Goal: Information Seeking & Learning: Check status

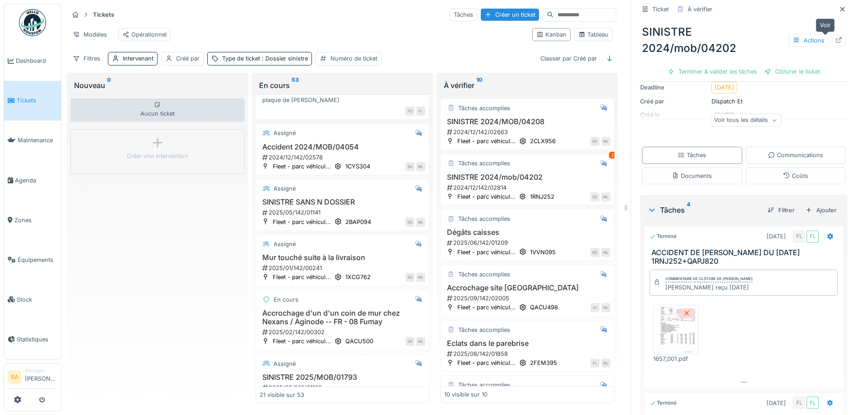
click at [835, 41] on icon at bounding box center [838, 40] width 7 height 6
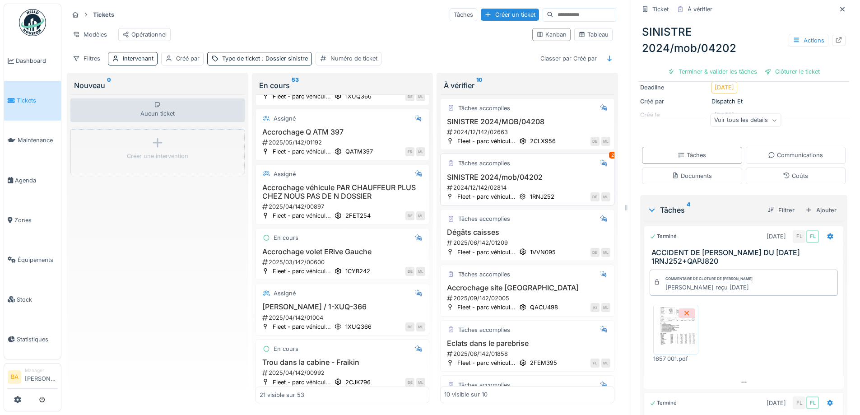
click at [490, 177] on h3 "SINISTRE 2024/mob/04202" at bounding box center [527, 177] width 166 height 9
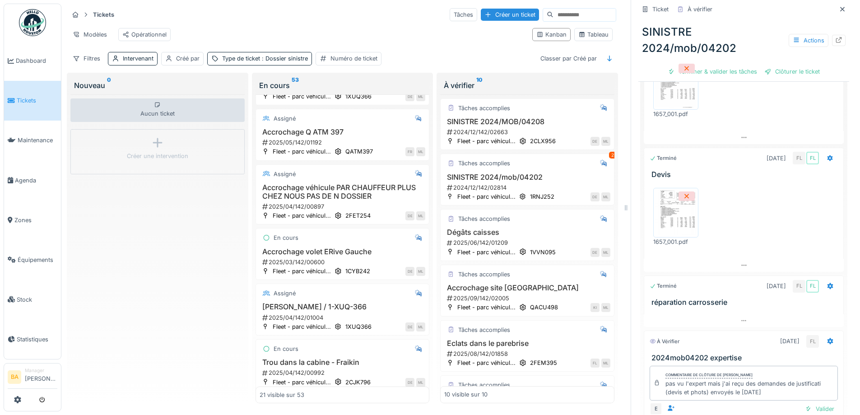
scroll to position [316, 0]
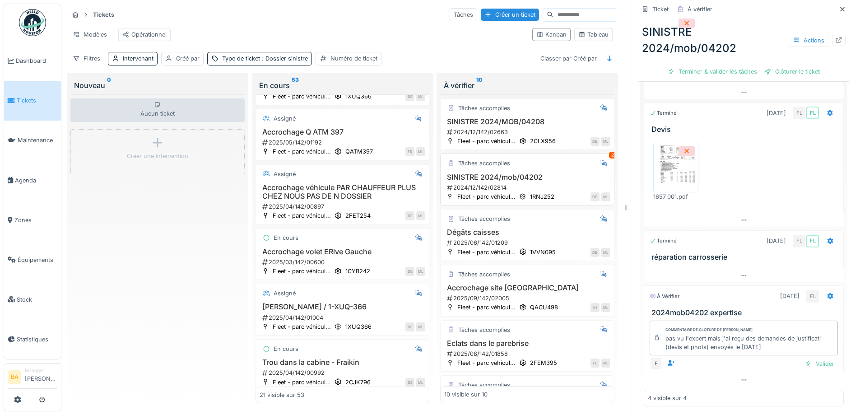
click at [446, 177] on h3 "SINISTRE 2024/mob/04202" at bounding box center [527, 177] width 166 height 9
click at [835, 37] on icon at bounding box center [838, 40] width 7 height 6
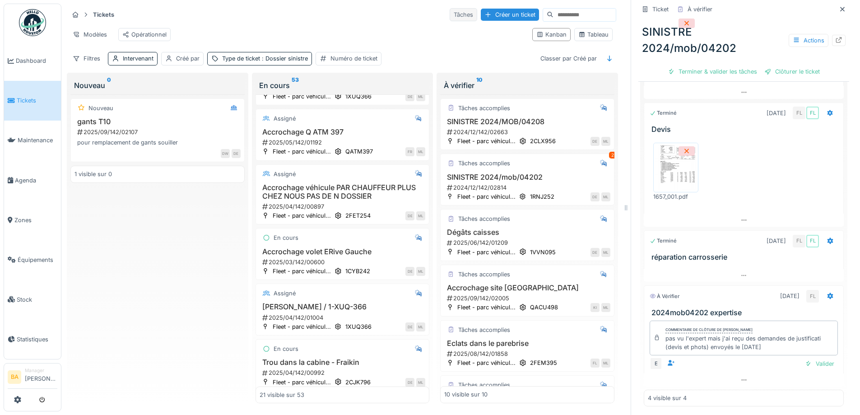
click at [450, 8] on div "Tâches" at bounding box center [464, 14] width 28 height 13
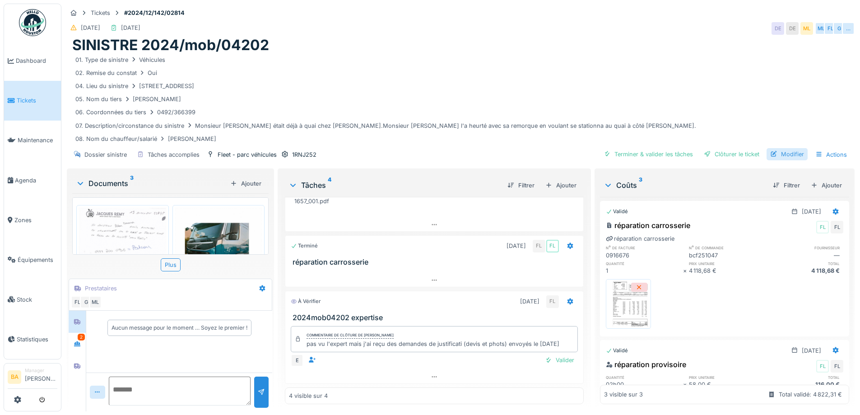
click at [774, 154] on div "Modifier" at bounding box center [786, 154] width 41 height 12
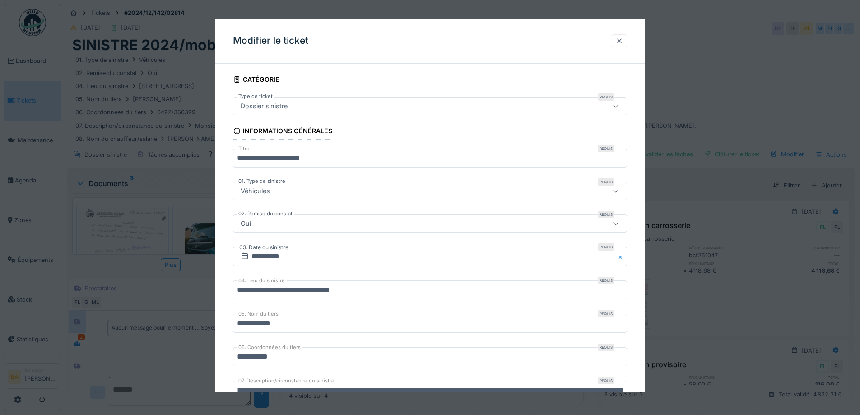
click at [620, 41] on div at bounding box center [619, 41] width 7 height 9
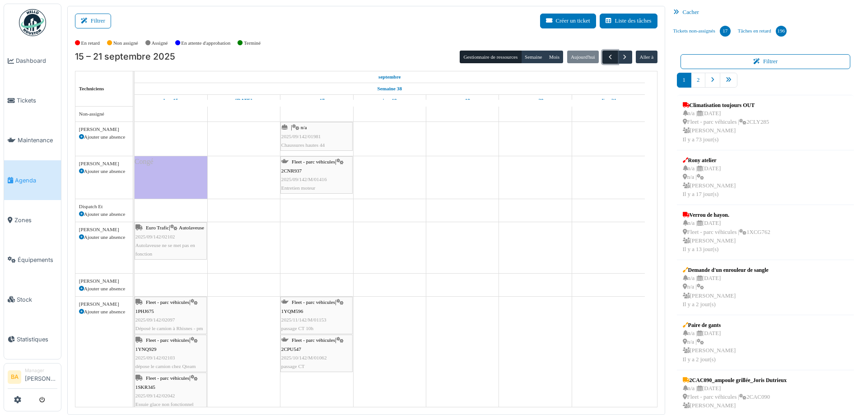
click at [606, 58] on span "button" at bounding box center [610, 57] width 8 height 8
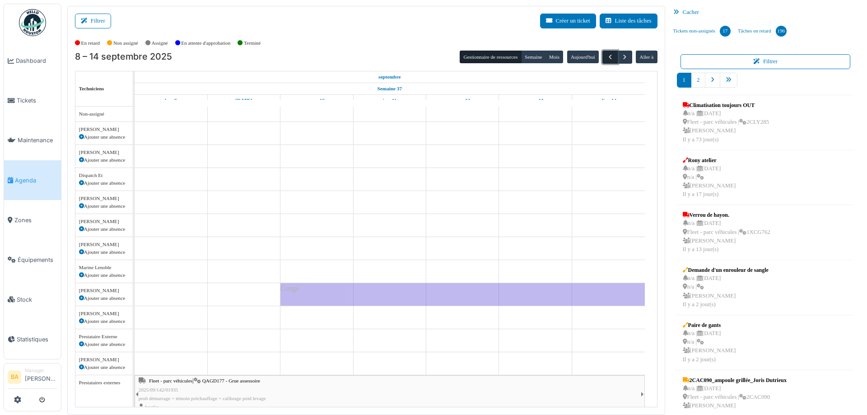
click at [606, 58] on span "button" at bounding box center [610, 57] width 8 height 8
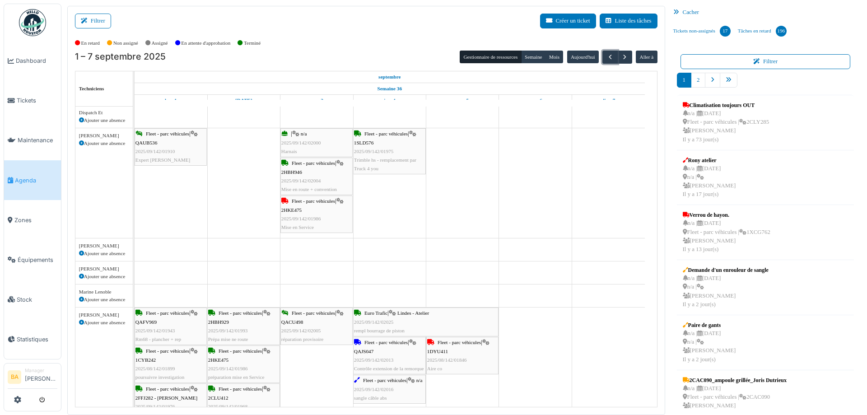
scroll to position [271, 0]
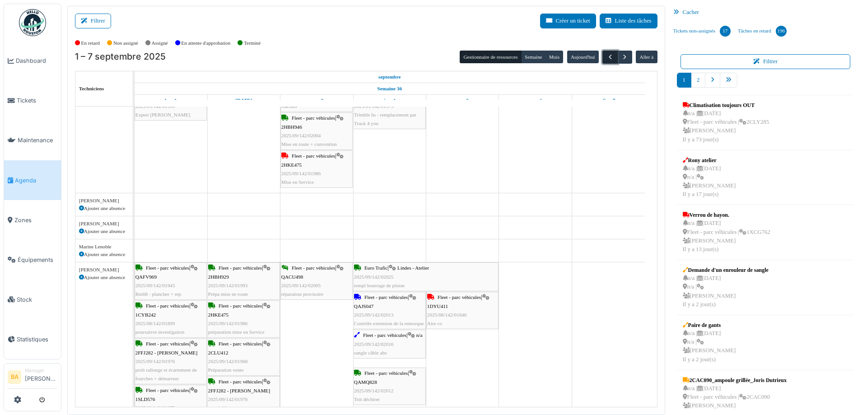
click at [606, 57] on span "button" at bounding box center [610, 57] width 8 height 8
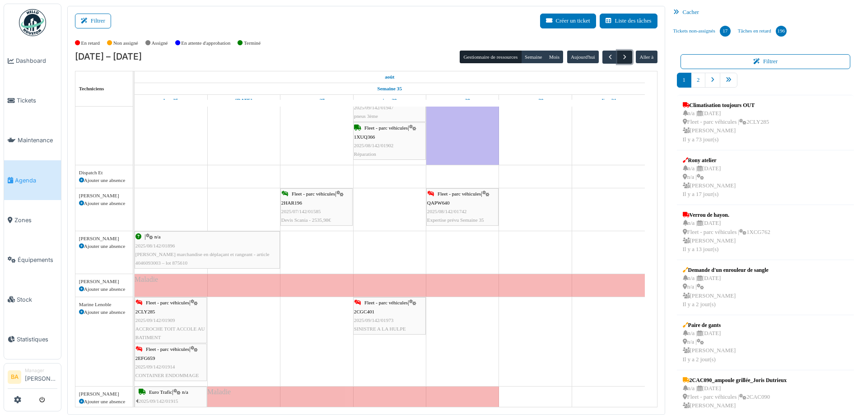
click at [621, 56] on span "button" at bounding box center [625, 57] width 8 height 8
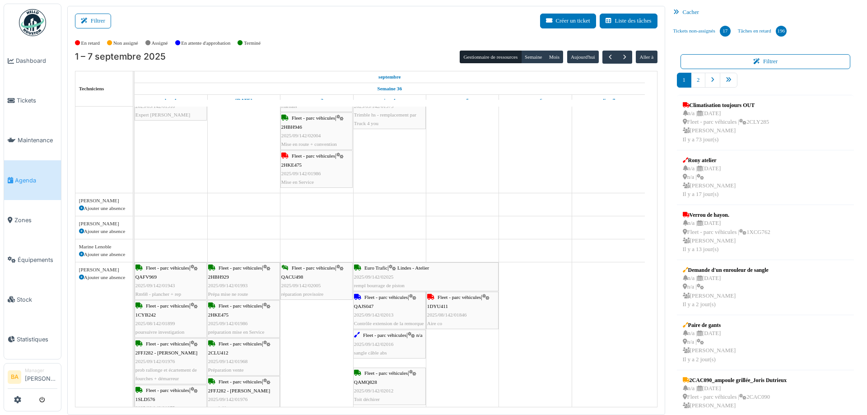
click at [81, 229] on icon at bounding box center [81, 231] width 5 height 5
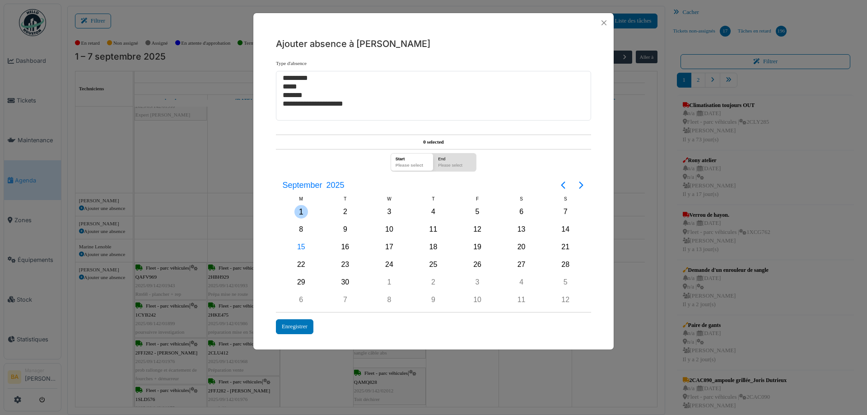
click at [299, 209] on div "1" at bounding box center [301, 212] width 14 height 14
click at [433, 213] on div "4" at bounding box center [433, 212] width 14 height 14
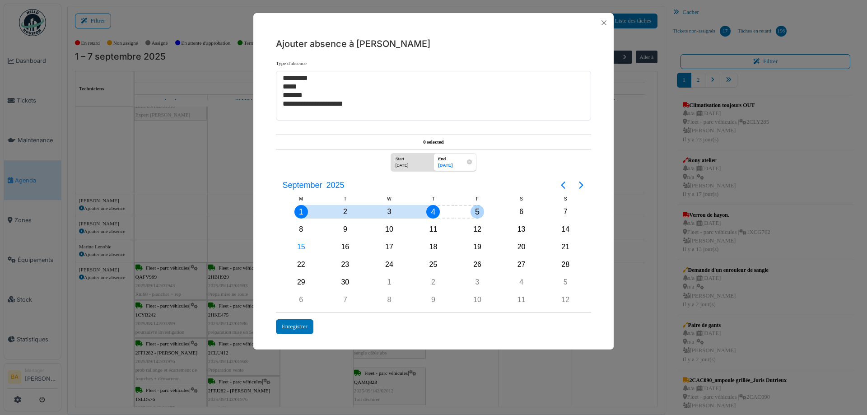
click at [470, 213] on div "5" at bounding box center [477, 212] width 14 height 14
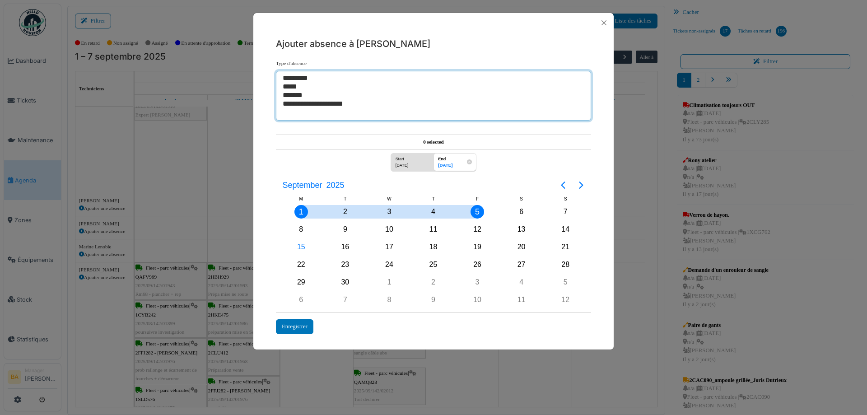
select select "**"
click at [284, 95] on option "*******" at bounding box center [430, 95] width 297 height 9
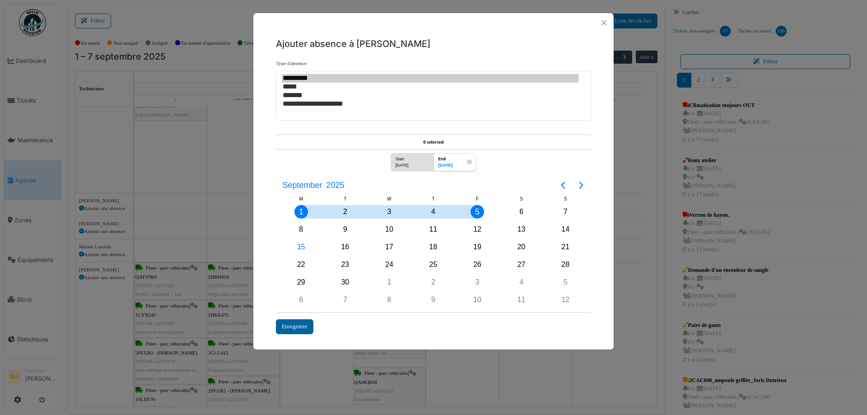
click at [292, 331] on div "Enregistrer" at bounding box center [294, 326] width 37 height 15
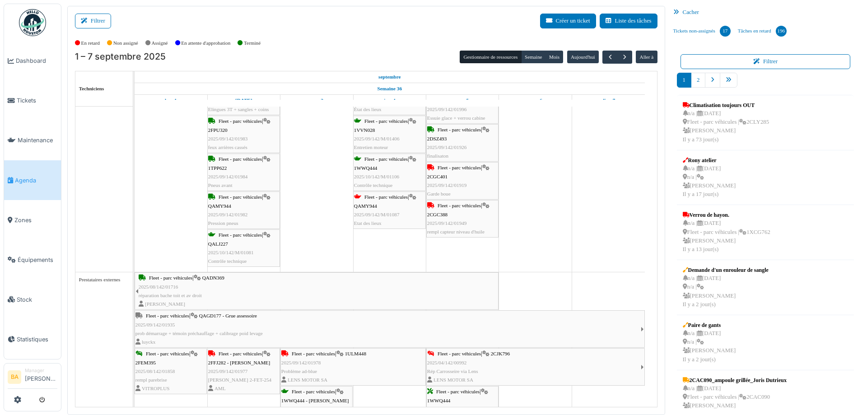
scroll to position [722, 0]
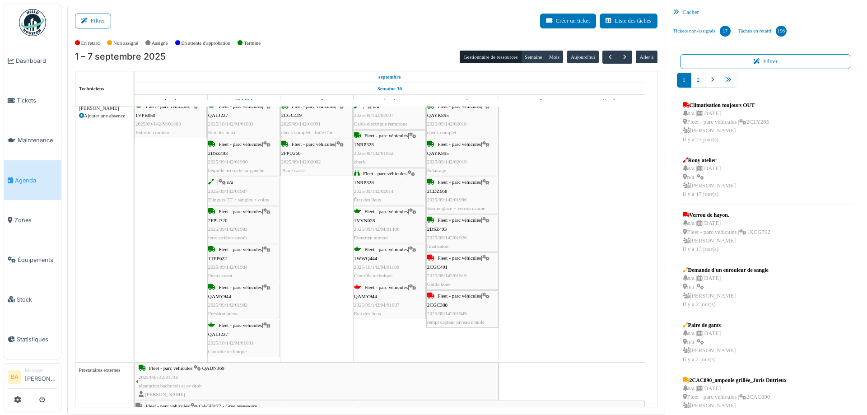
click at [374, 259] on span "1WWQ444" at bounding box center [365, 257] width 23 height 5
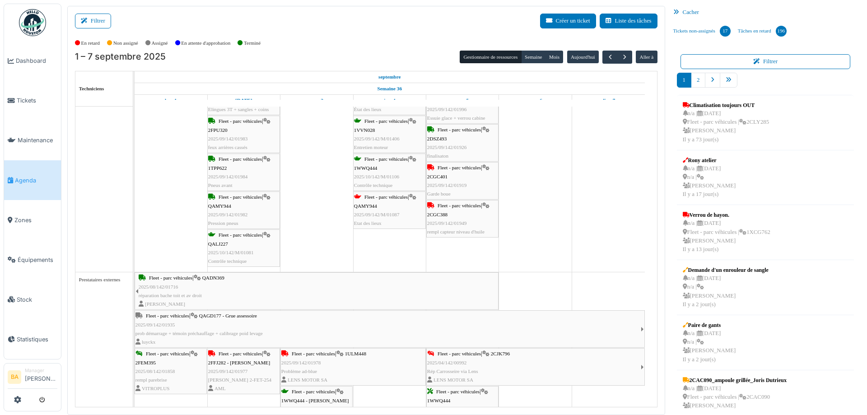
scroll to position [0, 0]
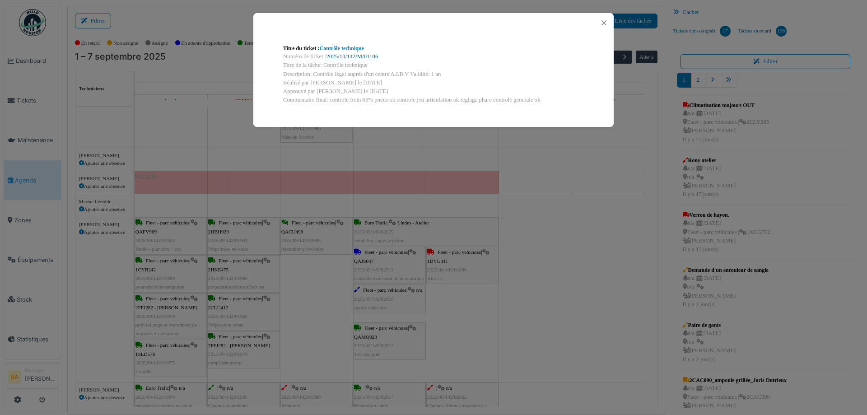
click at [348, 58] on link "2025/10/142/M/01106" at bounding box center [352, 56] width 52 height 6
click at [601, 22] on button "Close" at bounding box center [604, 23] width 12 height 12
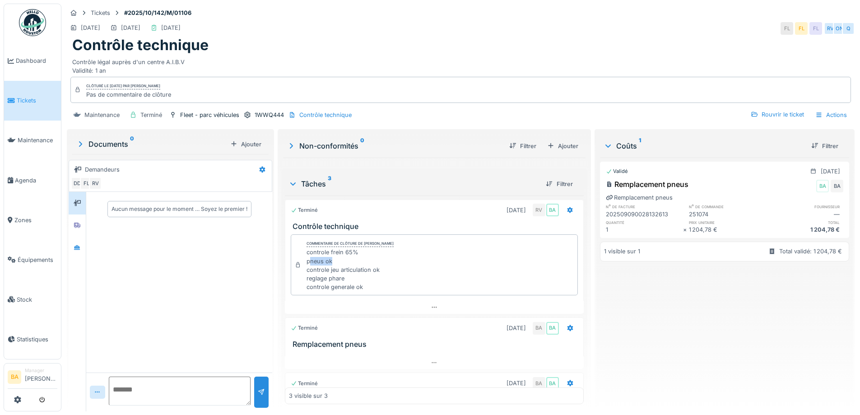
drag, startPoint x: 308, startPoint y: 256, endPoint x: 336, endPoint y: 255, distance: 28.0
click at [336, 255] on div "controle frein 65% pneus ok controle jeu articulation ok reglage phare controle…" at bounding box center [349, 269] width 87 height 43
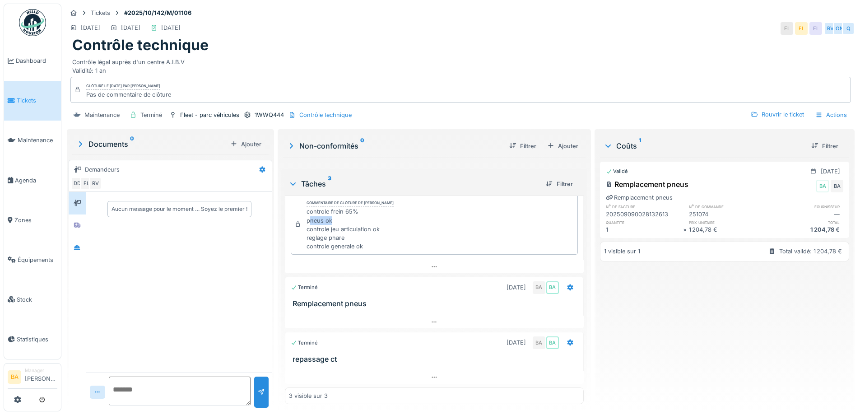
click at [317, 219] on div "controle frein 65% pneus ok controle jeu articulation ok reglage phare controle…" at bounding box center [349, 228] width 87 height 43
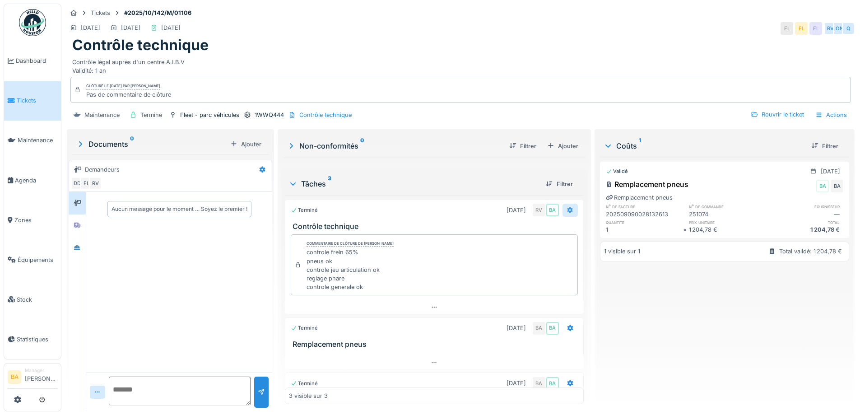
click at [566, 210] on icon at bounding box center [569, 210] width 7 height 6
click at [377, 260] on div "controle frein 65% pneus ok controle jeu articulation ok reglage phare controle…" at bounding box center [349, 269] width 87 height 43
drag, startPoint x: 313, startPoint y: 265, endPoint x: 345, endPoint y: 261, distance: 32.3
click at [345, 261] on div "controle frein 65% pneus ok controle jeu articulation ok reglage phare controle…" at bounding box center [349, 269] width 87 height 43
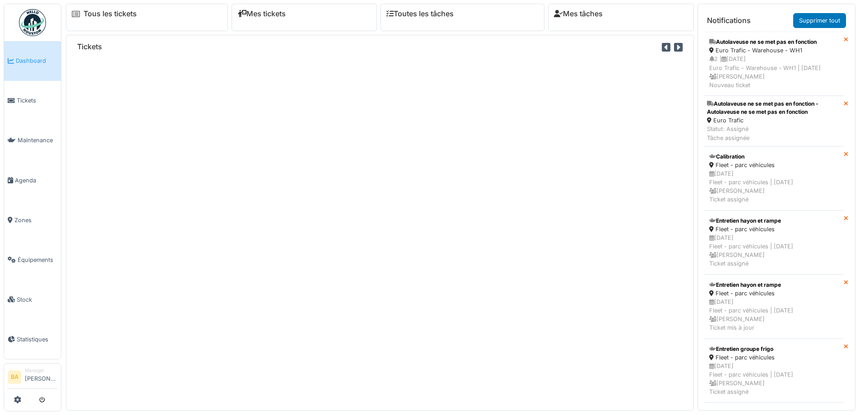
click at [21, 98] on span "Tickets" at bounding box center [37, 100] width 41 height 9
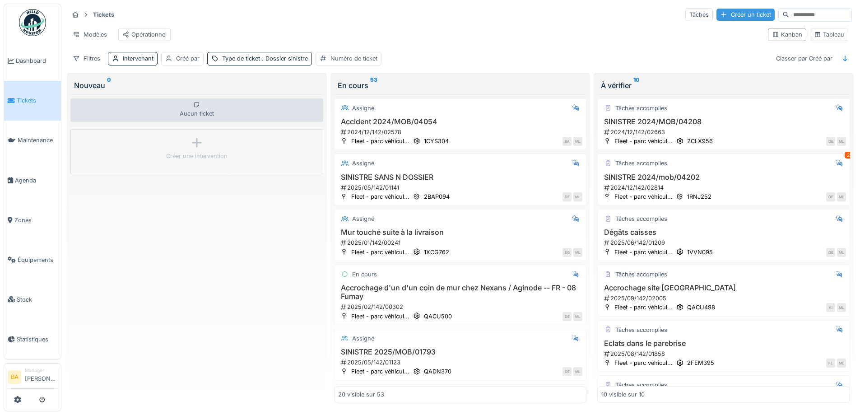
click at [716, 17] on div "Créer un ticket" at bounding box center [745, 15] width 58 height 12
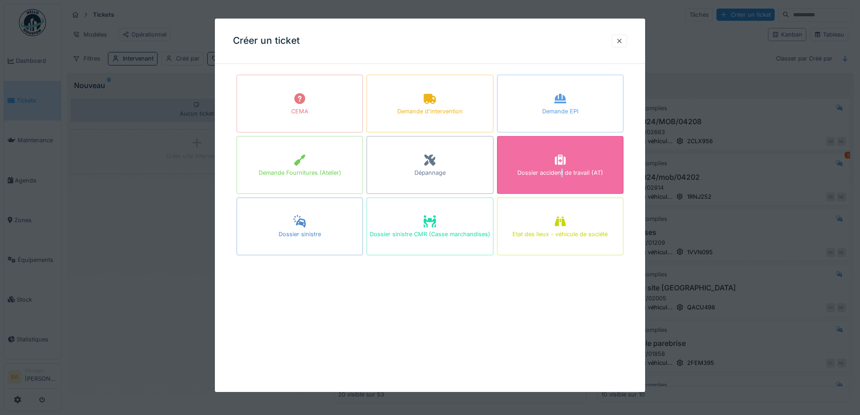
click at [566, 183] on div "Dossier accident de travail (AT)" at bounding box center [560, 165] width 126 height 58
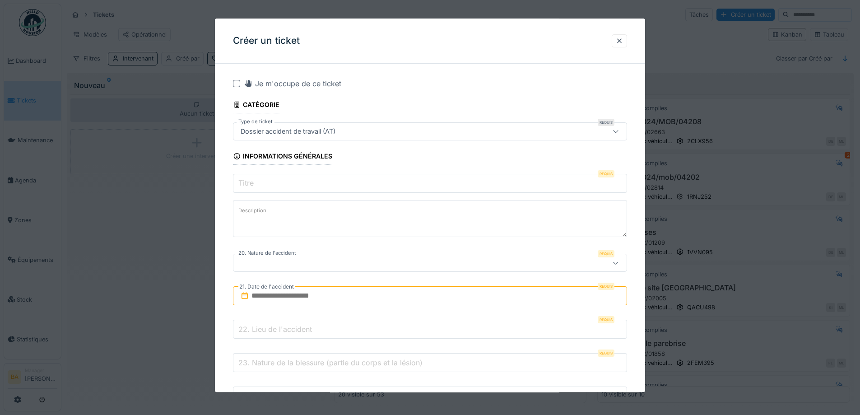
scroll to position [45, 0]
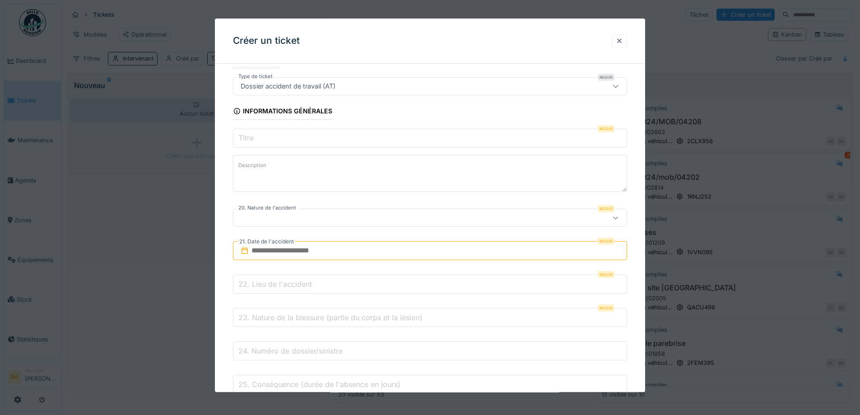
click at [243, 136] on label "Titre" at bounding box center [246, 138] width 19 height 11
click at [243, 136] on input "Titre" at bounding box center [430, 138] width 394 height 19
click at [265, 163] on label "Description" at bounding box center [253, 165] width 32 height 11
click at [265, 163] on textarea "Description" at bounding box center [430, 173] width 394 height 37
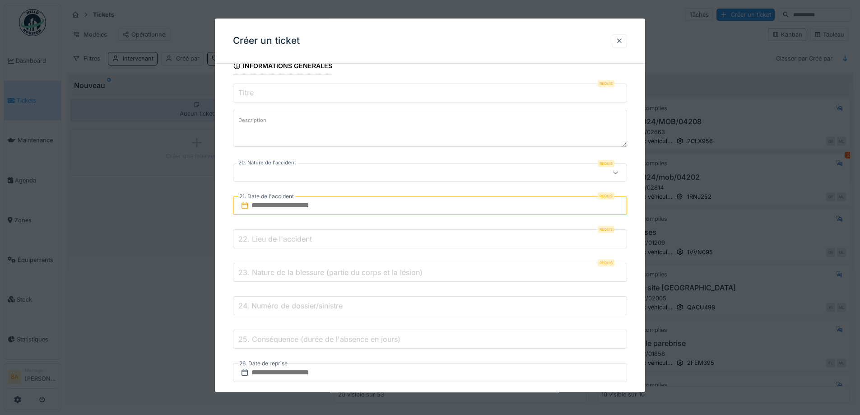
click at [274, 240] on label "22. Lieu de l'accident" at bounding box center [275, 238] width 77 height 11
click at [274, 240] on input "22. Lieu de l'accident" at bounding box center [430, 239] width 394 height 19
click at [289, 273] on label "23. Nature de la blessure (partie du corps et la lésion)" at bounding box center [331, 272] width 188 height 11
click at [289, 273] on input "23. Nature de la blessure (partie du corps et la lésion)" at bounding box center [430, 272] width 394 height 19
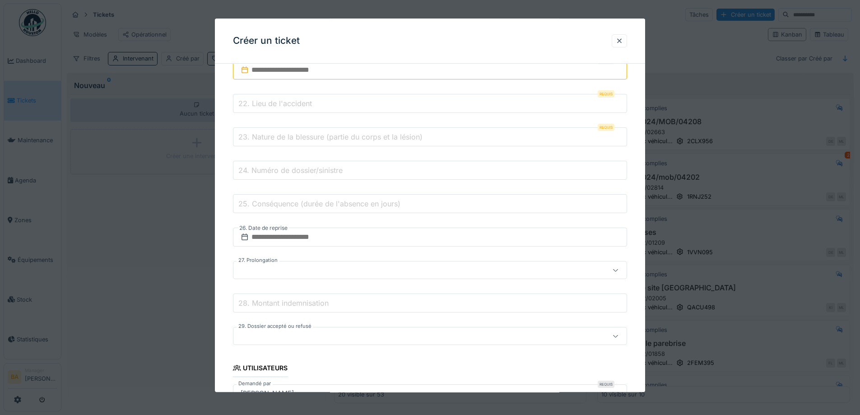
scroll to position [316, 0]
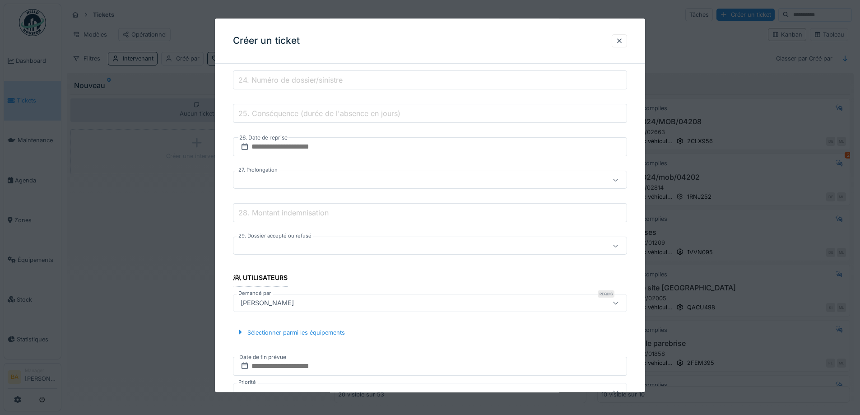
click at [266, 307] on div "[PERSON_NAME]" at bounding box center [267, 303] width 60 height 10
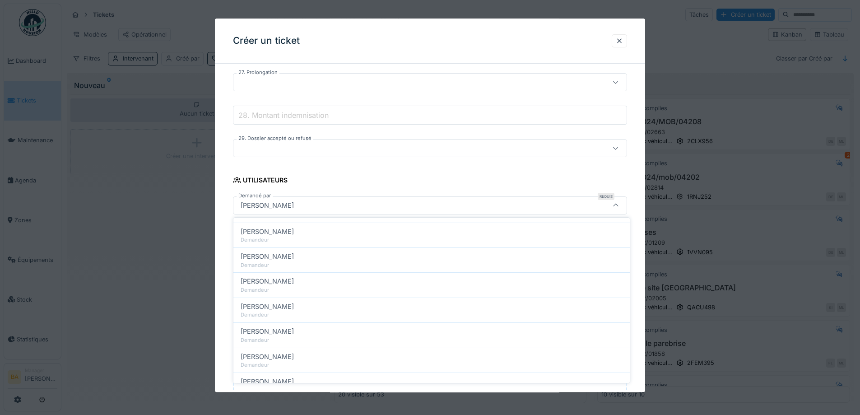
scroll to position [0, 0]
click at [232, 171] on div "**********" at bounding box center [430, 100] width 430 height 887
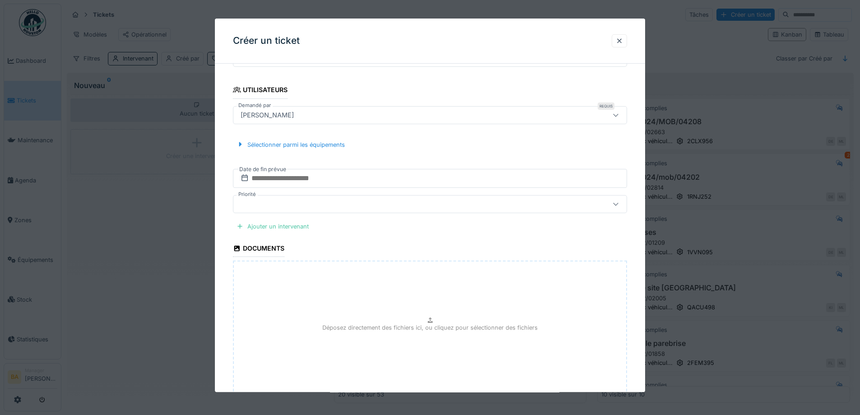
scroll to position [549, 0]
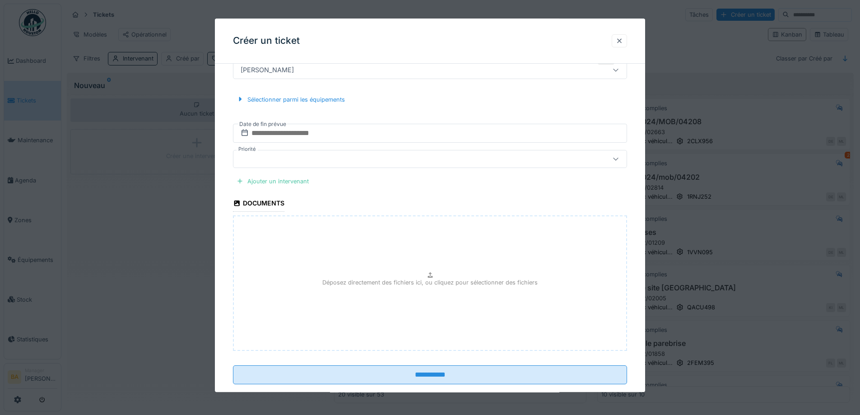
click at [622, 39] on div at bounding box center [619, 41] width 7 height 9
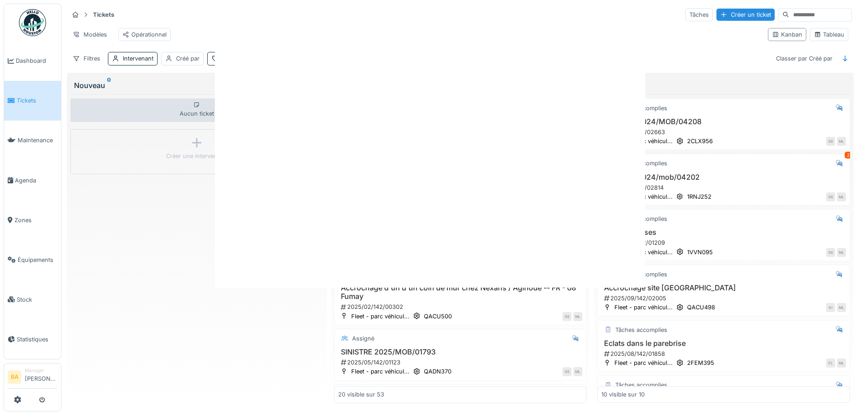
scroll to position [0, 0]
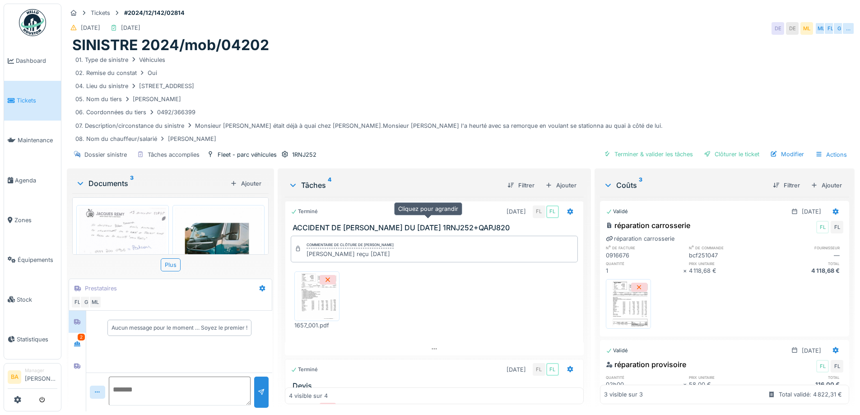
scroll to position [252, 0]
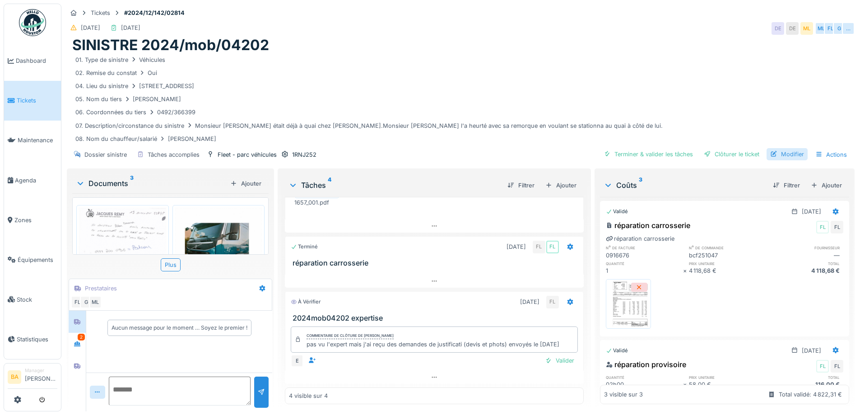
click at [784, 157] on div "Modifier" at bounding box center [786, 154] width 41 height 12
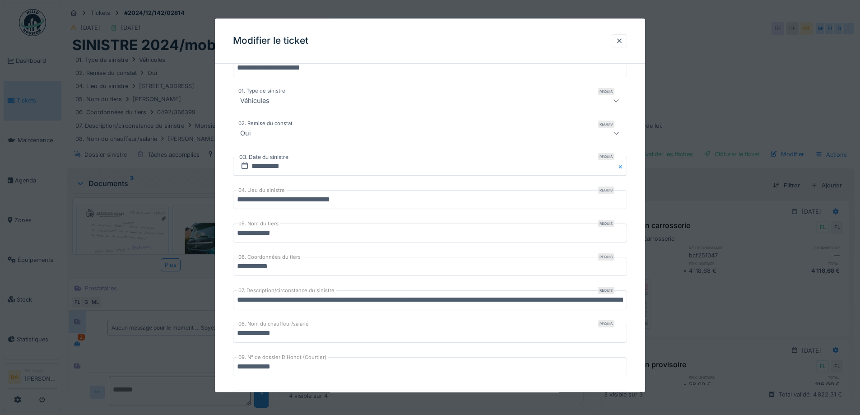
scroll to position [135, 0]
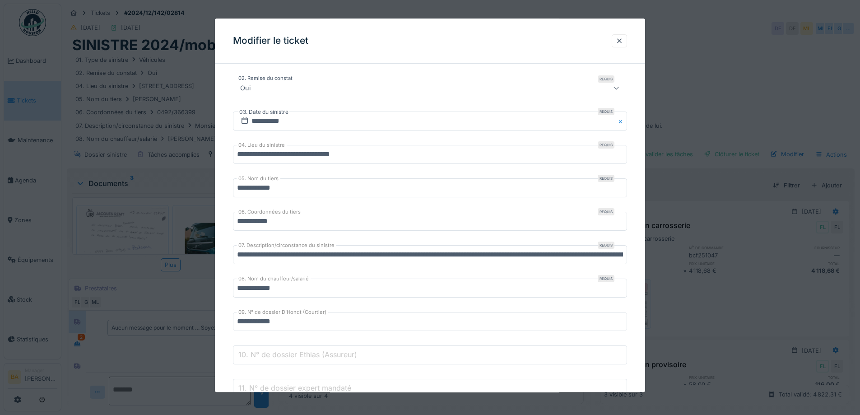
click at [269, 255] on input "**********" at bounding box center [430, 255] width 394 height 19
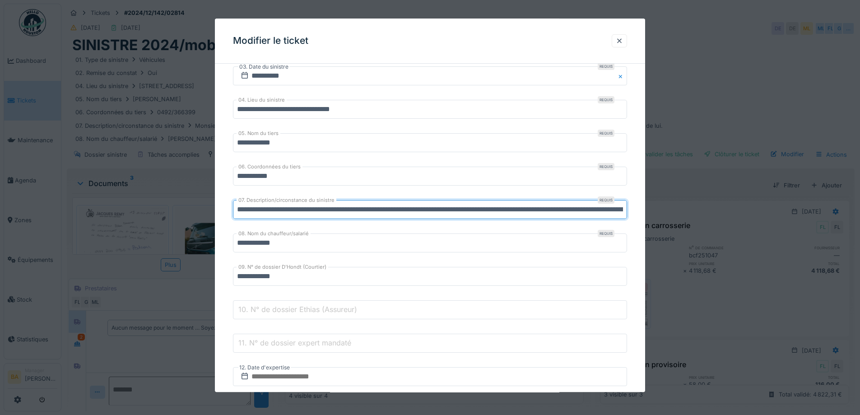
scroll to position [271, 0]
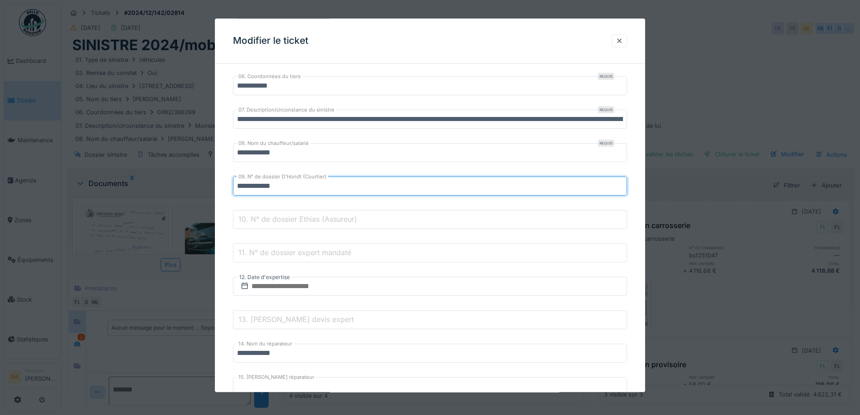
drag, startPoint x: 299, startPoint y: 185, endPoint x: 230, endPoint y: 183, distance: 68.6
click at [230, 183] on div "**********" at bounding box center [430, 283] width 430 height 967
click at [303, 223] on label "10. N° de dossier Ethias (Assureur)" at bounding box center [298, 219] width 122 height 11
click at [303, 223] on input "10. N° de dossier Ethias (Assureur)" at bounding box center [430, 219] width 394 height 19
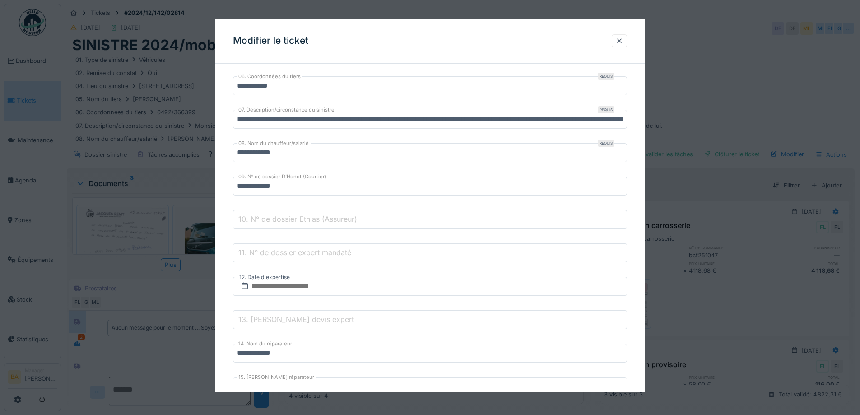
click at [320, 220] on label "10. N° de dossier Ethias (Assureur)" at bounding box center [298, 219] width 122 height 11
click at [320, 220] on input "10. N° de dossier Ethias (Assureur)" at bounding box center [430, 219] width 394 height 19
click at [315, 255] on label "11. N° de dossier expert mandaté" at bounding box center [295, 252] width 116 height 11
click at [315, 255] on input "11. N° de dossier expert mandaté" at bounding box center [430, 253] width 394 height 19
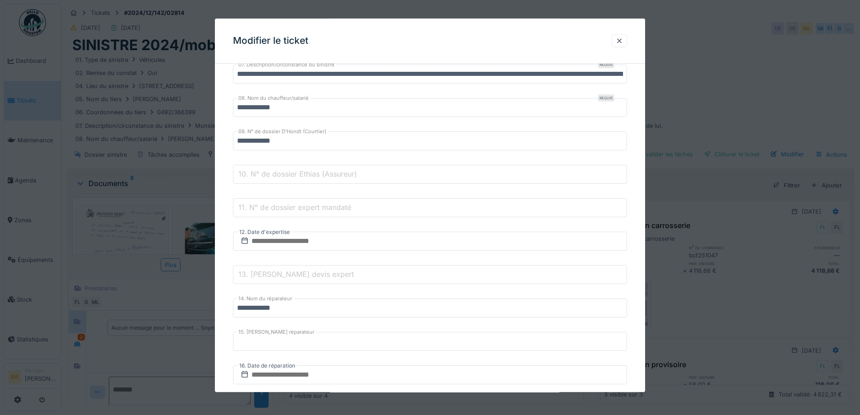
scroll to position [361, 0]
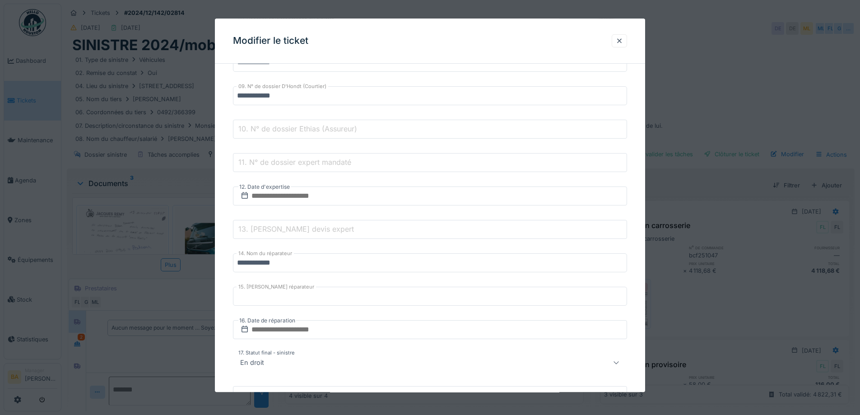
click at [289, 229] on label "13. [PERSON_NAME] devis expert" at bounding box center [296, 229] width 119 height 11
click at [289, 229] on input "13. [PERSON_NAME] devis expert" at bounding box center [430, 229] width 394 height 19
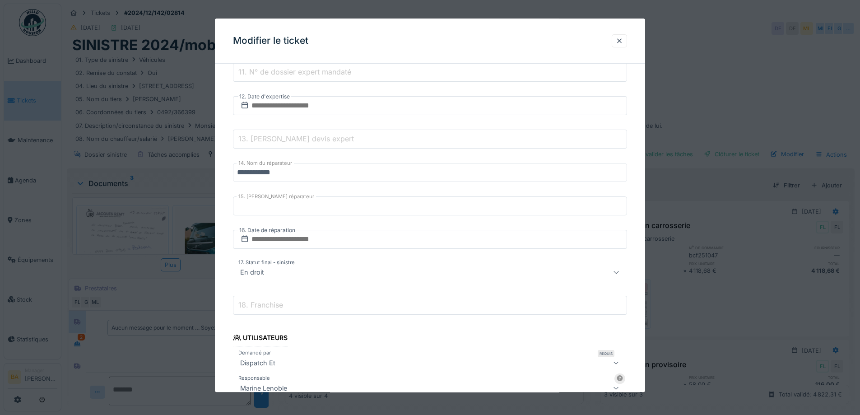
scroll to position [406, 0]
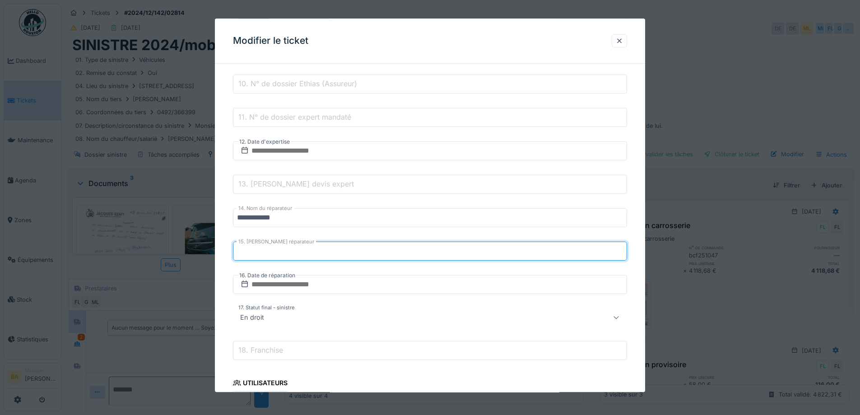
drag, startPoint x: 270, startPoint y: 255, endPoint x: 232, endPoint y: 253, distance: 37.5
click at [232, 253] on div "**********" at bounding box center [430, 148] width 430 height 967
click at [616, 39] on div at bounding box center [619, 40] width 15 height 13
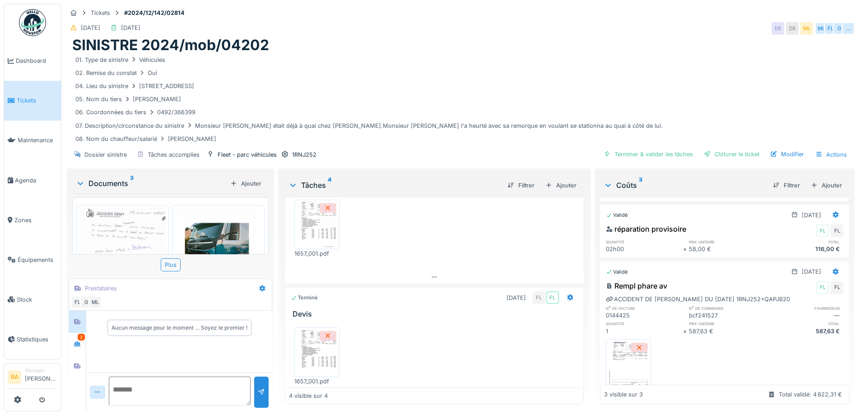
scroll to position [0, 0]
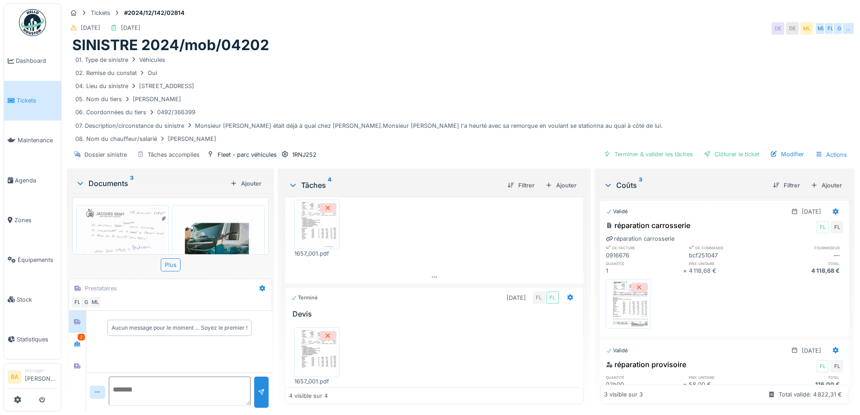
click at [634, 304] on img at bounding box center [628, 303] width 41 height 45
click at [98, 209] on img at bounding box center [123, 269] width 88 height 124
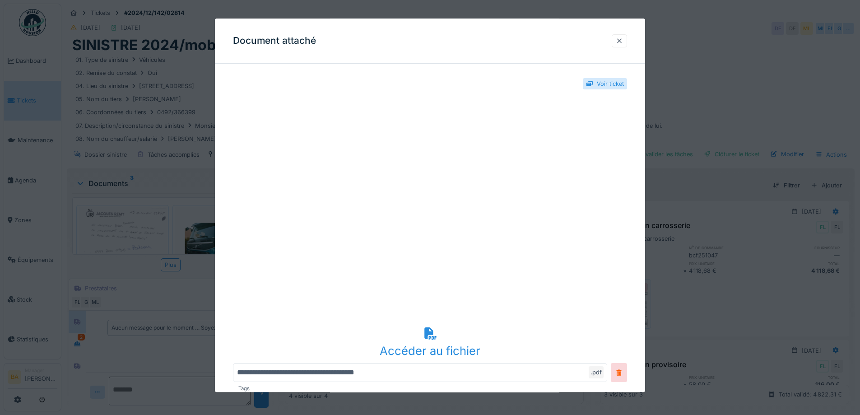
click at [621, 39] on div at bounding box center [619, 41] width 7 height 9
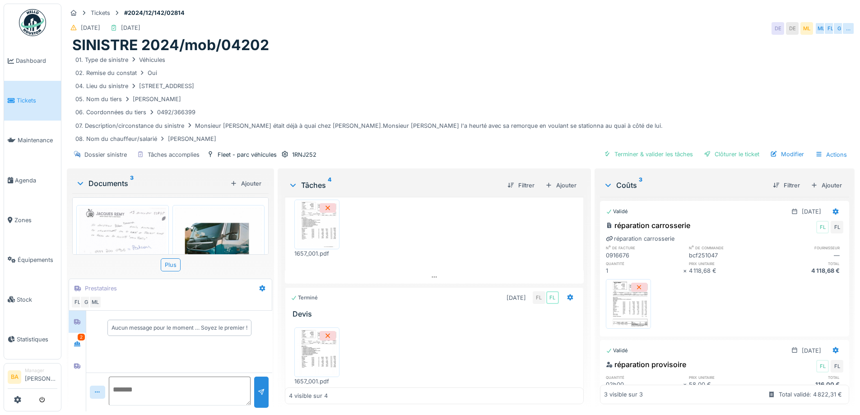
click at [204, 230] on img at bounding box center [219, 269] width 88 height 124
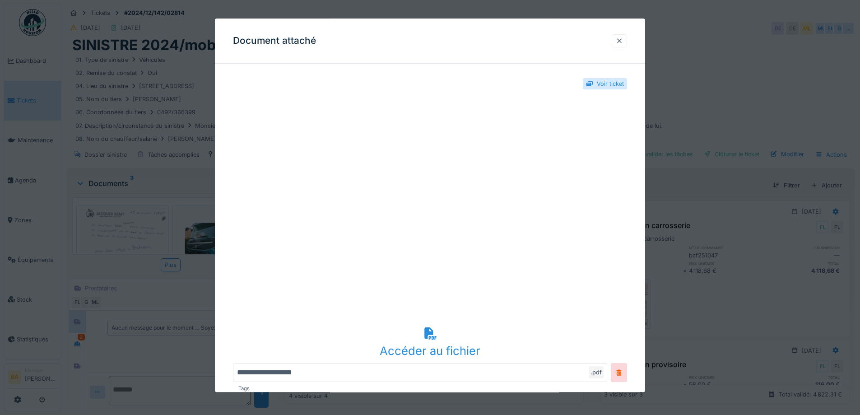
click at [622, 41] on div at bounding box center [619, 41] width 7 height 9
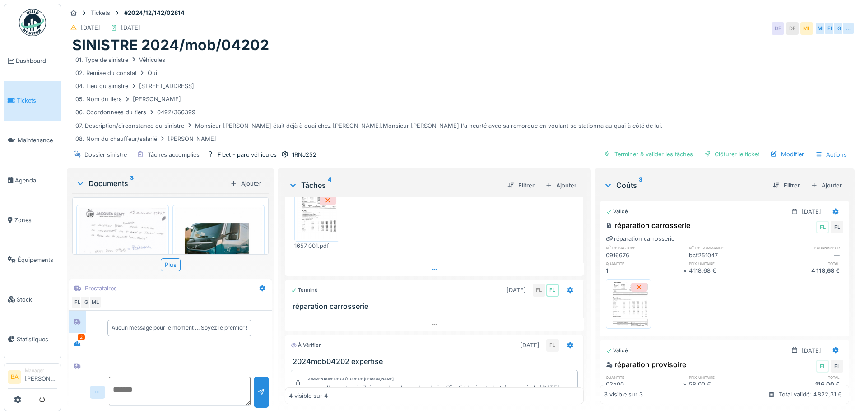
scroll to position [252, 0]
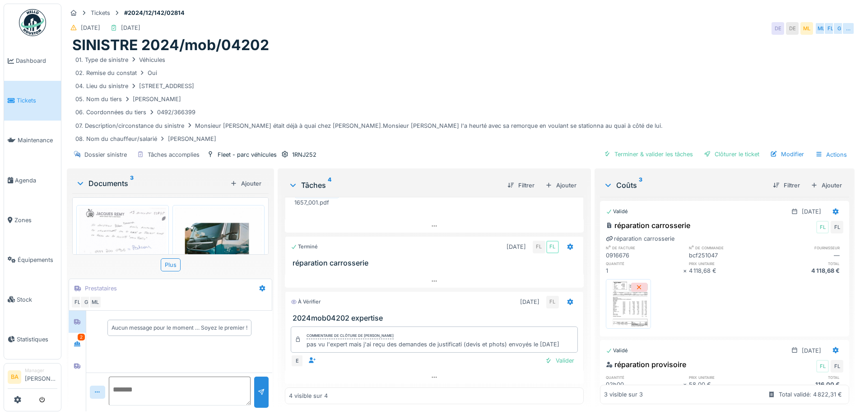
click at [18, 101] on span "Tickets" at bounding box center [37, 100] width 41 height 9
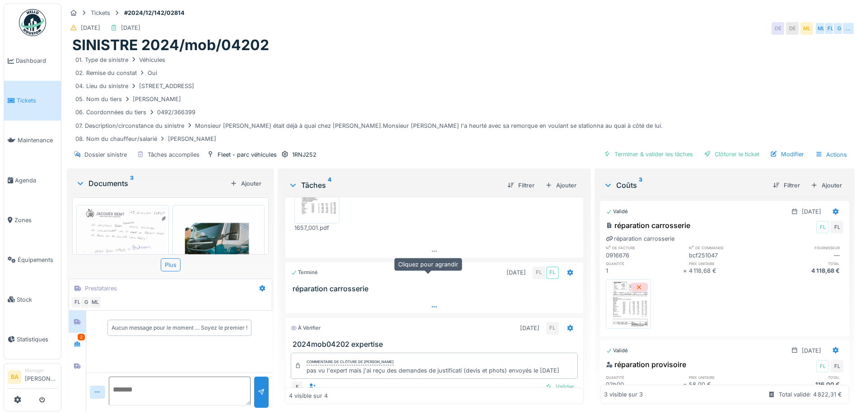
scroll to position [252, 0]
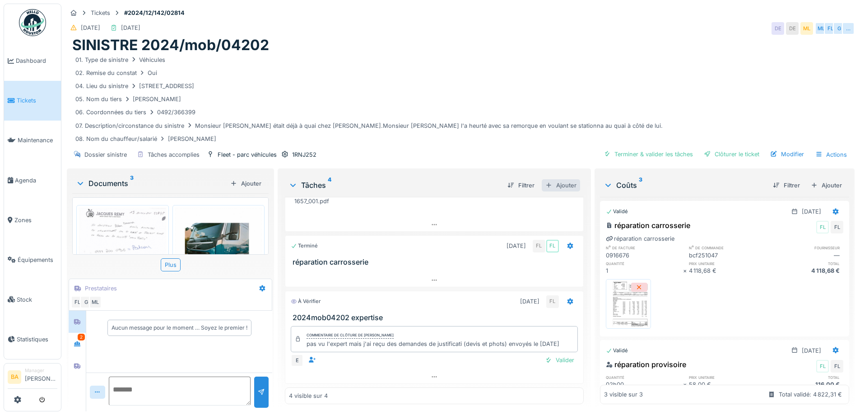
click at [559, 183] on div "Ajouter" at bounding box center [561, 185] width 38 height 12
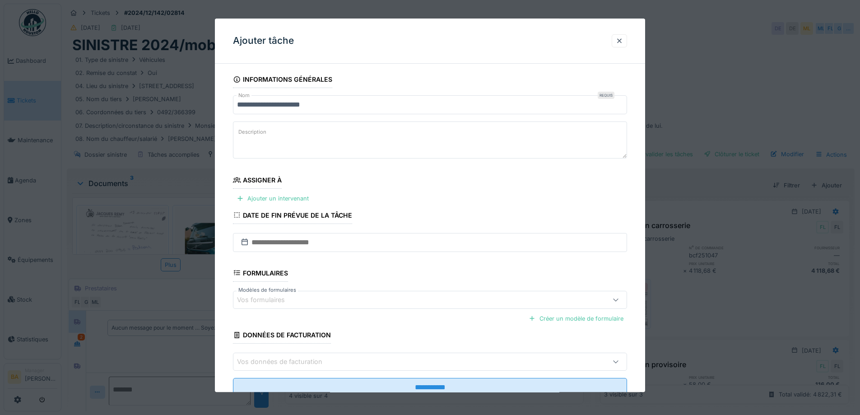
scroll to position [30, 0]
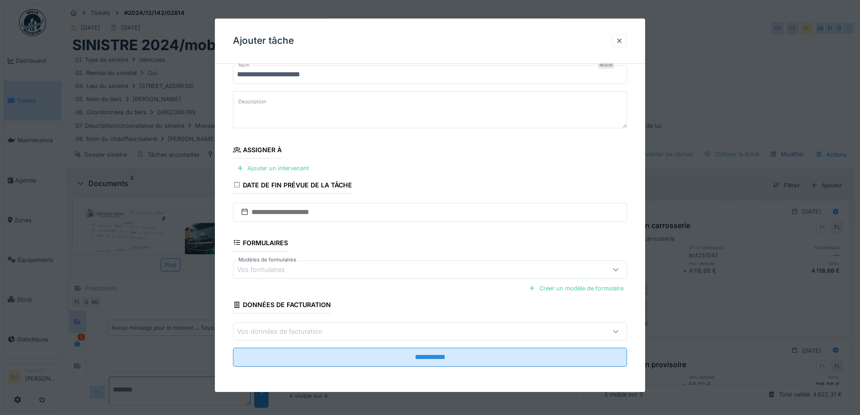
click at [325, 271] on div "Vos formulaires" at bounding box center [407, 270] width 340 height 10
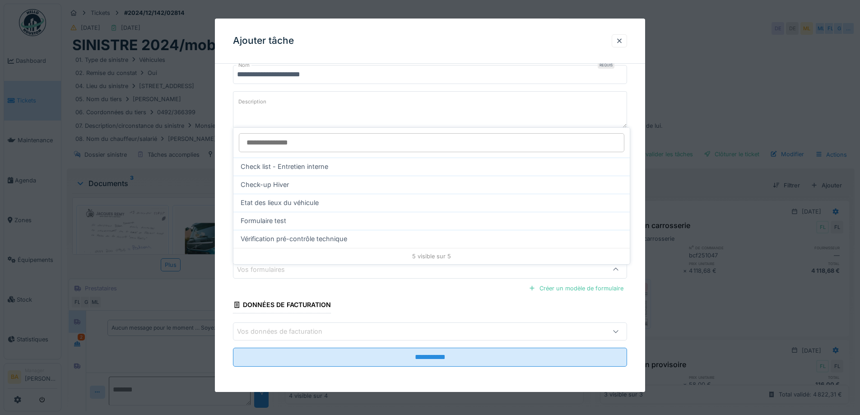
click at [226, 155] on div "**********" at bounding box center [430, 216] width 430 height 351
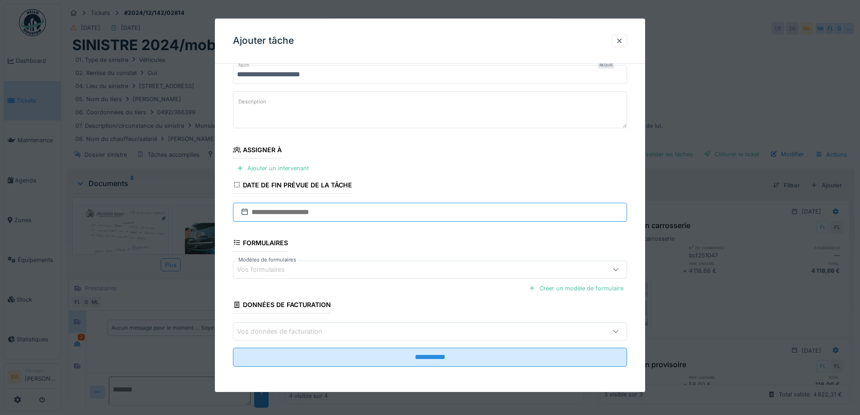
click at [277, 210] on input "text" at bounding box center [430, 212] width 394 height 19
click at [260, 167] on div "Ajouter un intervenant" at bounding box center [272, 168] width 79 height 12
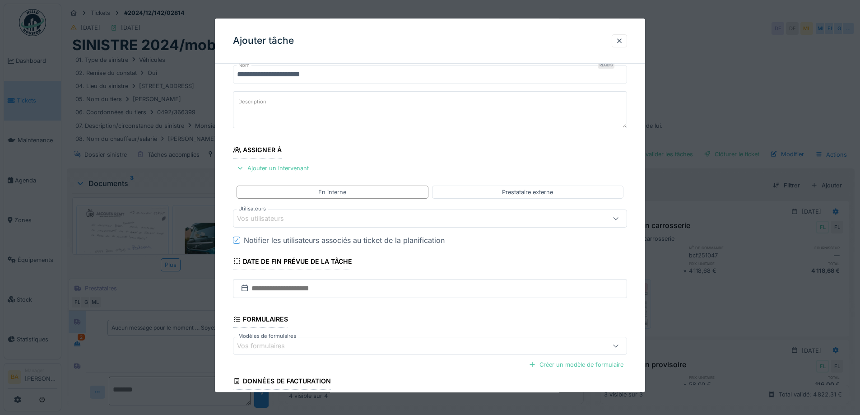
click at [367, 219] on div "Vos utilisateurs" at bounding box center [407, 218] width 340 height 10
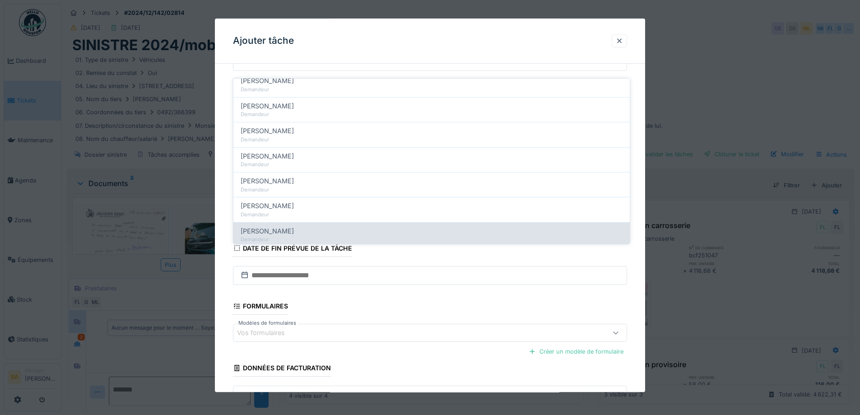
scroll to position [0, 0]
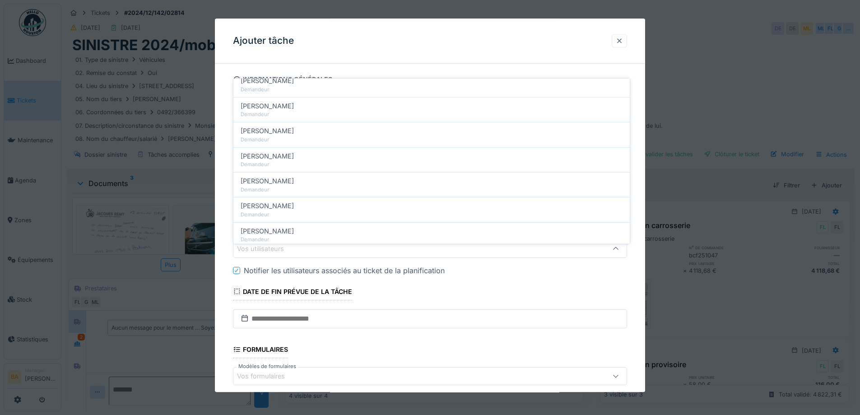
click at [619, 41] on div at bounding box center [619, 41] width 7 height 9
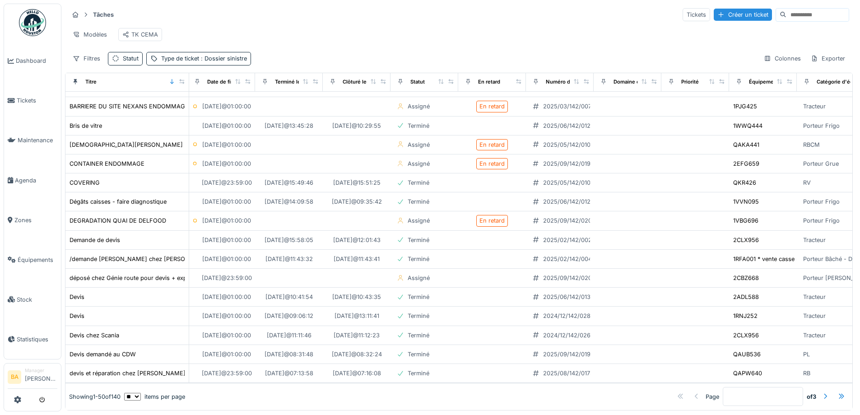
scroll to position [681, 0]
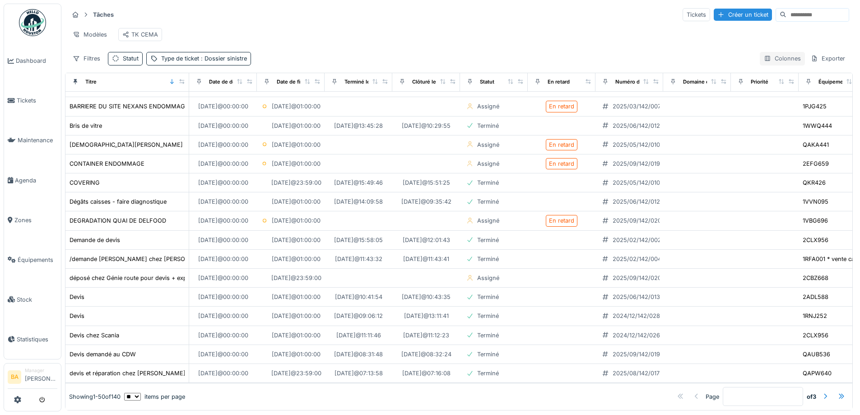
click at [769, 65] on div "Colonnes" at bounding box center [782, 58] width 45 height 13
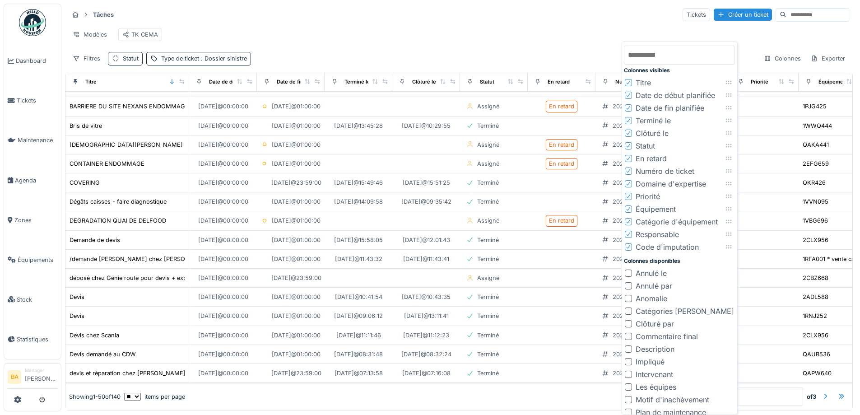
scroll to position [6, 0]
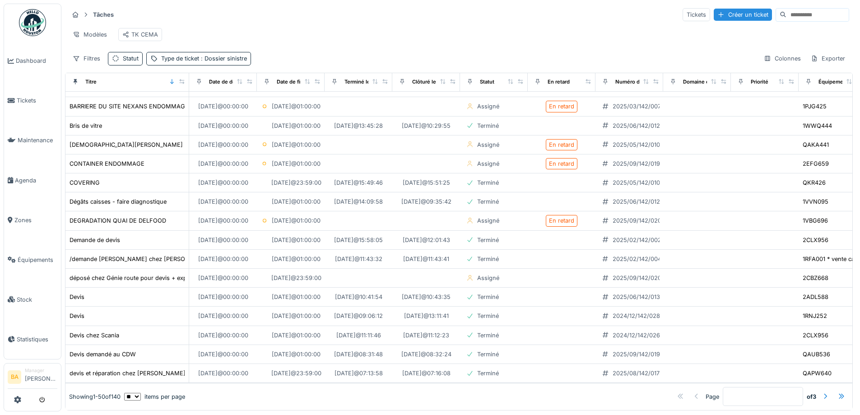
click at [545, 28] on div "Modèles TK CEMA" at bounding box center [459, 34] width 780 height 20
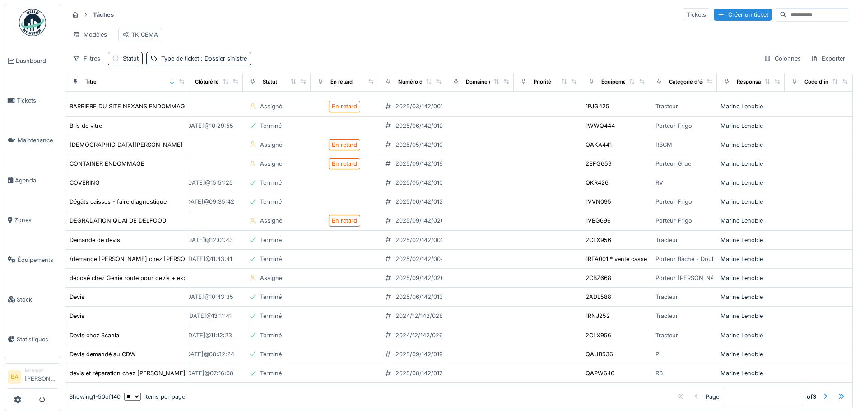
scroll to position [681, 237]
click at [776, 65] on div "Colonnes" at bounding box center [782, 58] width 45 height 13
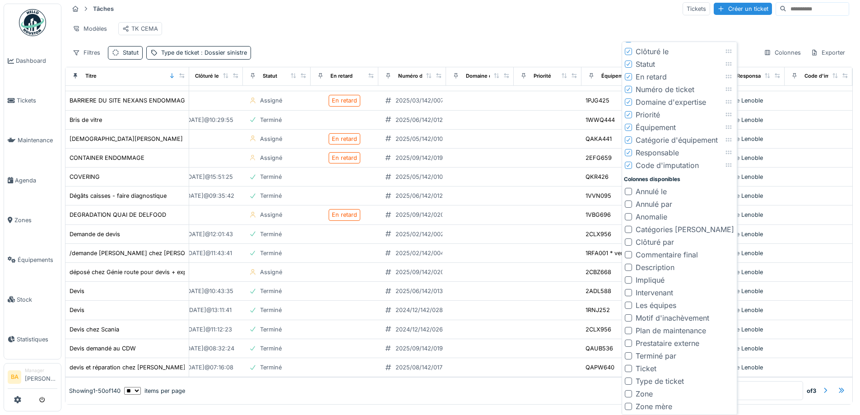
scroll to position [0, 0]
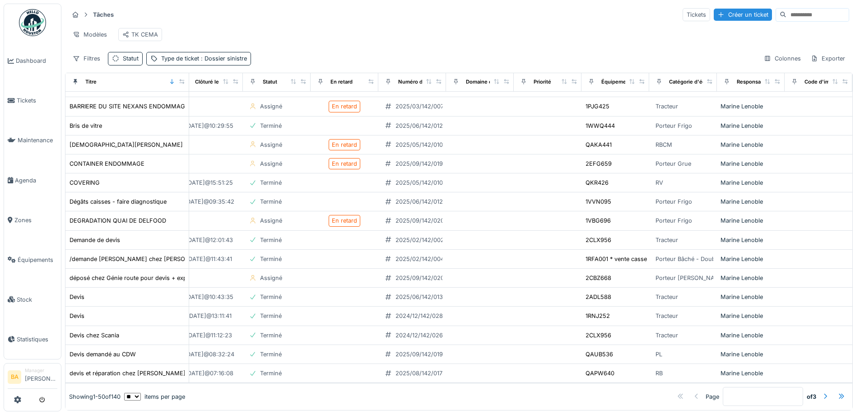
click at [555, 28] on div "Modèles TK CEMA" at bounding box center [459, 34] width 780 height 20
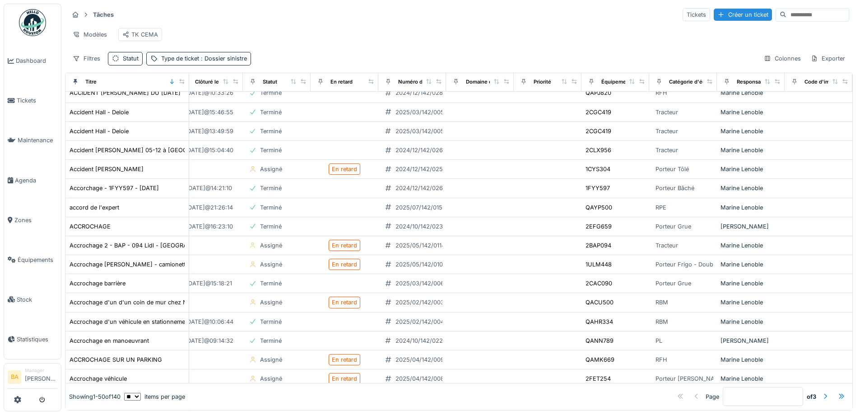
scroll to position [0, 237]
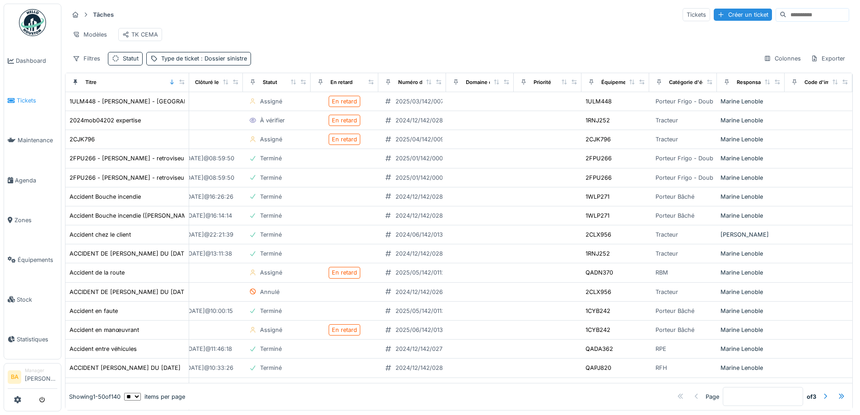
click at [19, 98] on span "Tickets" at bounding box center [37, 100] width 41 height 9
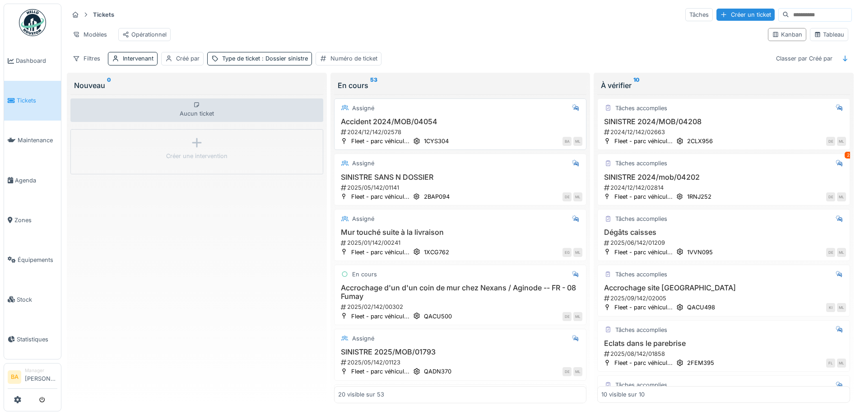
click at [375, 125] on h3 "Accident 2024/MOB/04054" at bounding box center [460, 121] width 245 height 9
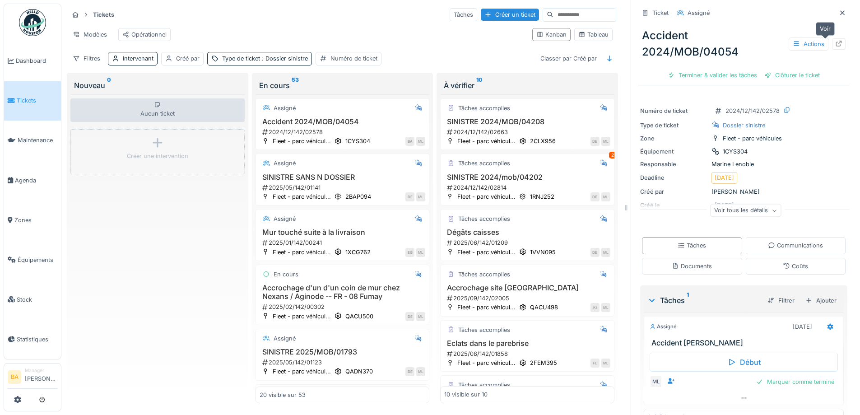
click at [835, 42] on icon at bounding box center [838, 44] width 7 height 6
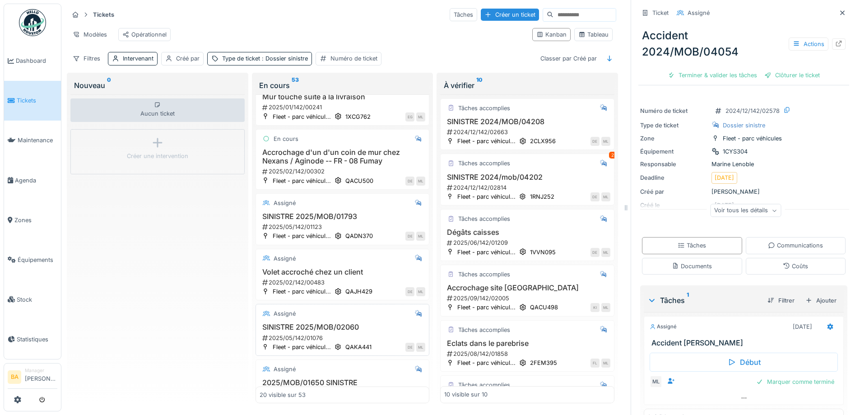
scroll to position [271, 0]
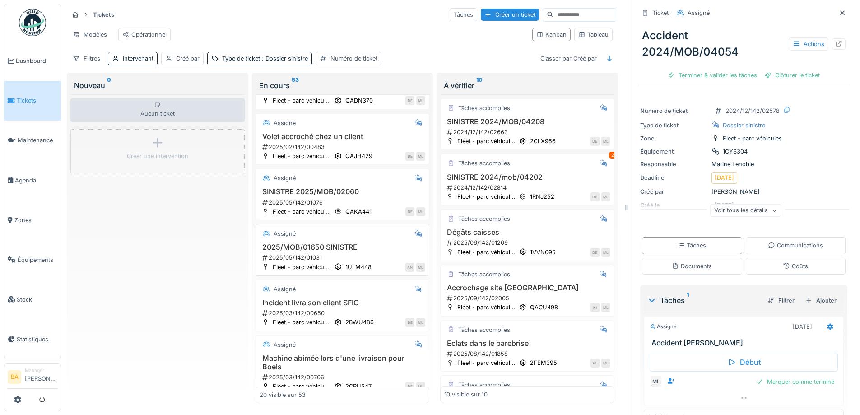
click at [295, 251] on h3 "2025/MOB/01650 SINISTRE" at bounding box center [343, 247] width 166 height 9
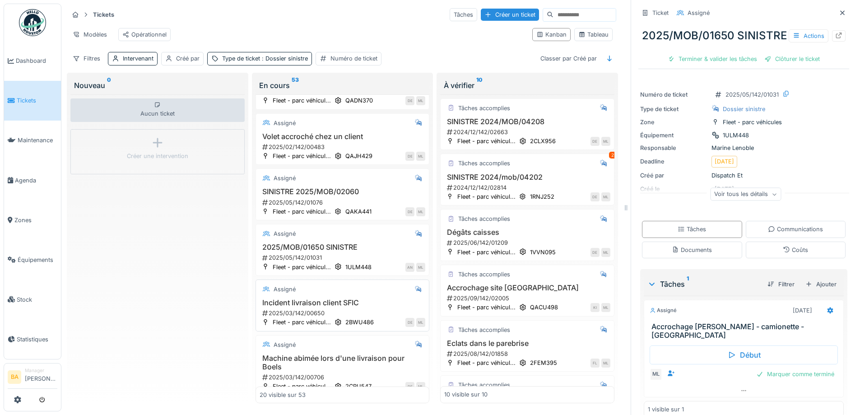
click at [290, 307] on h3 "Incident livraison client SFIC" at bounding box center [343, 302] width 166 height 9
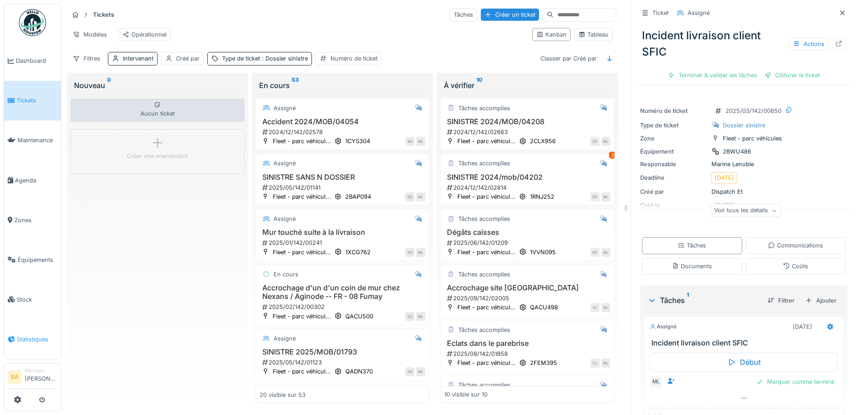
click at [28, 335] on span "Statistiques" at bounding box center [37, 339] width 41 height 9
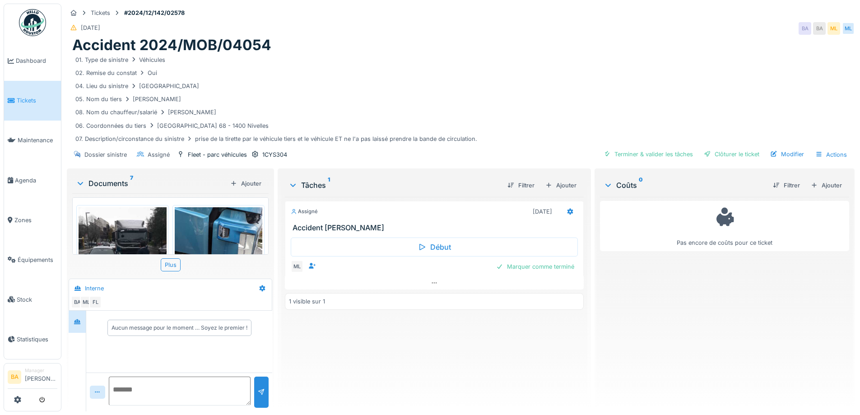
scroll to position [7, 0]
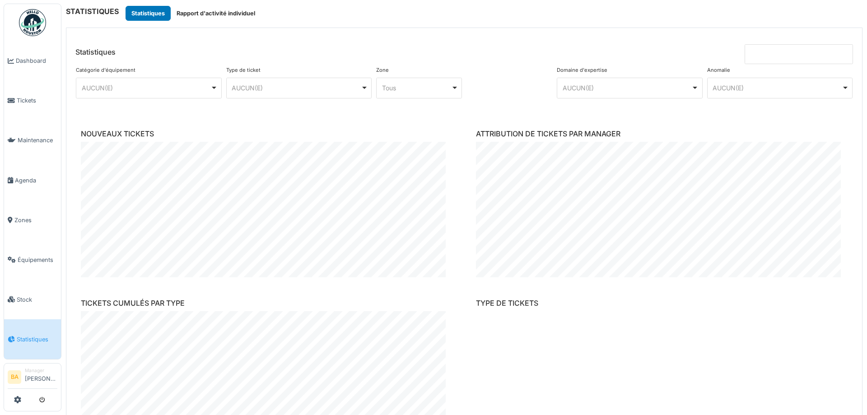
click at [212, 88] on div "AUCUN(E) Remove item" at bounding box center [149, 87] width 138 height 13
click at [330, 88] on div "AUCUN(E) Remove item" at bounding box center [296, 87] width 129 height 9
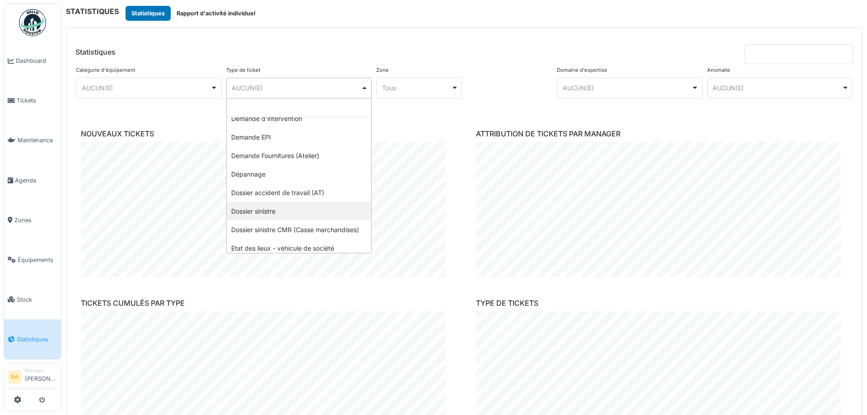
select select "***"
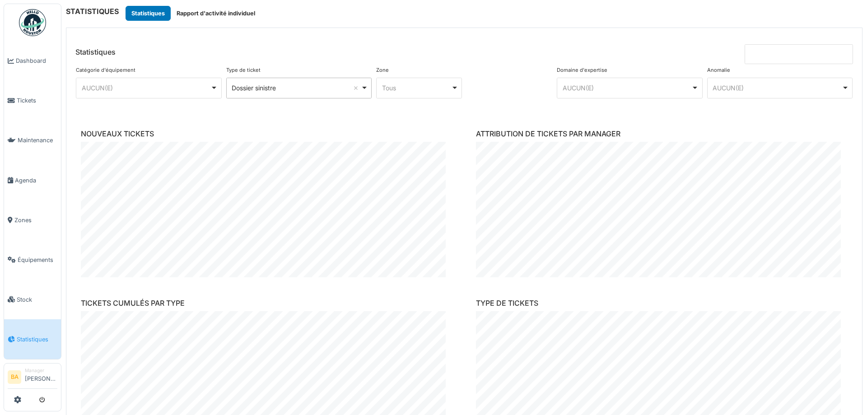
click at [770, 57] on input at bounding box center [798, 54] width 108 height 20
click at [758, 56] on input "**********" at bounding box center [798, 54] width 108 height 20
click at [773, 56] on input "**********" at bounding box center [798, 54] width 108 height 20
click at [815, 56] on input "**********" at bounding box center [798, 54] width 108 height 20
click at [758, 56] on input "**********" at bounding box center [798, 54] width 108 height 20
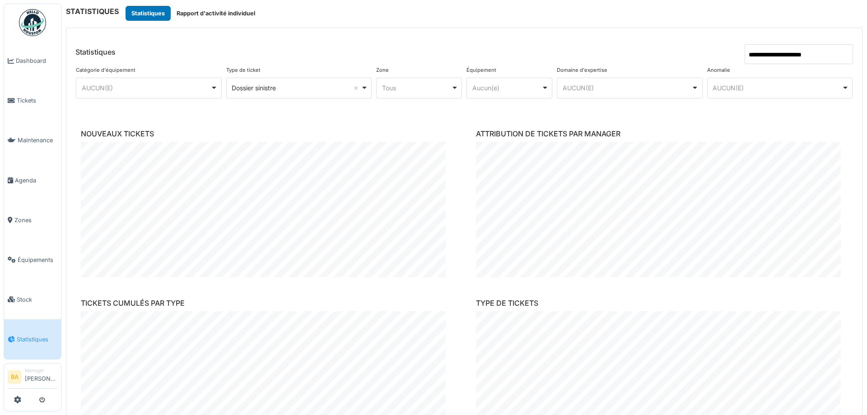
click at [757, 54] on input "**********" at bounding box center [798, 54] width 108 height 20
click at [796, 54] on input "**********" at bounding box center [798, 54] width 108 height 20
click at [764, 63] on input "**********" at bounding box center [798, 54] width 108 height 20
click at [787, 54] on input "**********" at bounding box center [798, 54] width 108 height 20
click at [819, 57] on input "**********" at bounding box center [798, 54] width 108 height 20
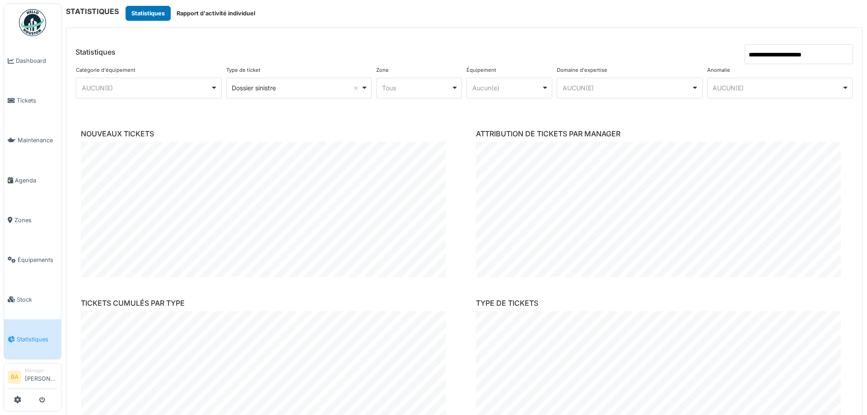
type input "**********"
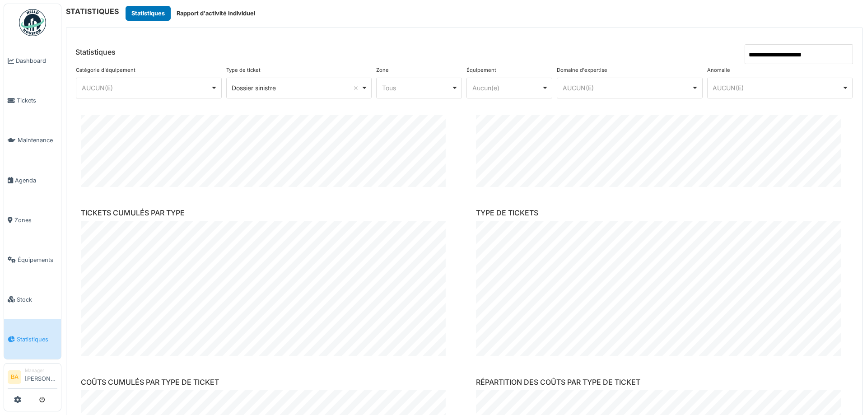
scroll to position [0, 0]
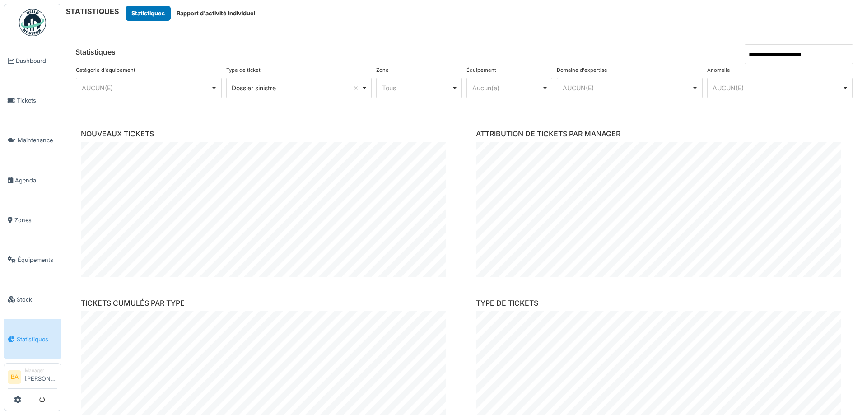
click at [533, 88] on div "Aucun(e) Remove item" at bounding box center [506, 87] width 69 height 9
click at [553, 51] on header "**********" at bounding box center [463, 46] width 795 height 36
click at [25, 101] on span "Tickets" at bounding box center [37, 100] width 41 height 9
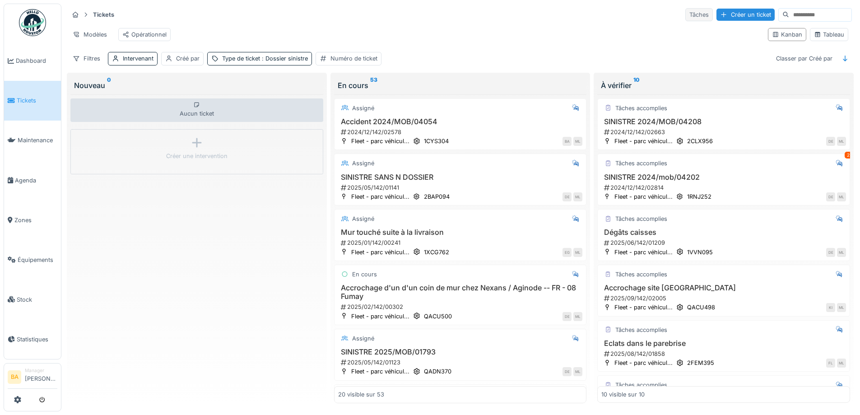
click at [685, 13] on div "Tâches" at bounding box center [699, 14] width 28 height 13
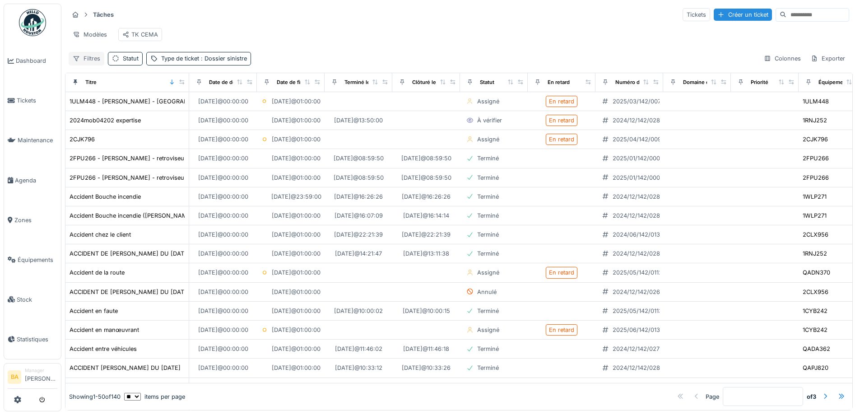
click at [96, 64] on div "Filtres" at bounding box center [87, 58] width 36 height 13
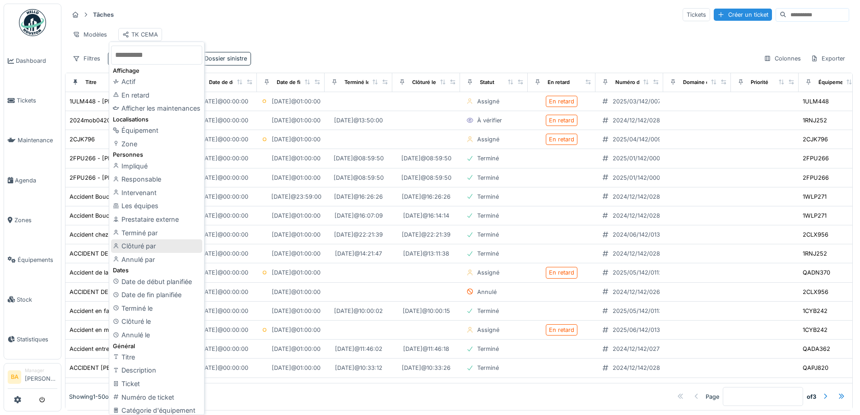
click at [146, 246] on div "Clôturé par" at bounding box center [156, 246] width 91 height 14
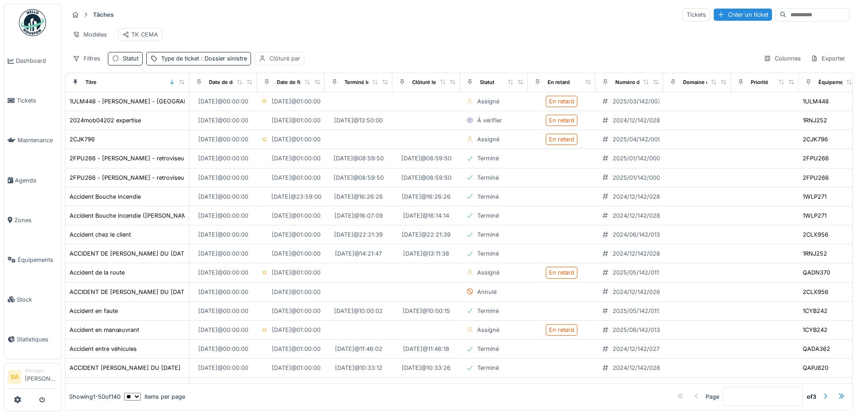
click at [287, 63] on div "Clôturé par" at bounding box center [284, 58] width 31 height 9
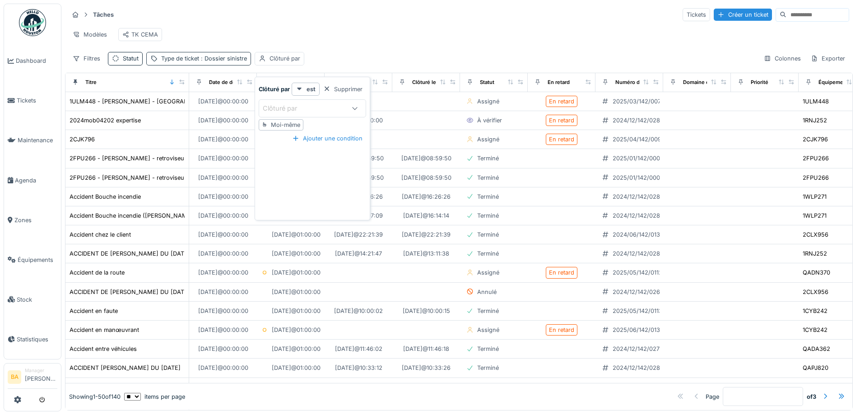
drag, startPoint x: 340, startPoint y: 88, endPoint x: 243, endPoint y: 60, distance: 100.3
click at [339, 88] on div "Supprimer" at bounding box center [343, 89] width 46 height 12
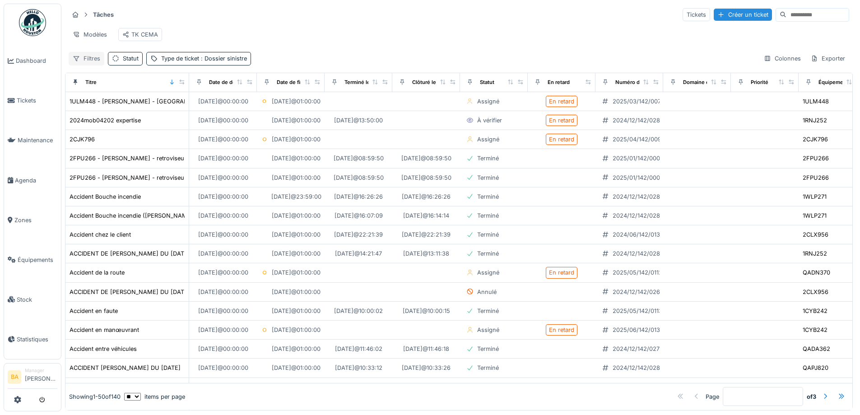
click at [99, 65] on div "Filtres" at bounding box center [87, 58] width 36 height 13
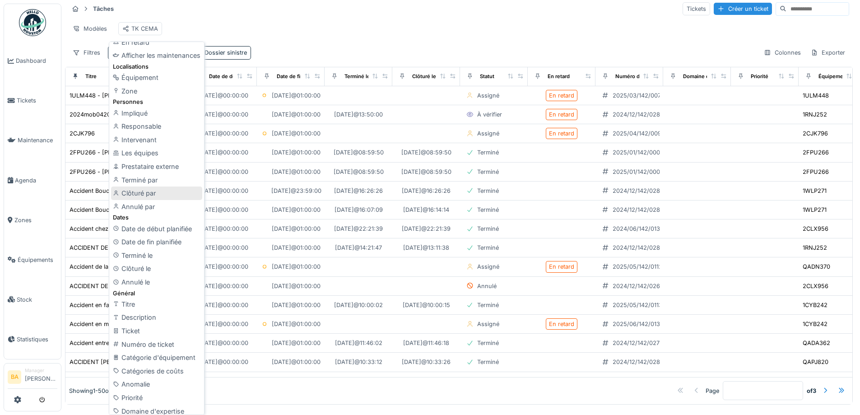
scroll to position [8, 0]
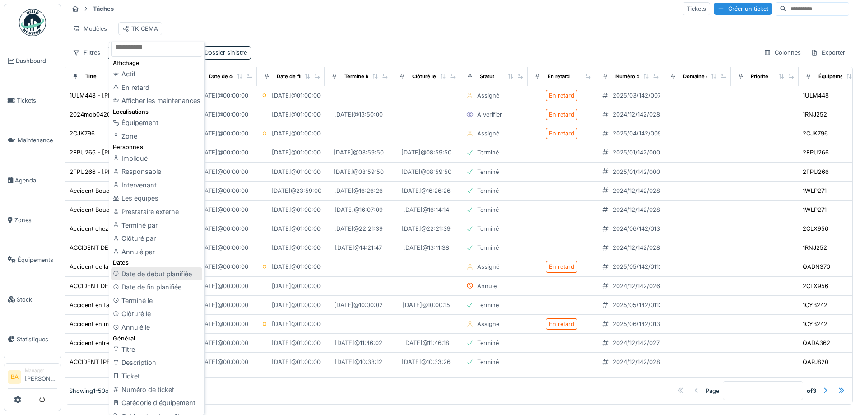
click at [171, 275] on div "Date de début planifiée" at bounding box center [156, 274] width 91 height 14
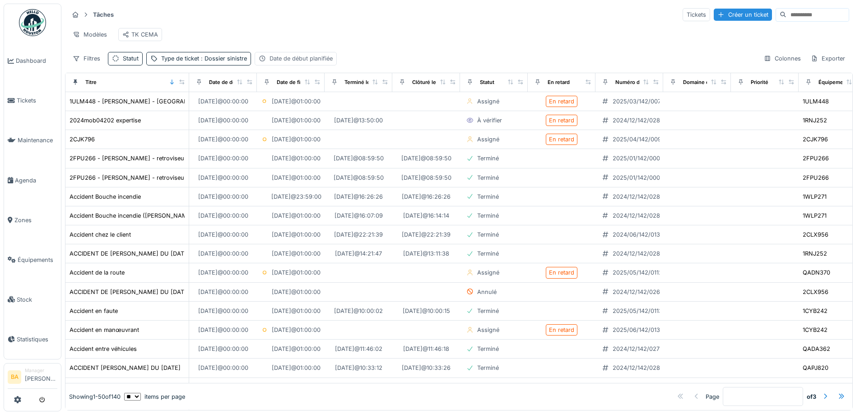
click at [304, 60] on div "Date de début planifiée" at bounding box center [300, 58] width 63 height 9
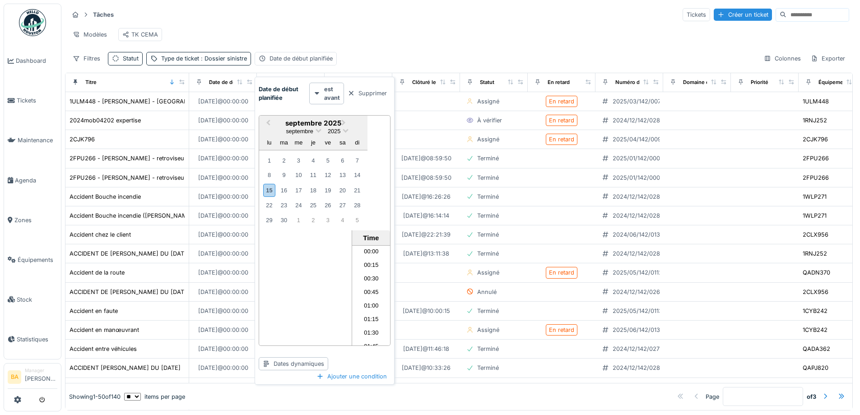
scroll to position [756, 0]
click at [267, 154] on div "1" at bounding box center [269, 160] width 12 height 12
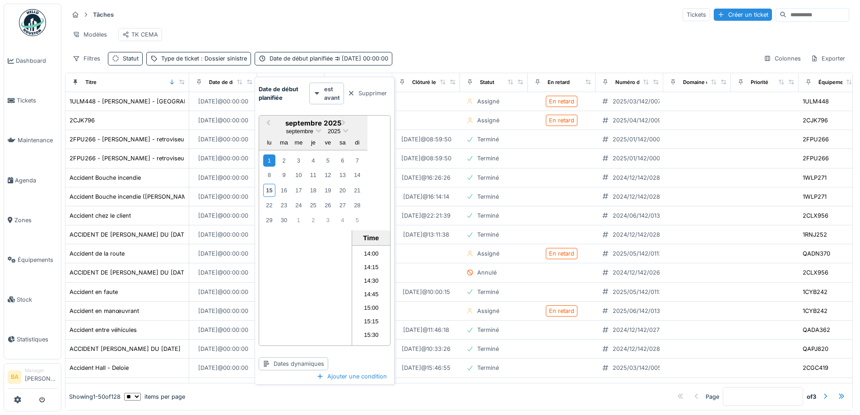
click at [326, 30] on div "Modèles TK CEMA" at bounding box center [459, 34] width 780 height 20
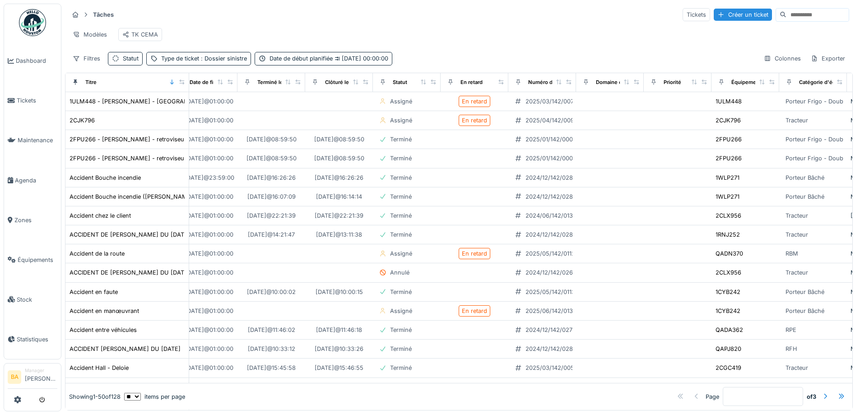
scroll to position [0, 10]
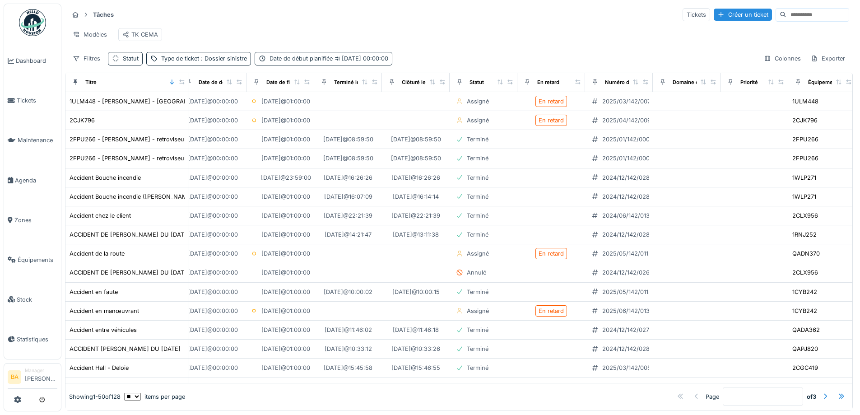
click at [353, 61] on div "Date de début planifiée 01/09/2025 00:00:00" at bounding box center [328, 58] width 119 height 9
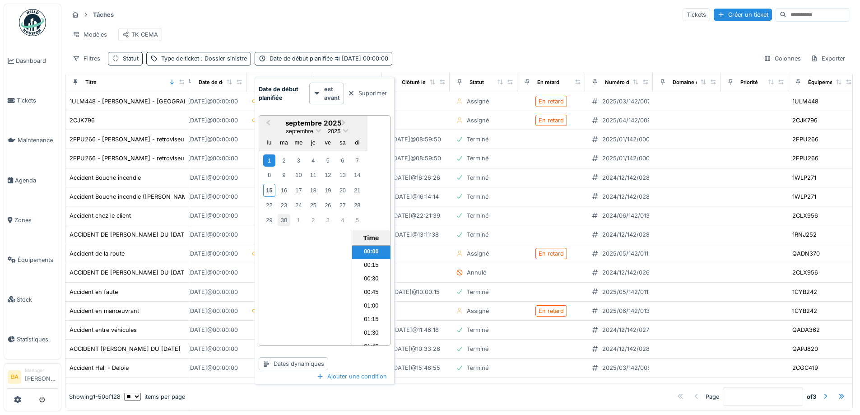
click at [281, 221] on div "30" at bounding box center [284, 220] width 12 height 12
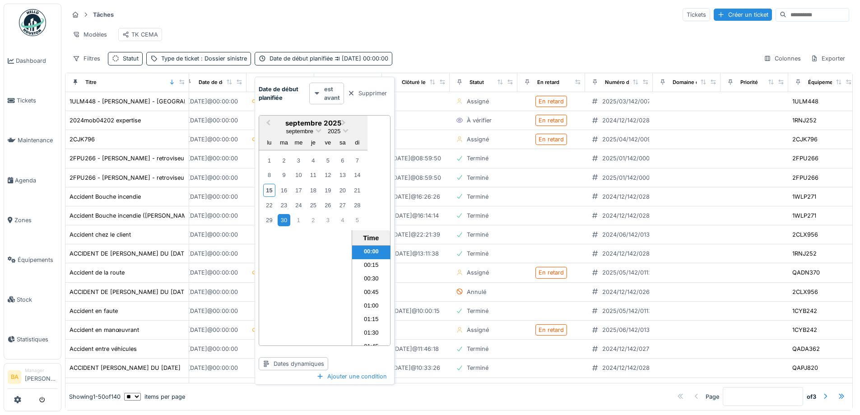
click at [316, 93] on icon at bounding box center [317, 93] width 5 height 3
click at [363, 62] on span "30/09/2025 00:00:00" at bounding box center [361, 58] width 56 height 7
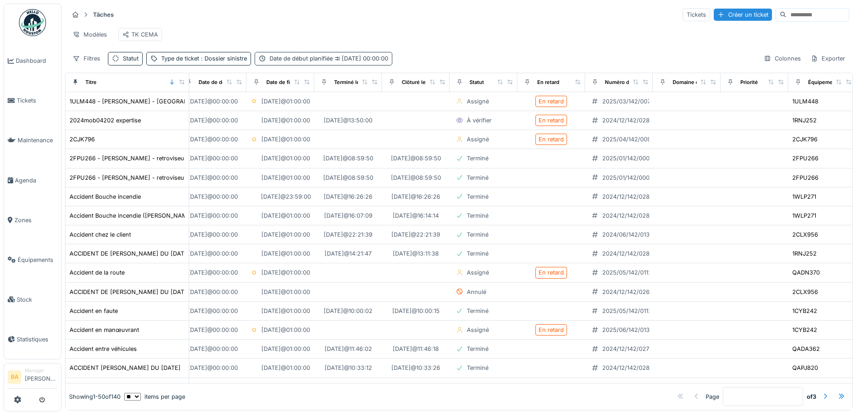
click at [358, 63] on div "Date de début planifiée 30/09/2025 00:00:00" at bounding box center [328, 58] width 119 height 9
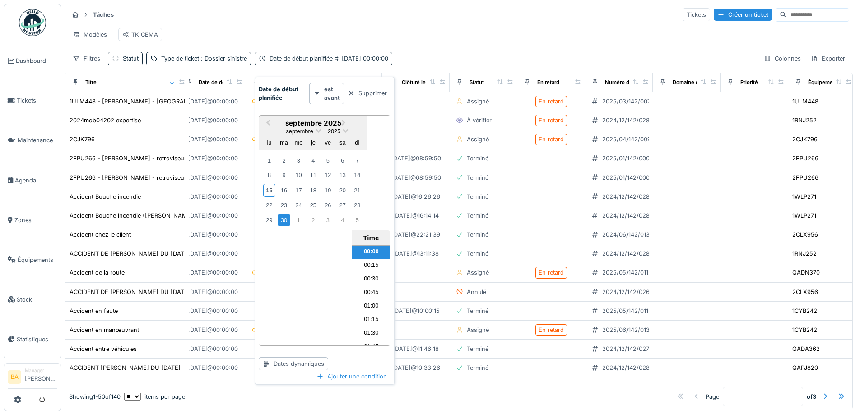
click at [307, 60] on div "Date de début planifiée 30/09/2025 00:00:00" at bounding box center [324, 58] width 138 height 13
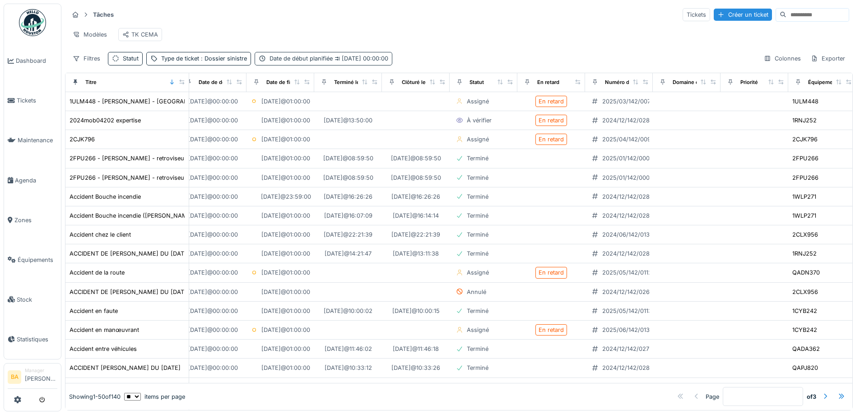
click at [374, 62] on span "30/09/2025 00:00:00" at bounding box center [361, 58] width 56 height 7
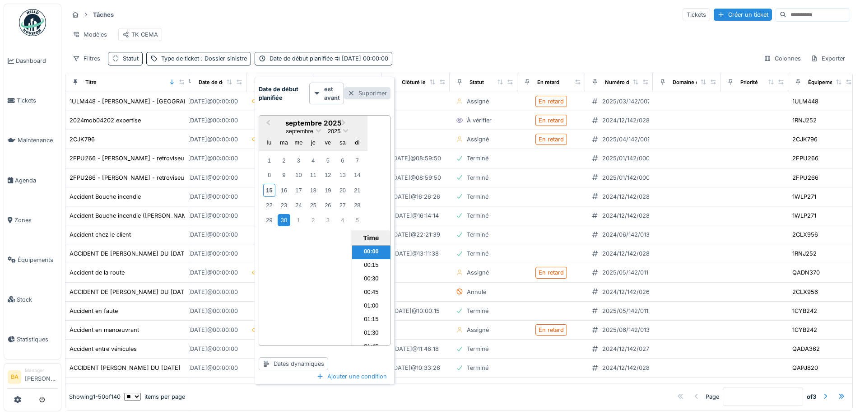
click at [369, 94] on div "Supprimer" at bounding box center [367, 93] width 46 height 12
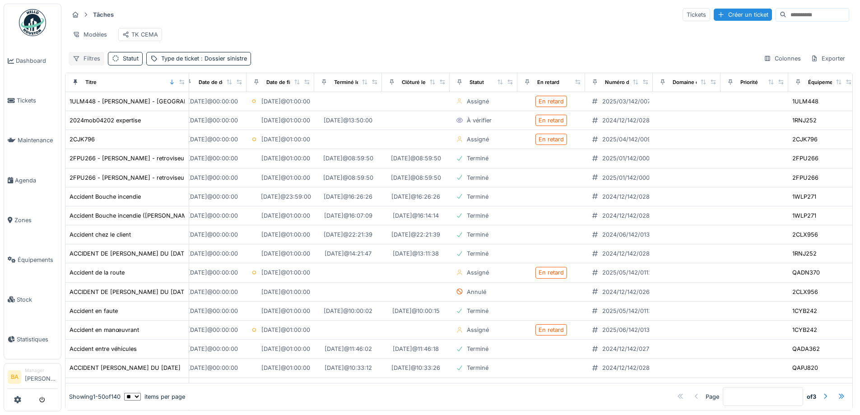
click at [91, 65] on div "Filtres" at bounding box center [87, 58] width 36 height 13
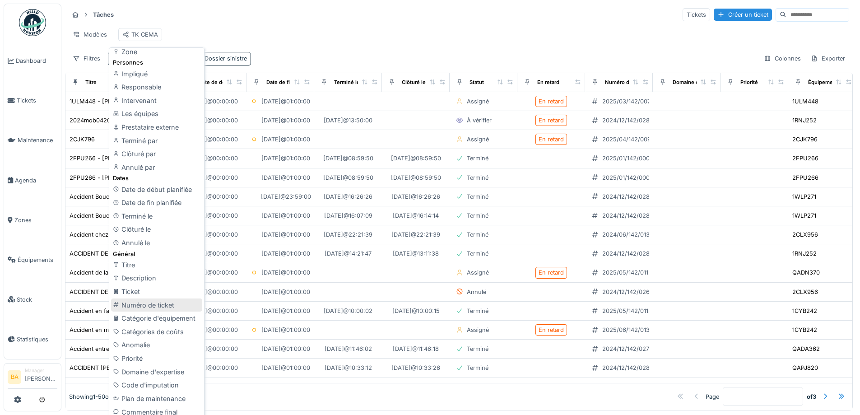
scroll to position [6, 0]
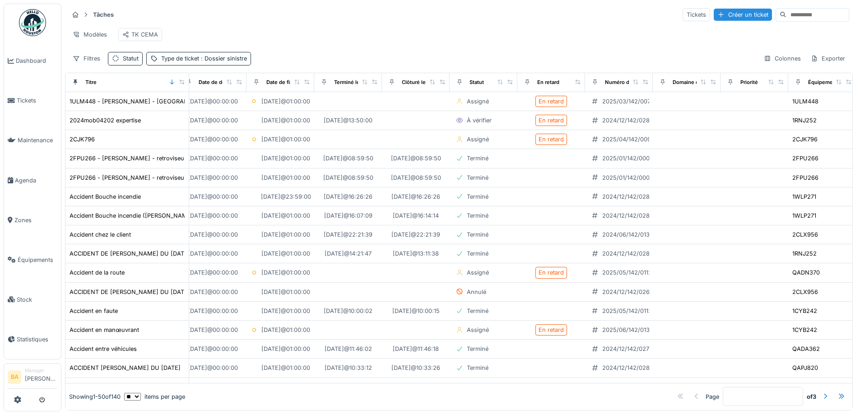
click at [288, 53] on div "Filtres Statut Type de ticket : Dossier sinistre Colonnes Exporter" at bounding box center [459, 58] width 780 height 13
click at [775, 54] on div "Colonnes" at bounding box center [782, 58] width 45 height 13
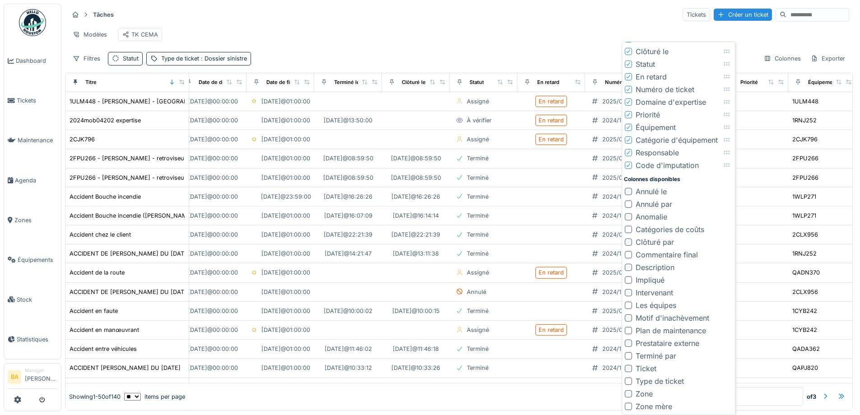
scroll to position [0, 0]
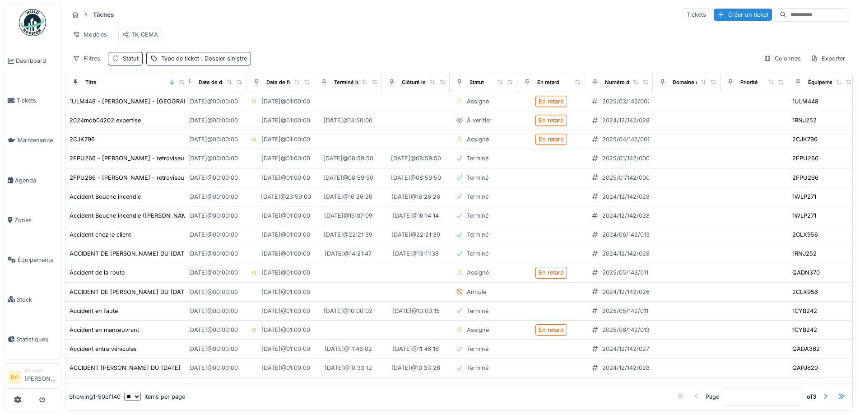
click at [567, 34] on div "Modèles TK CEMA" at bounding box center [459, 34] width 780 height 20
click at [86, 65] on div "Filtres" at bounding box center [87, 58] width 36 height 13
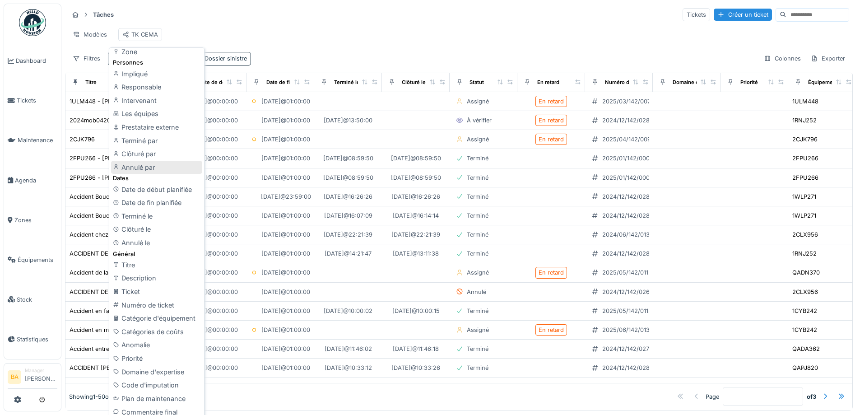
scroll to position [6, 0]
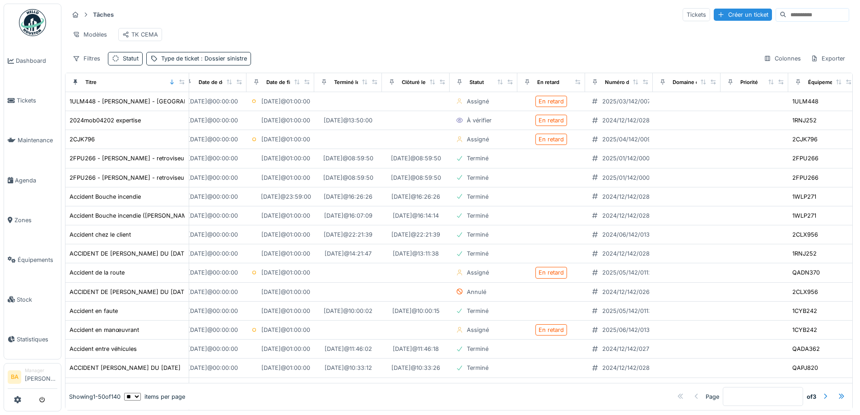
click at [291, 18] on div "Tâches Tickets Créer un ticket Modèles TK CEMA Filtres Statut Type de ticket : …" at bounding box center [459, 36] width 788 height 65
click at [14, 101] on icon at bounding box center [11, 100] width 7 height 6
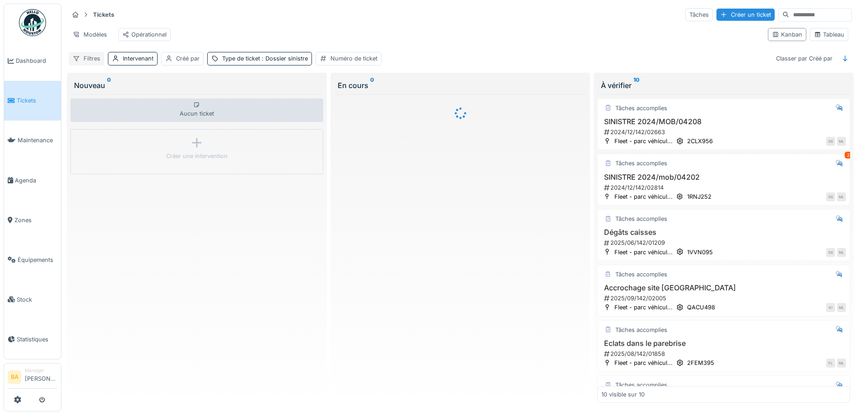
click at [89, 65] on div "Filtres" at bounding box center [87, 58] width 36 height 13
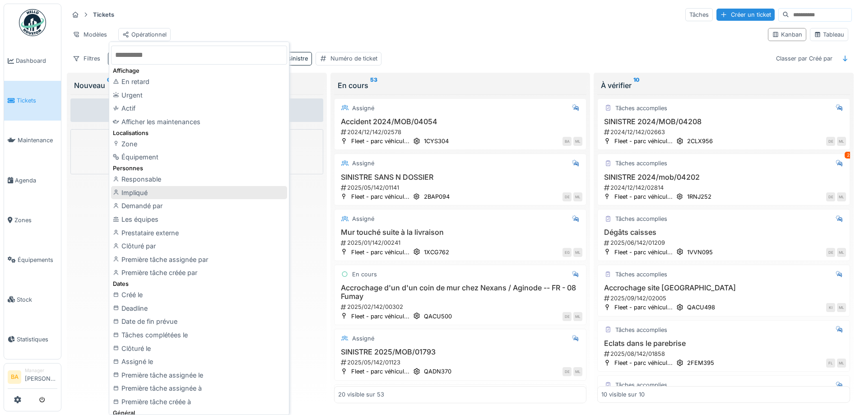
scroll to position [45, 0]
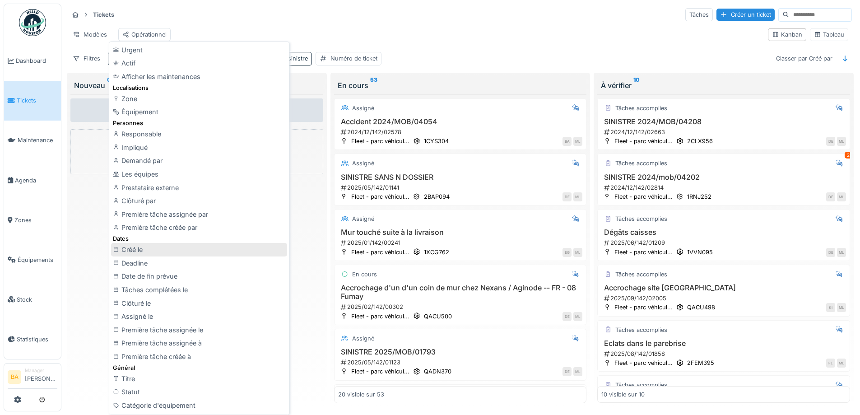
click at [213, 246] on div "Créé le" at bounding box center [199, 250] width 176 height 14
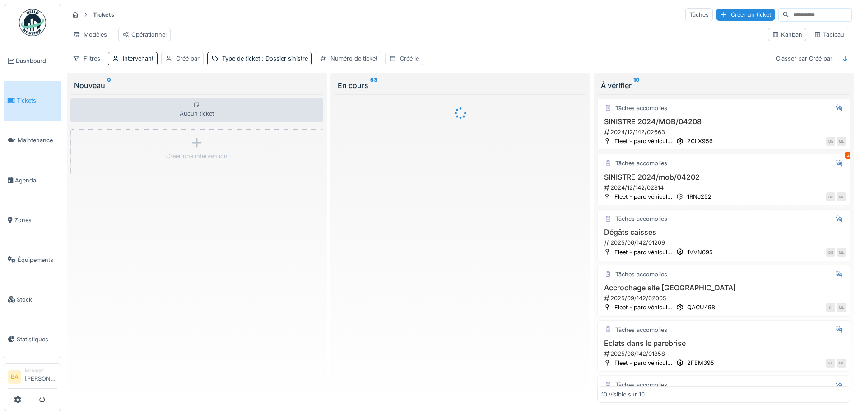
click at [407, 63] on div "Créé le" at bounding box center [409, 58] width 19 height 9
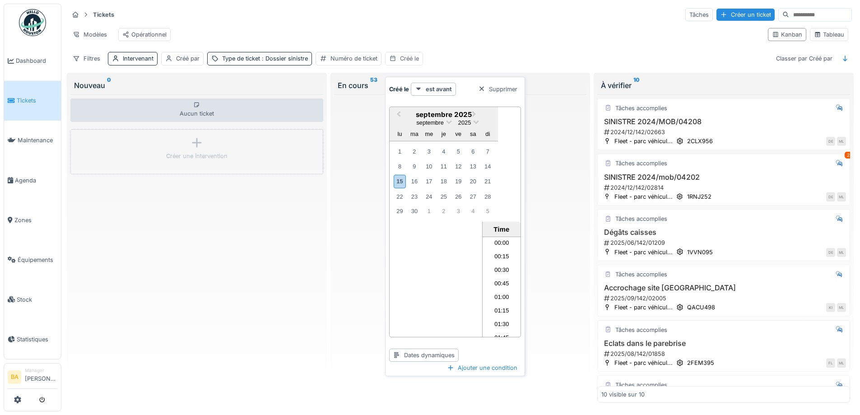
scroll to position [756, 0]
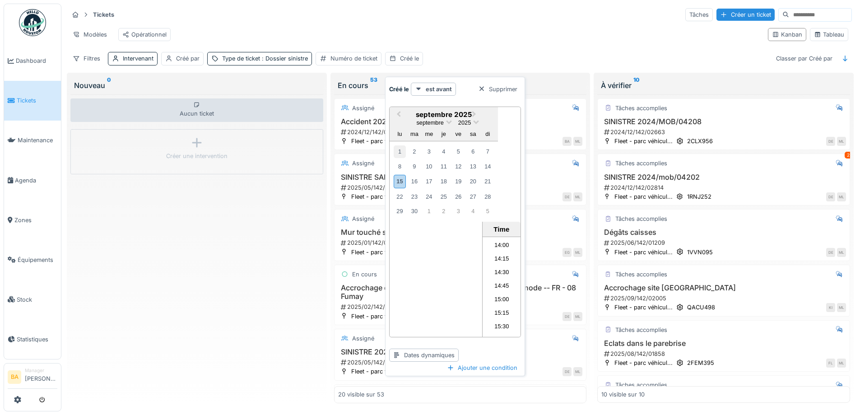
click at [399, 149] on div "1" at bounding box center [400, 151] width 12 height 12
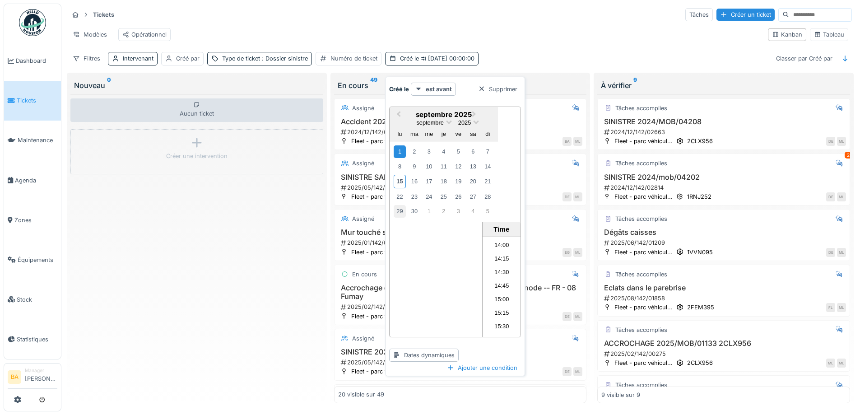
click at [400, 209] on div "29" at bounding box center [400, 211] width 12 height 12
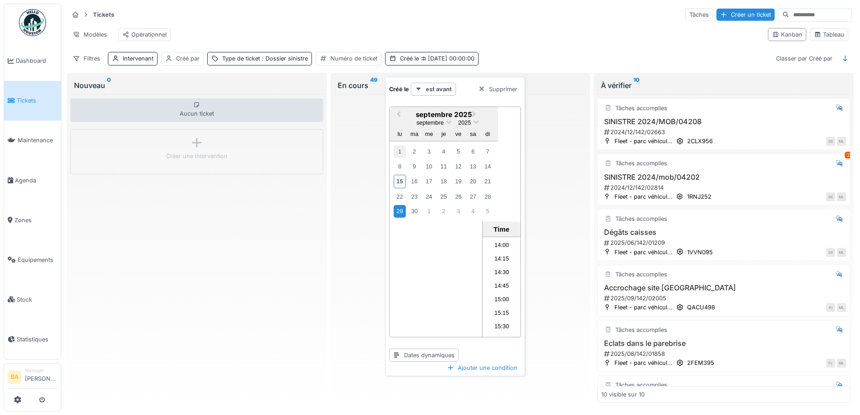
click at [402, 151] on div "1" at bounding box center [400, 151] width 12 height 12
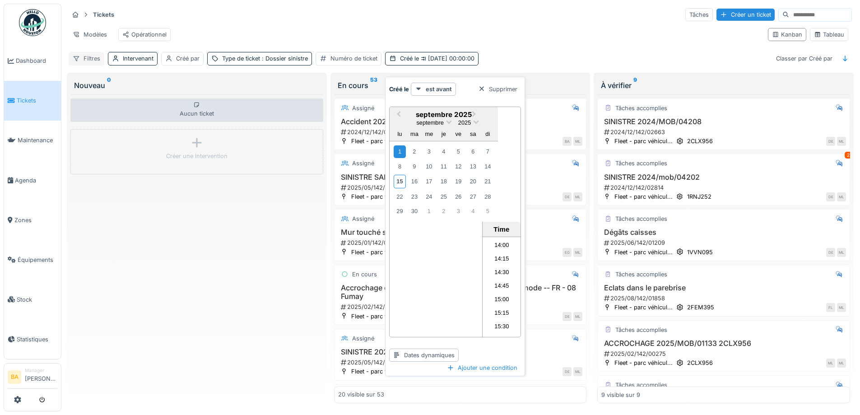
click at [77, 61] on icon at bounding box center [76, 59] width 7 height 6
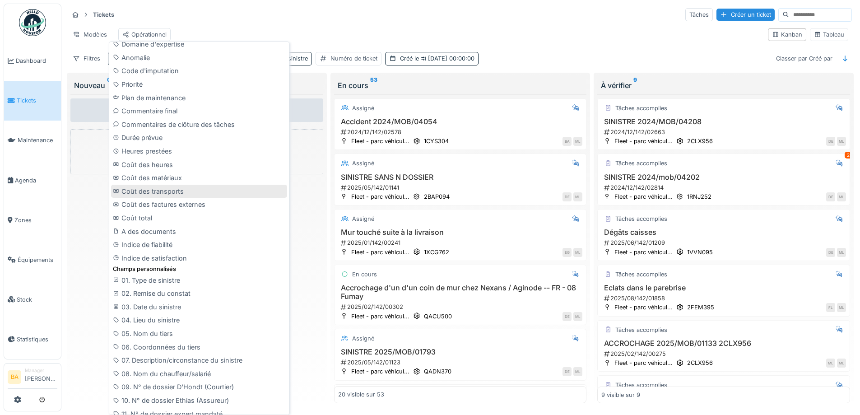
scroll to position [451, 0]
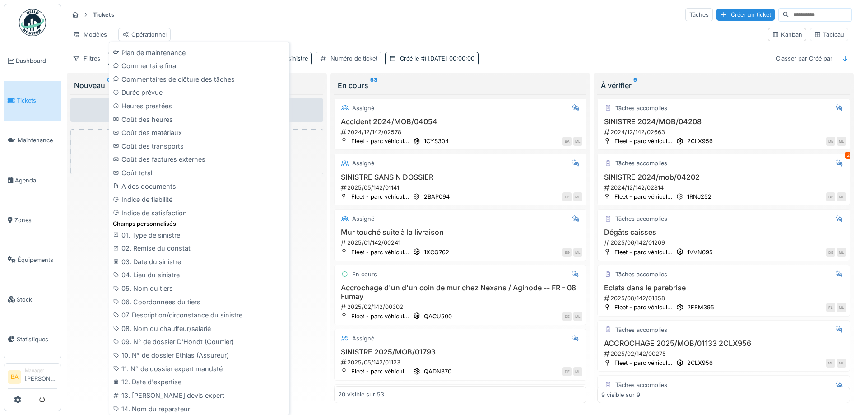
click at [180, 263] on div "03. Date du sinistre" at bounding box center [199, 262] width 176 height 14
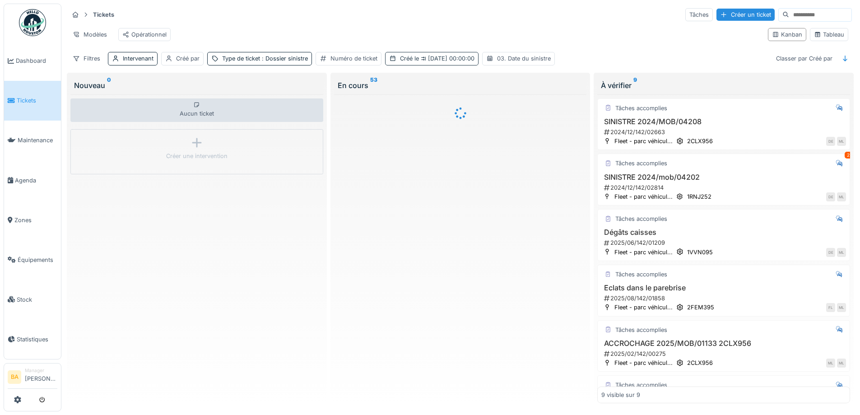
click at [463, 62] on span "[DATE] 00:00:00" at bounding box center [447, 58] width 56 height 7
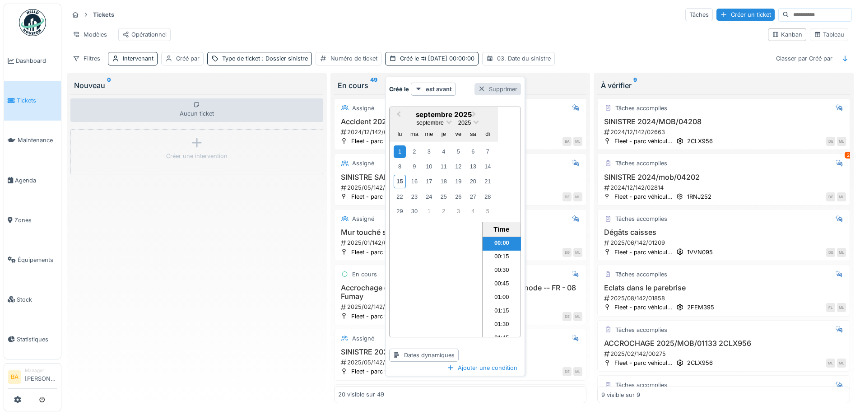
click at [486, 86] on div "Supprimer" at bounding box center [497, 89] width 46 height 12
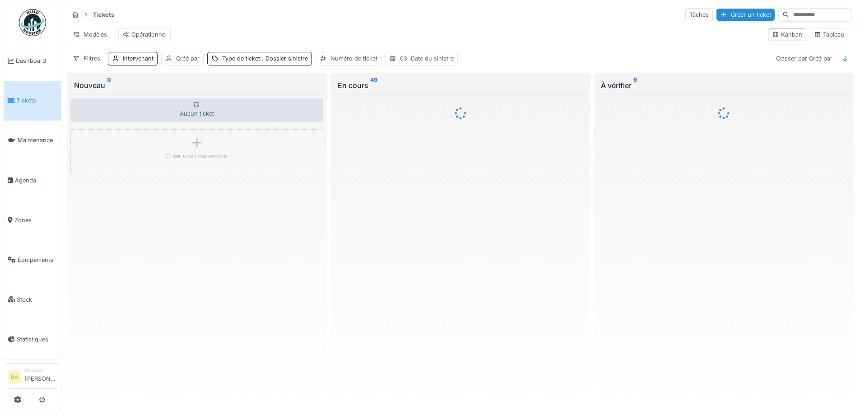
click at [425, 63] on div "03. Date du sinistre" at bounding box center [427, 58] width 54 height 9
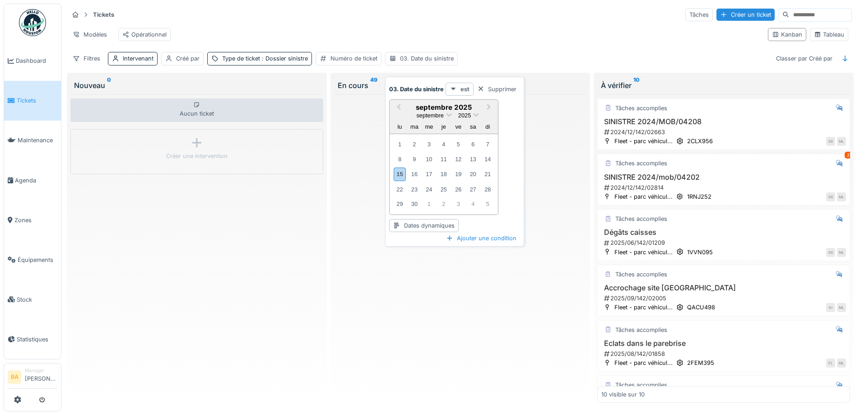
click at [466, 88] on strong "est" at bounding box center [464, 89] width 9 height 9
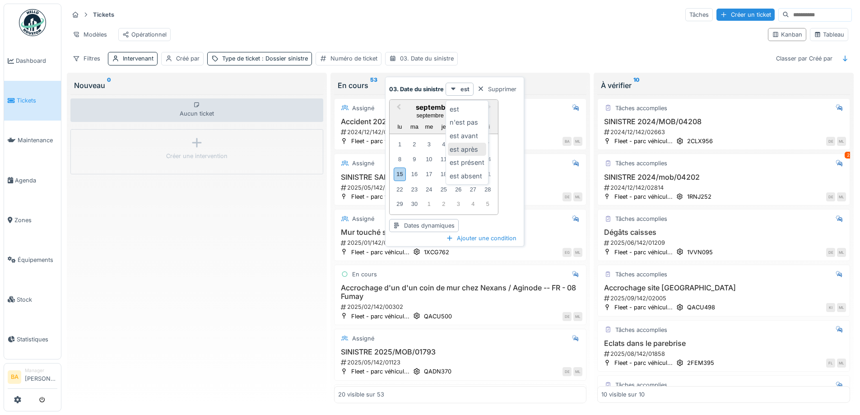
click at [474, 148] on div "est après" at bounding box center [467, 150] width 38 height 14
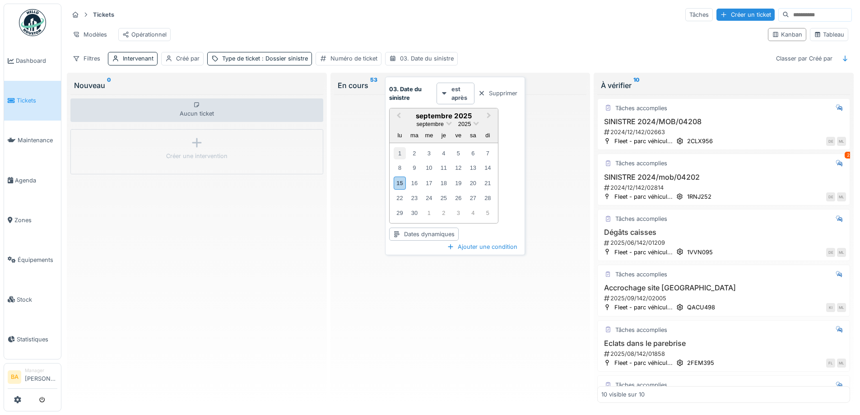
click at [399, 154] on div "1" at bounding box center [400, 153] width 12 height 12
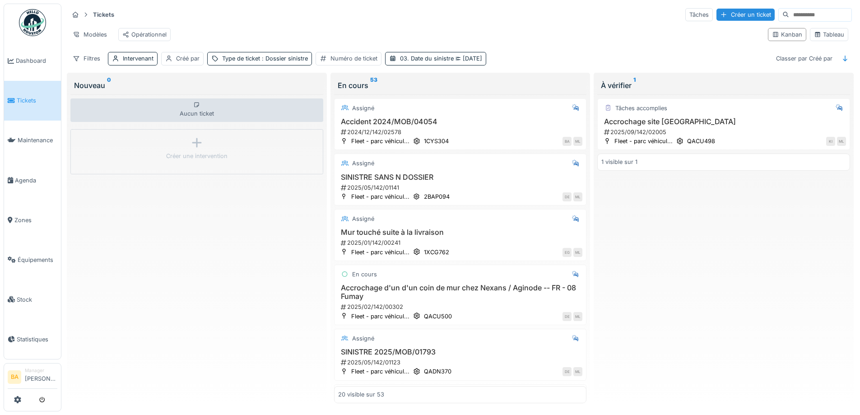
click at [535, 34] on div "Modèles Opérationnel" at bounding box center [415, 34] width 692 height 20
click at [473, 62] on span "[DATE]" at bounding box center [468, 58] width 28 height 7
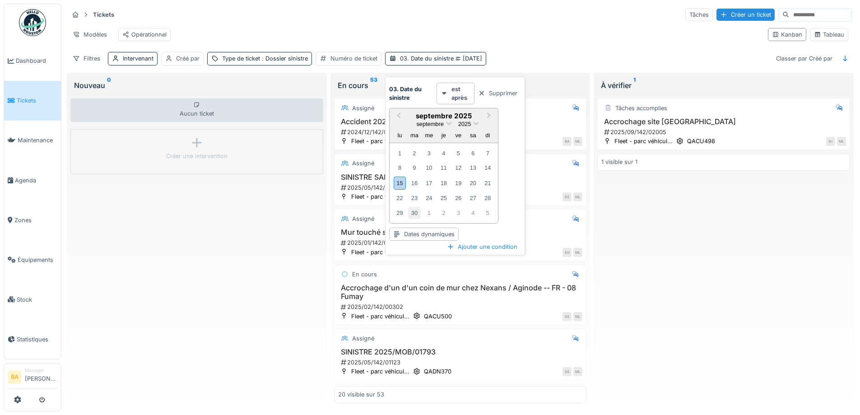
click at [411, 213] on div "30" at bounding box center [414, 213] width 12 height 12
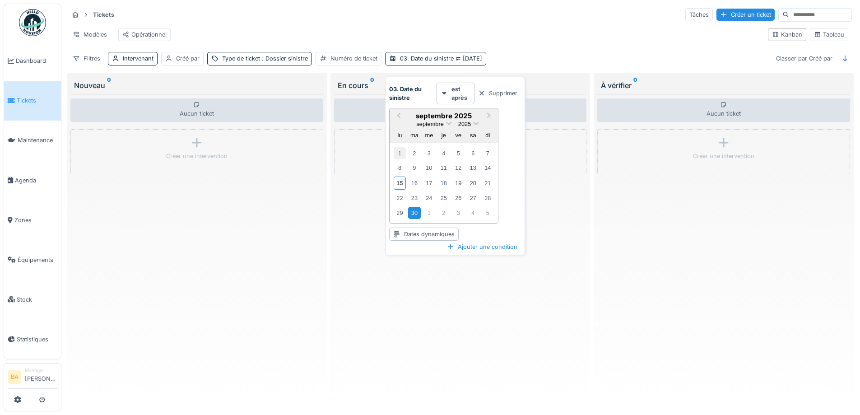
click at [398, 157] on div "1" at bounding box center [400, 153] width 12 height 12
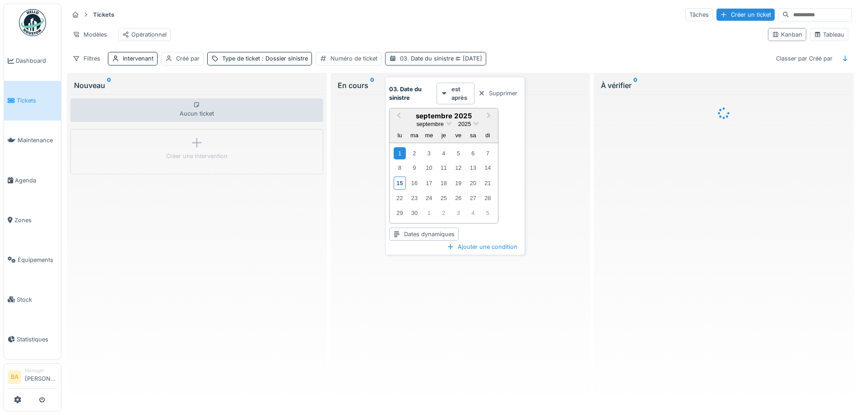
click at [431, 63] on div "03. Date du sinistre [DATE]" at bounding box center [441, 58] width 82 height 9
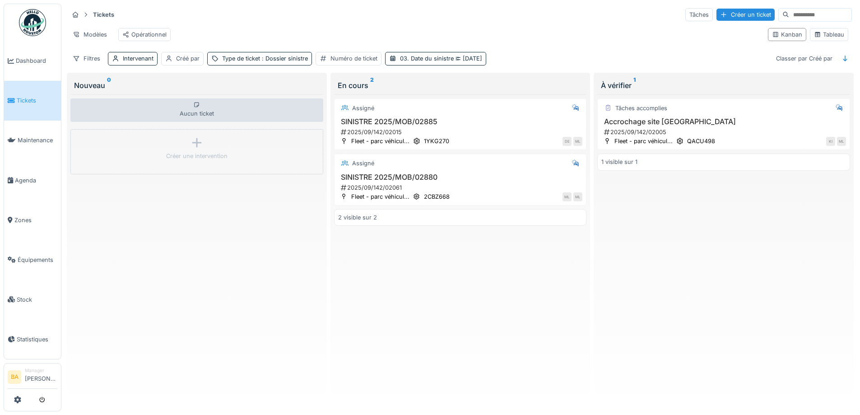
click at [499, 24] on div "Tickets Tâches Créer un ticket Modèles Opérationnel Kanban Tableau Filtres Inte…" at bounding box center [460, 36] width 790 height 65
click at [360, 181] on h3 "SINISTRE 2025/MOB/02880" at bounding box center [460, 177] width 245 height 9
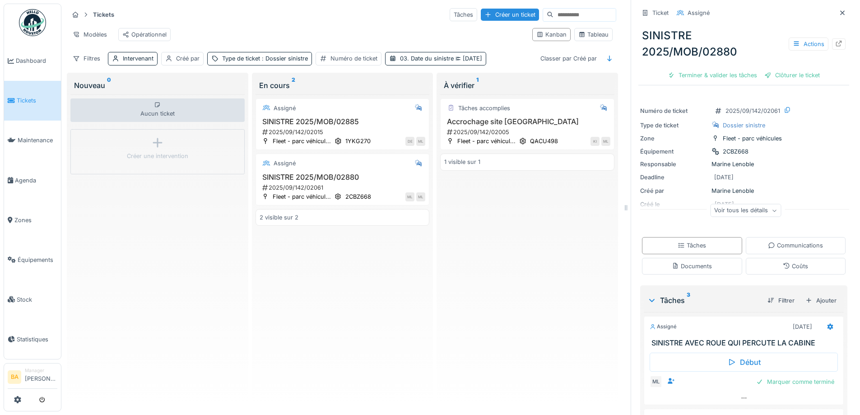
click at [256, 8] on div "Tickets Tâches Créer un ticket" at bounding box center [343, 14] width 548 height 15
click at [93, 65] on div "Filtres" at bounding box center [87, 58] width 36 height 13
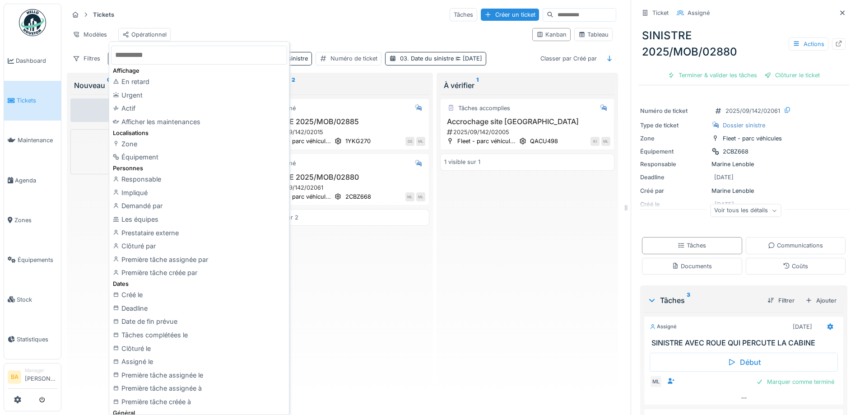
click at [340, 31] on div "Modèles Opérationnel" at bounding box center [297, 34] width 456 height 20
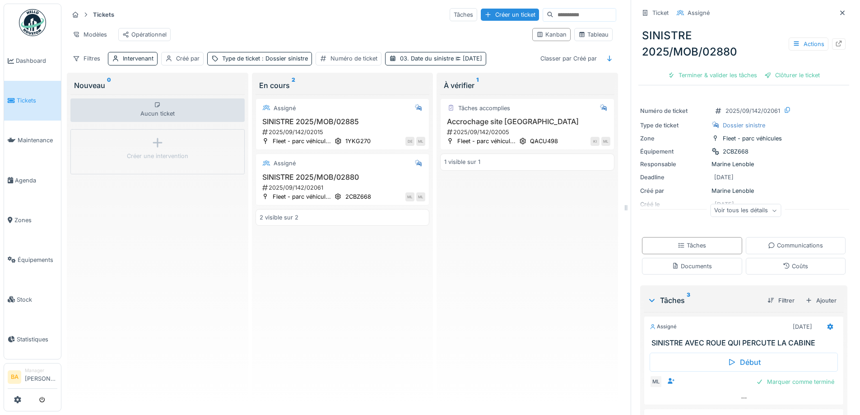
scroll to position [45, 0]
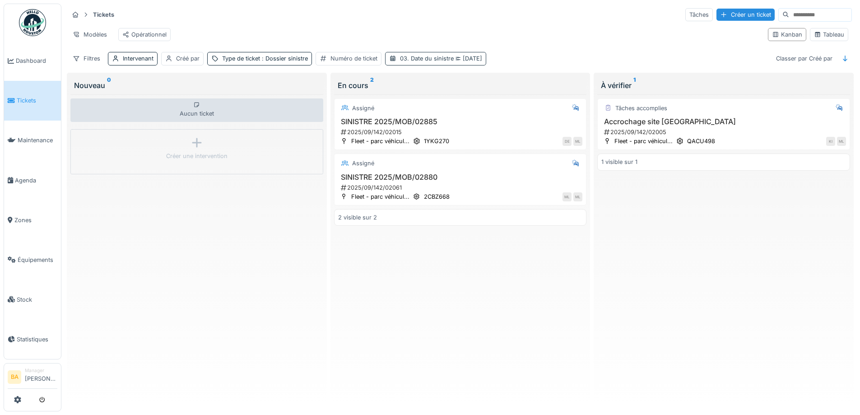
click at [467, 62] on span "[DATE]" at bounding box center [468, 58] width 28 height 7
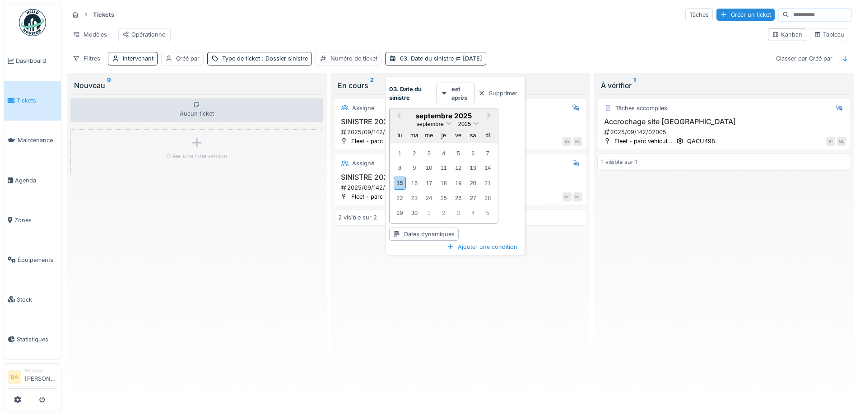
click at [513, 91] on div "Supprimer" at bounding box center [497, 93] width 46 height 12
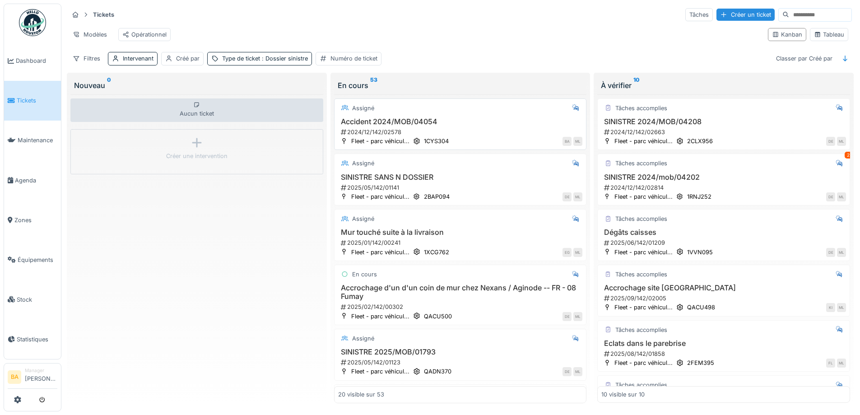
click at [354, 125] on h3 "Accident 2024/MOB/04054" at bounding box center [460, 121] width 245 height 9
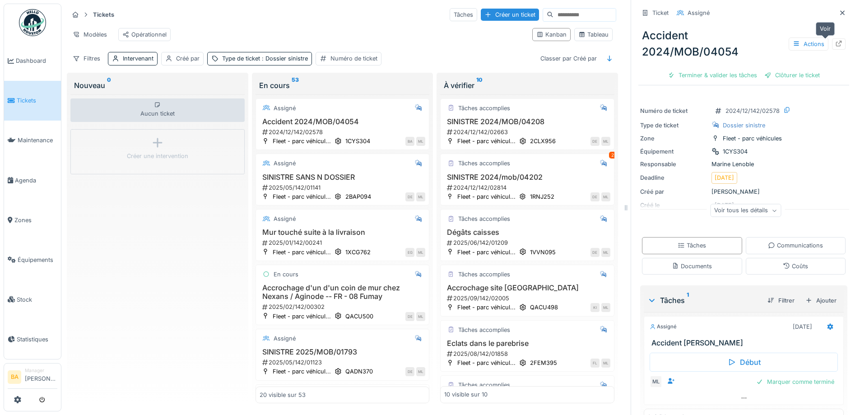
click at [836, 42] on icon at bounding box center [839, 44] width 6 height 6
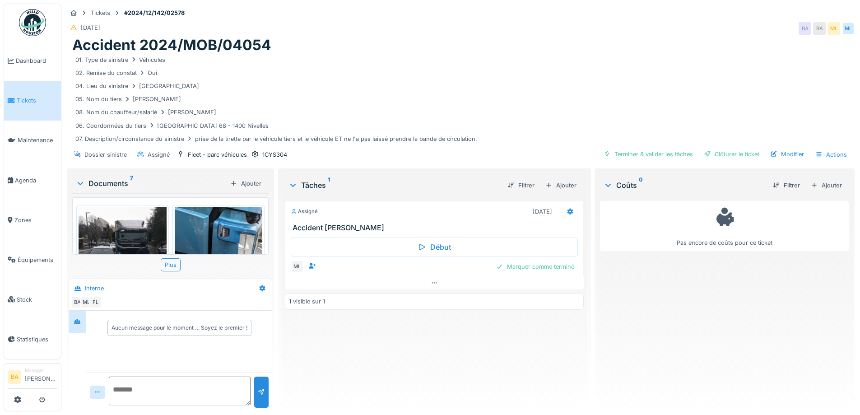
click at [90, 228] on img at bounding box center [123, 265] width 88 height 117
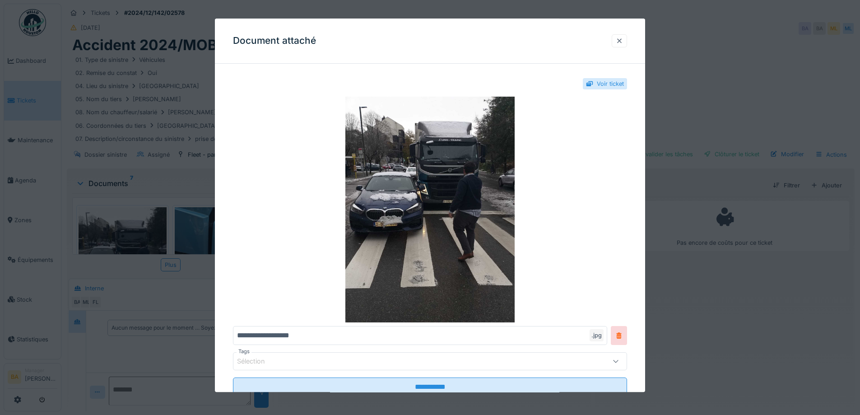
click at [622, 39] on div at bounding box center [619, 41] width 7 height 9
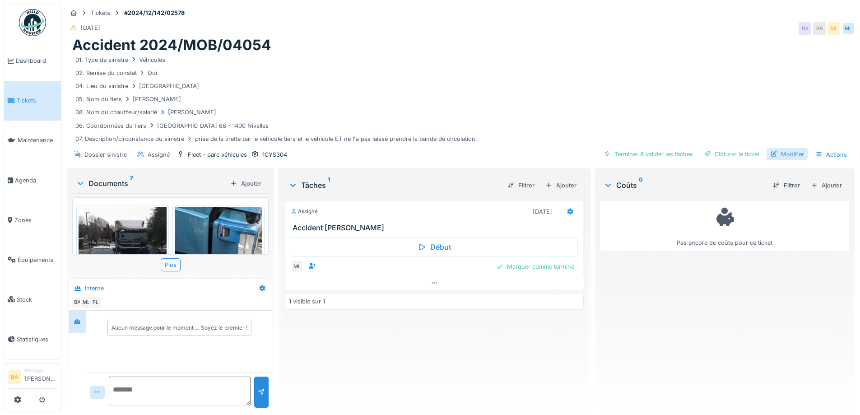
click at [779, 153] on div "Modifier" at bounding box center [786, 154] width 41 height 12
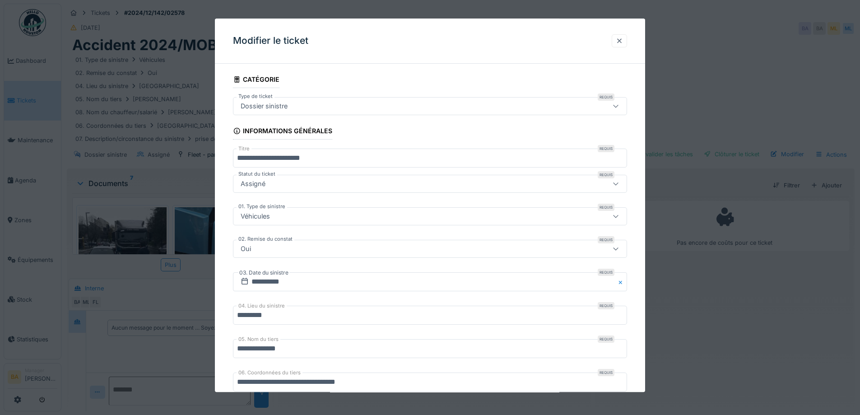
click at [618, 40] on div at bounding box center [619, 40] width 15 height 13
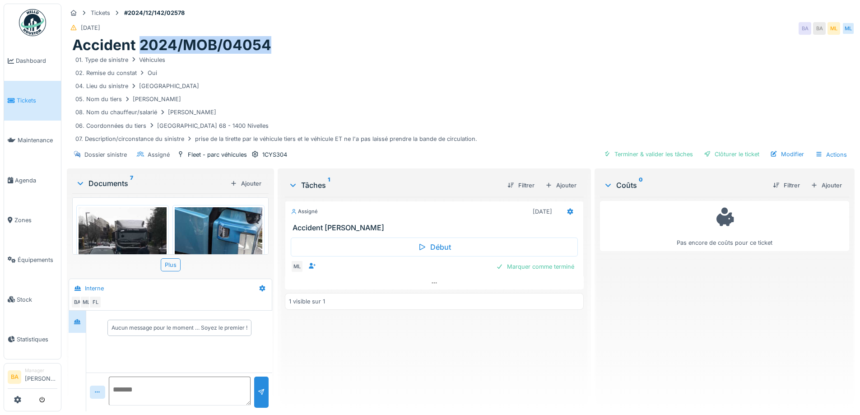
drag, startPoint x: 143, startPoint y: 44, endPoint x: 276, endPoint y: 42, distance: 132.7
click at [276, 42] on div "Accident 2024/MOB/04054" at bounding box center [460, 45] width 777 height 17
copy h1 "2024/MOB/04054"
click at [35, 373] on li "Manager [PERSON_NAME]" at bounding box center [41, 376] width 32 height 19
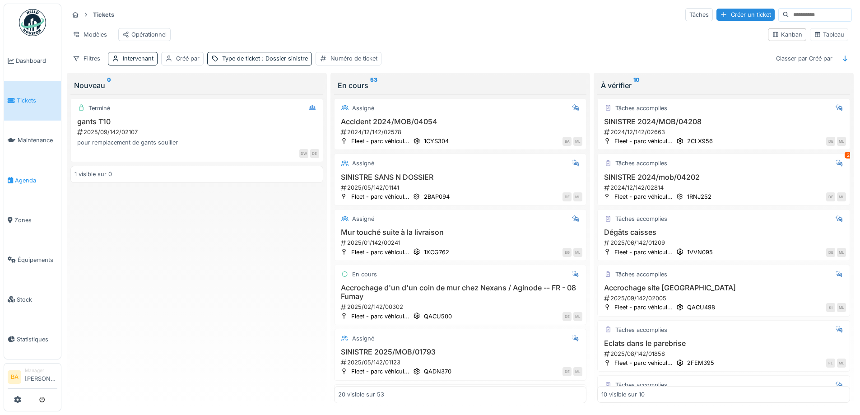
click at [22, 179] on span "Agenda" at bounding box center [36, 180] width 42 height 9
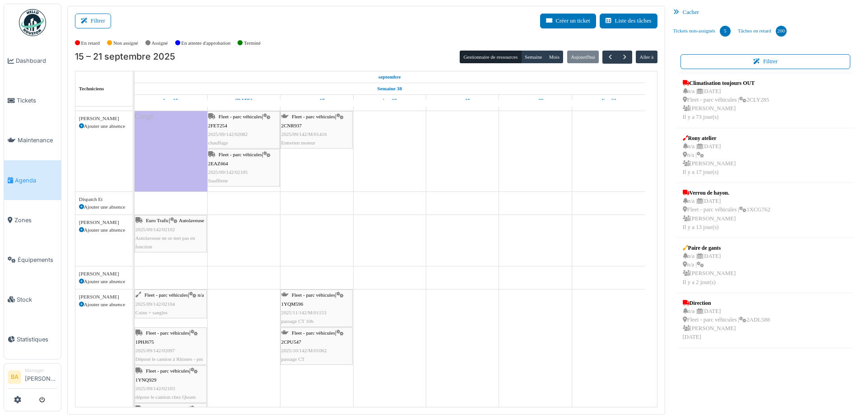
scroll to position [135, 0]
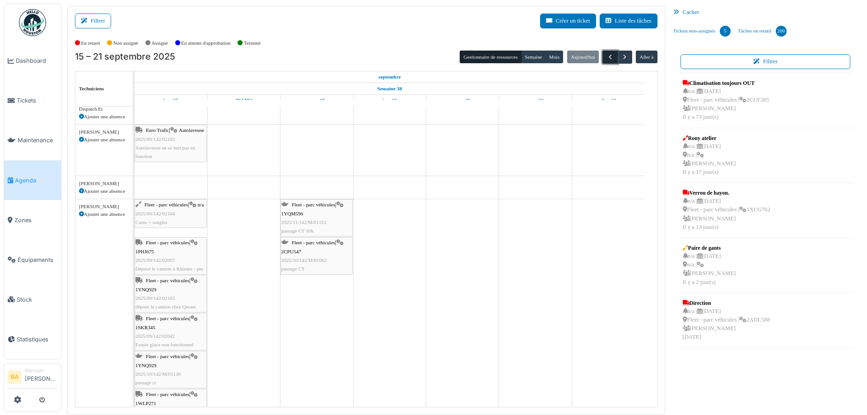
click at [602, 55] on button "button" at bounding box center [609, 57] width 15 height 13
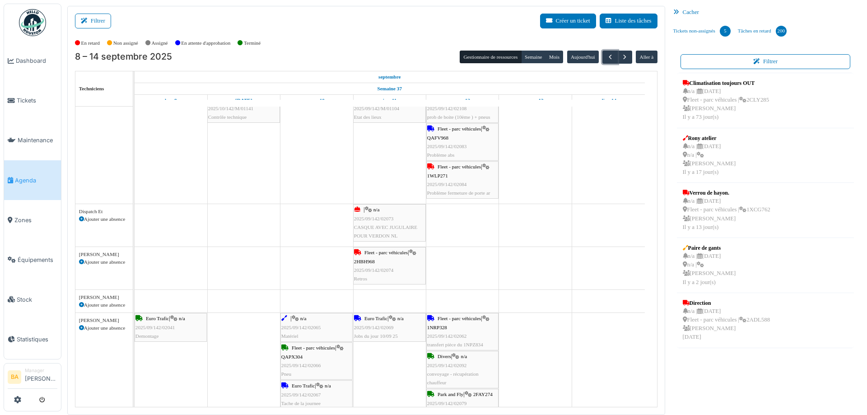
scroll to position [226, 0]
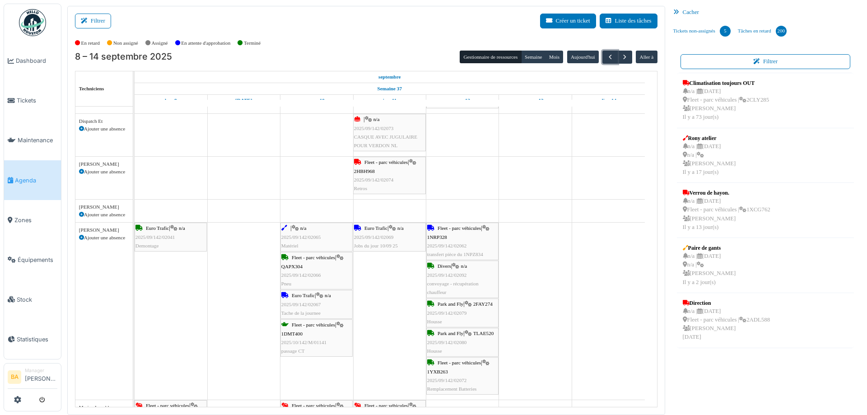
click at [297, 259] on span "Fleet - parc véhicules" at bounding box center [313, 257] width 43 height 5
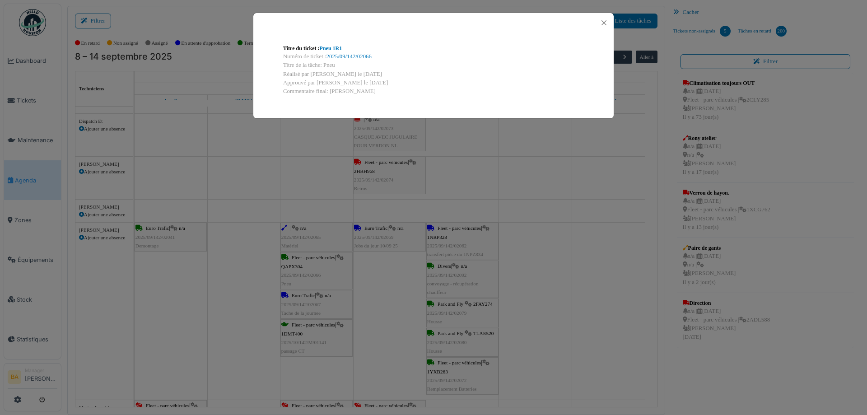
click at [347, 53] on div "Numéro de ticket : 2025/09/142/02066" at bounding box center [433, 56] width 301 height 9
click at [346, 54] on link "2025/09/142/02066" at bounding box center [348, 56] width 45 height 6
click at [607, 23] on button "Close" at bounding box center [604, 23] width 12 height 12
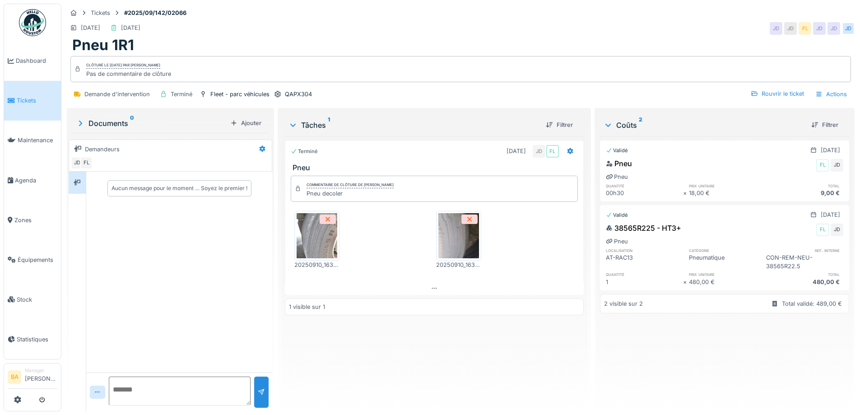
click at [32, 367] on li "Manager [PERSON_NAME]" at bounding box center [41, 376] width 32 height 19
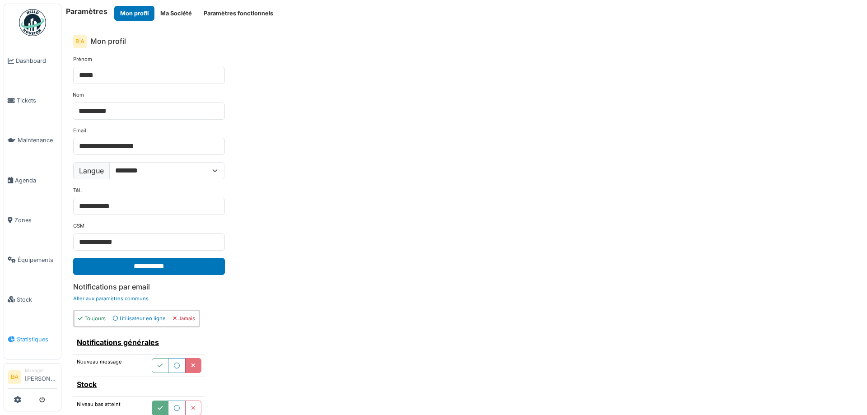
click at [21, 335] on span "Statistiques" at bounding box center [37, 339] width 41 height 9
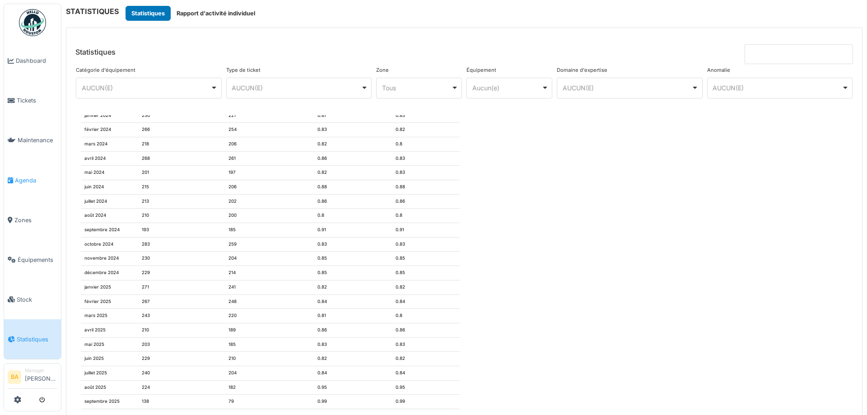
click at [25, 176] on span "Agenda" at bounding box center [36, 180] width 42 height 9
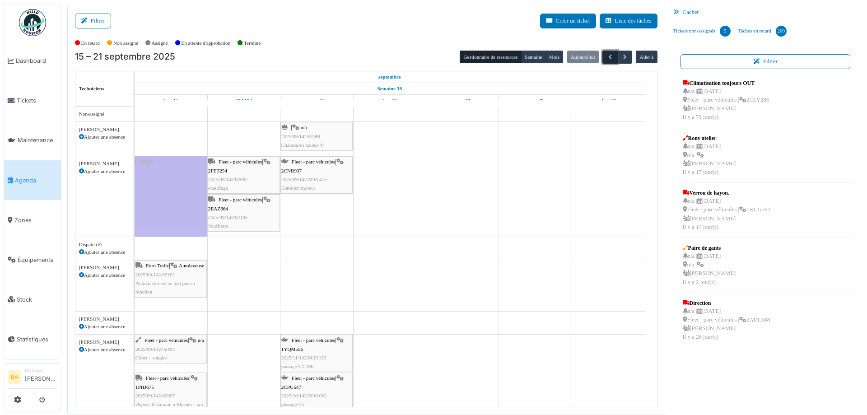
click at [606, 58] on span "button" at bounding box center [610, 57] width 8 height 8
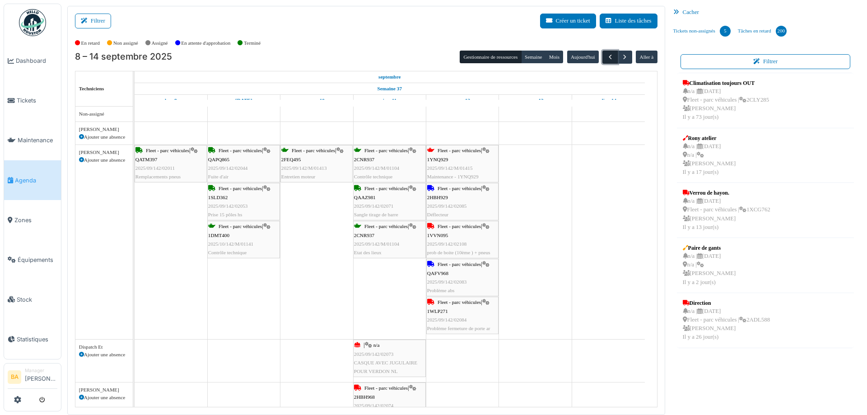
click at [606, 58] on span "button" at bounding box center [610, 57] width 8 height 8
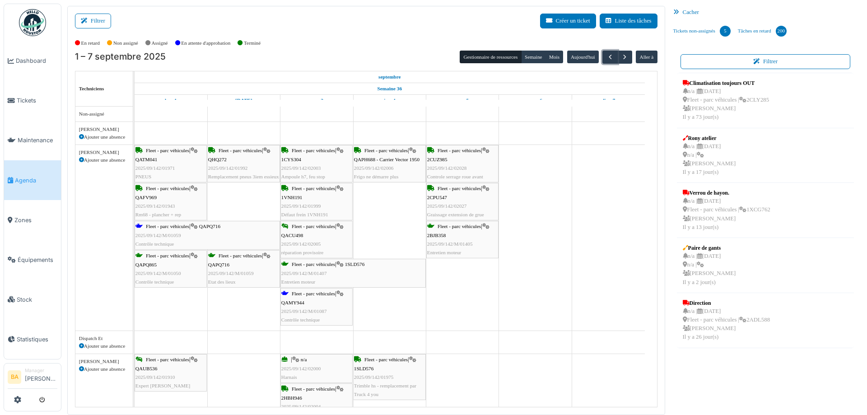
click at [357, 265] on span "1SLD576" at bounding box center [355, 263] width 20 height 5
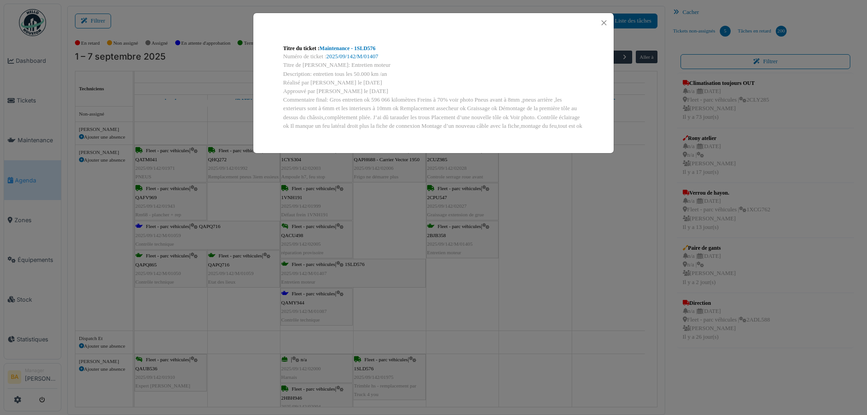
click at [347, 60] on div "Numéro de ticket : 2025/09/142/M/01407" at bounding box center [433, 56] width 301 height 9
click at [346, 58] on link "2025/09/142/M/01407" at bounding box center [352, 56] width 52 height 6
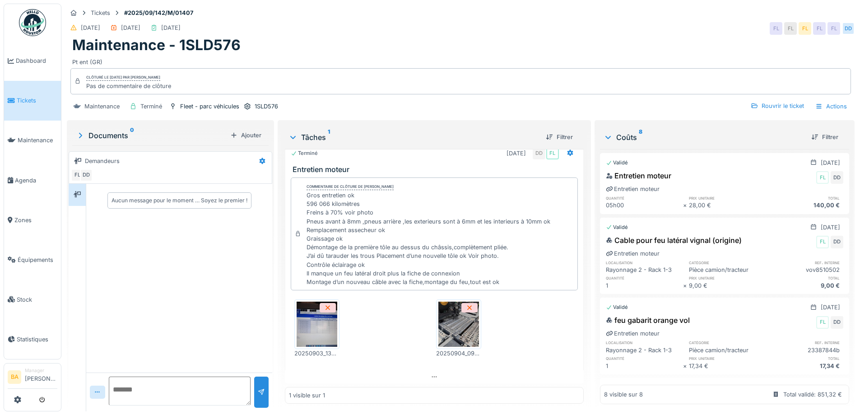
scroll to position [7, 0]
drag, startPoint x: 88, startPoint y: 37, endPoint x: 185, endPoint y: 40, distance: 96.6
click at [185, 40] on h1 "Maintenance - 1SLD576" at bounding box center [156, 45] width 168 height 17
click at [203, 43] on h1 "Maintenance - 1SLD576" at bounding box center [156, 45] width 168 height 17
drag, startPoint x: 306, startPoint y: 199, endPoint x: 357, endPoint y: 201, distance: 50.6
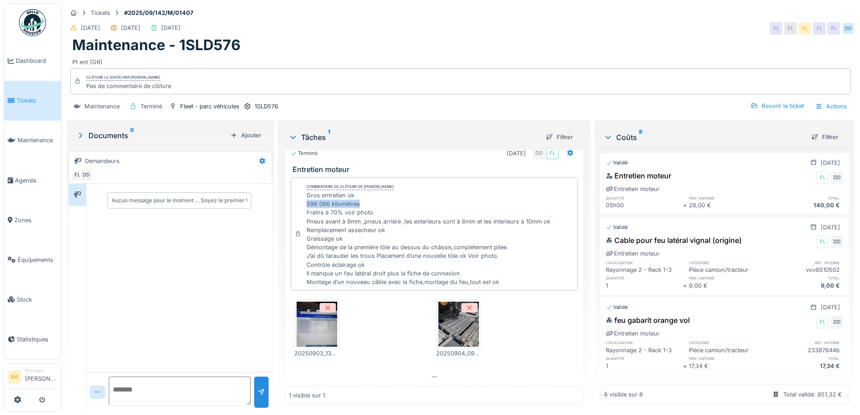
click at [357, 201] on div "Gros entretien ok 596 066 kilomètres Freins à 70% voir photo Pneus avant à 8mm …" at bounding box center [428, 238] width 244 height 95
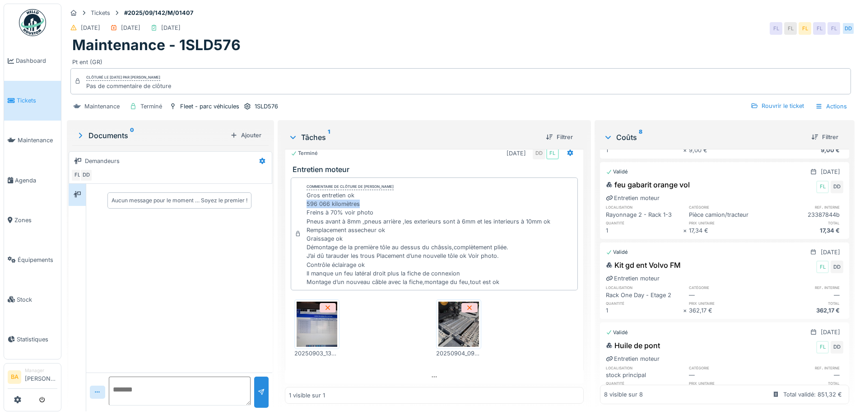
scroll to position [0, 0]
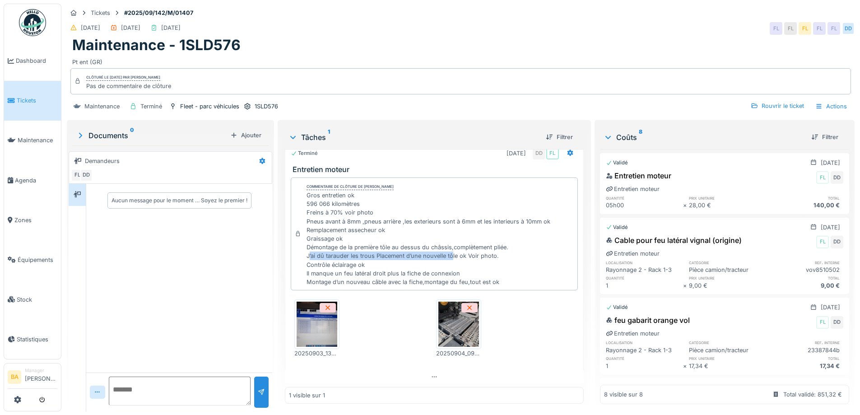
drag, startPoint x: 308, startPoint y: 253, endPoint x: 449, endPoint y: 255, distance: 140.8
click at [449, 255] on div "Gros entretien ok 596 066 kilomètres Freins à 70% voir photo Pneus avant à 8mm …" at bounding box center [428, 238] width 244 height 95
click at [313, 309] on img at bounding box center [317, 324] width 41 height 45
click at [461, 332] on img at bounding box center [458, 324] width 41 height 45
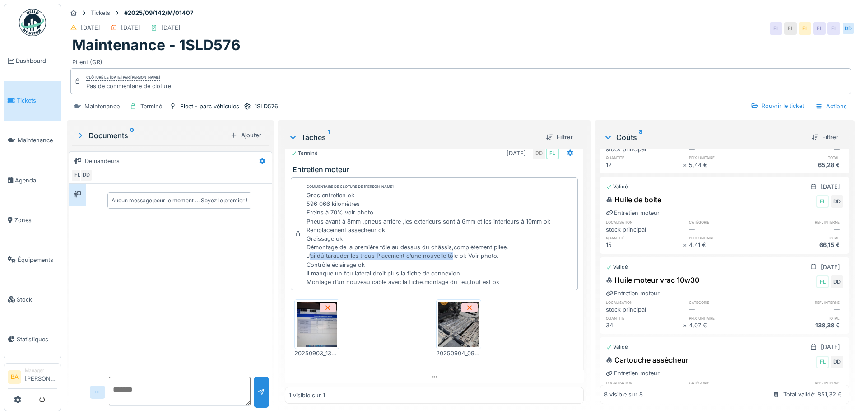
scroll to position [406, 0]
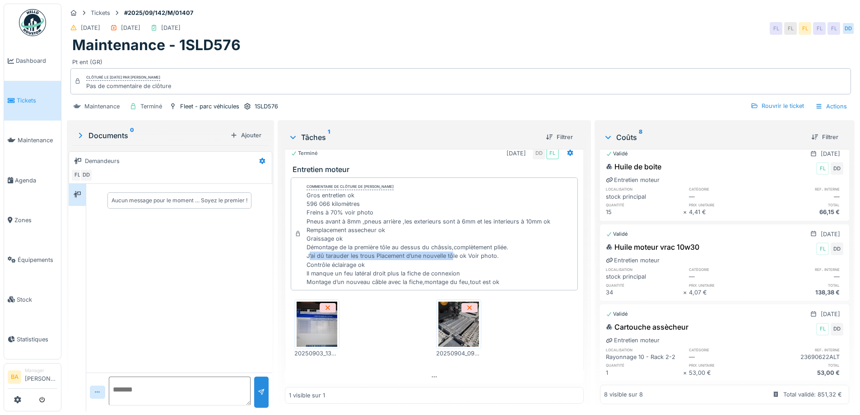
click at [37, 369] on li "Manager [PERSON_NAME]" at bounding box center [41, 376] width 32 height 19
click at [34, 376] on li "Manager [PERSON_NAME]" at bounding box center [41, 376] width 32 height 19
click at [37, 372] on li "Manager [PERSON_NAME]" at bounding box center [41, 376] width 32 height 19
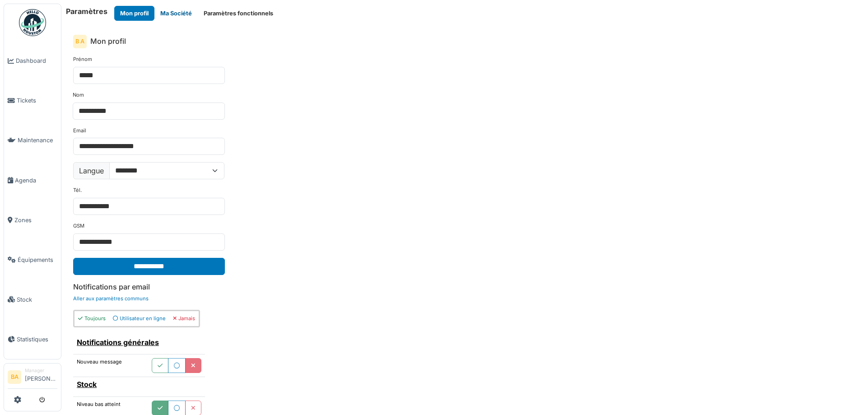
click at [172, 12] on button "Ma Société" at bounding box center [175, 13] width 43 height 15
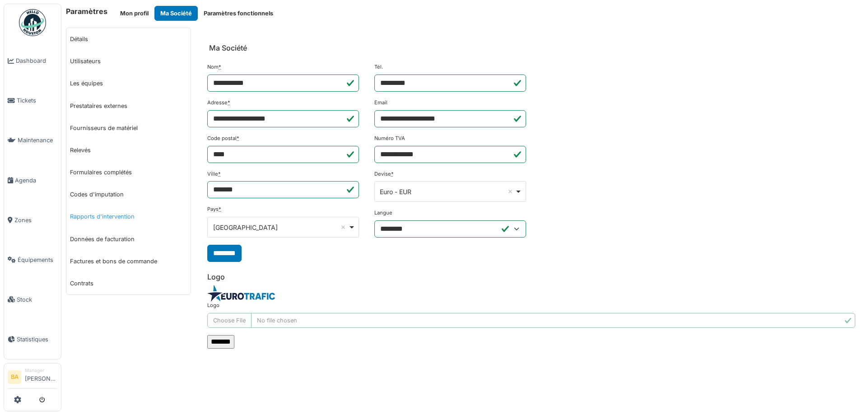
click at [115, 218] on link "Rapports d'intervention" at bounding box center [128, 216] width 124 height 22
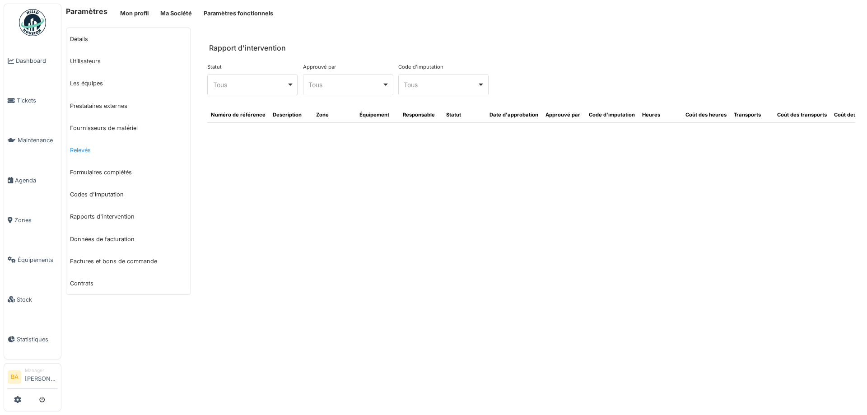
select select "***"
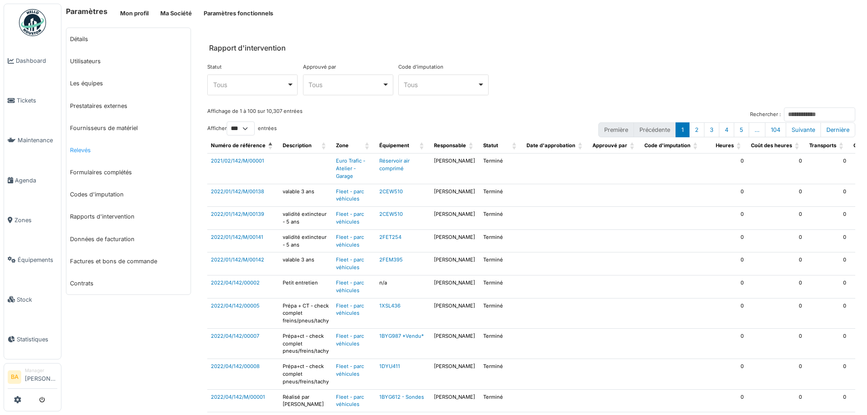
click at [81, 149] on link "Relevés" at bounding box center [128, 150] width 124 height 22
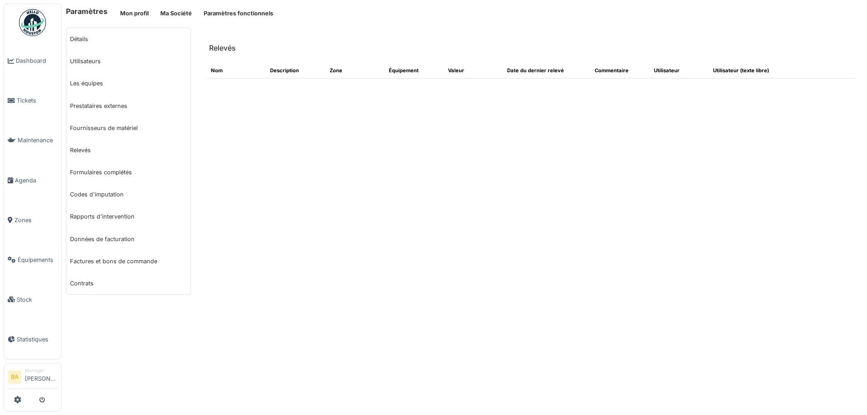
select select "***"
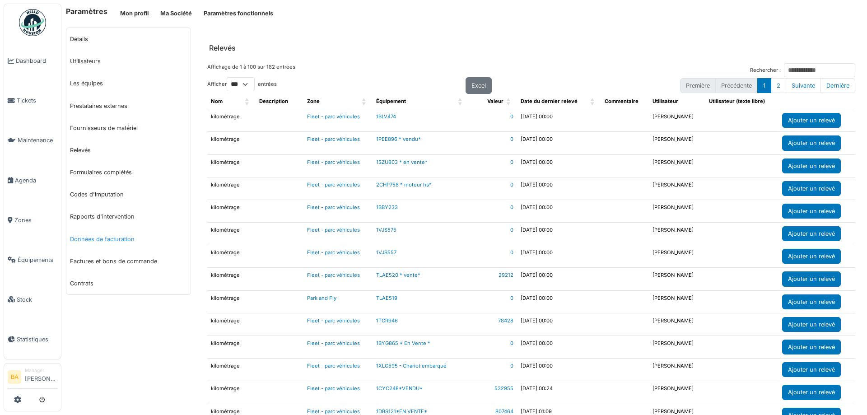
click at [100, 240] on link "Données de facturation" at bounding box center [128, 239] width 124 height 22
click at [100, 264] on link "Factures et bons de commande" at bounding box center [128, 261] width 124 height 22
select select "***"
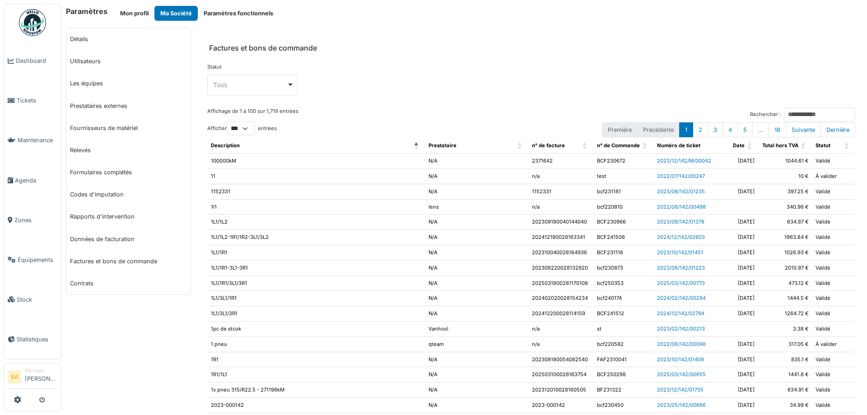
click at [293, 84] on div "**** Tous Remove item" at bounding box center [252, 84] width 90 height 21
click at [672, 80] on div "Statut **** Tous Remove item Tous À valider Rejeté Validé" at bounding box center [531, 82] width 648 height 39
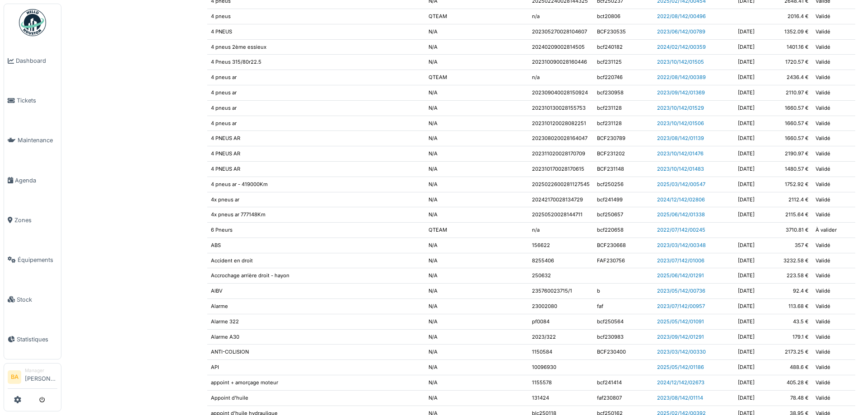
scroll to position [1294, 0]
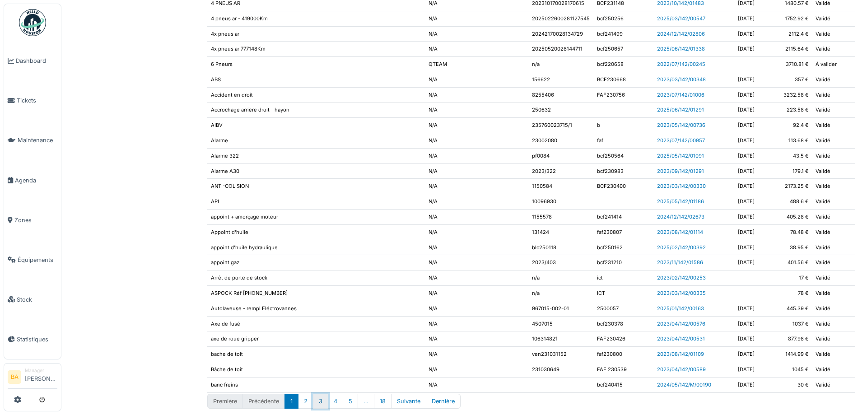
click at [321, 396] on button "3" at bounding box center [320, 401] width 15 height 15
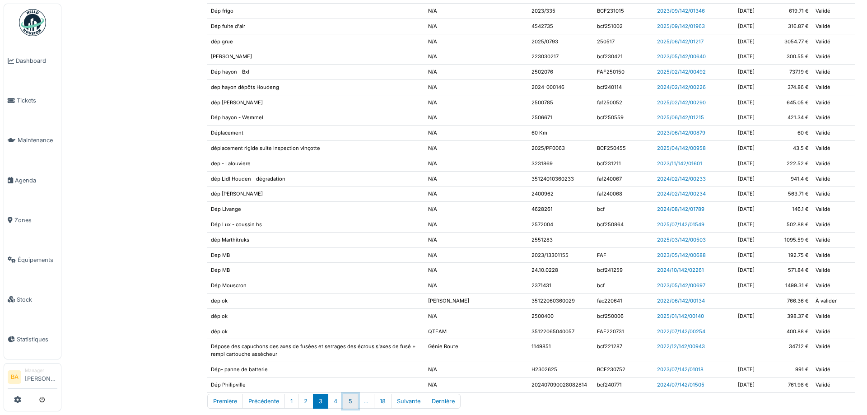
click at [351, 401] on button "5" at bounding box center [350, 401] width 15 height 15
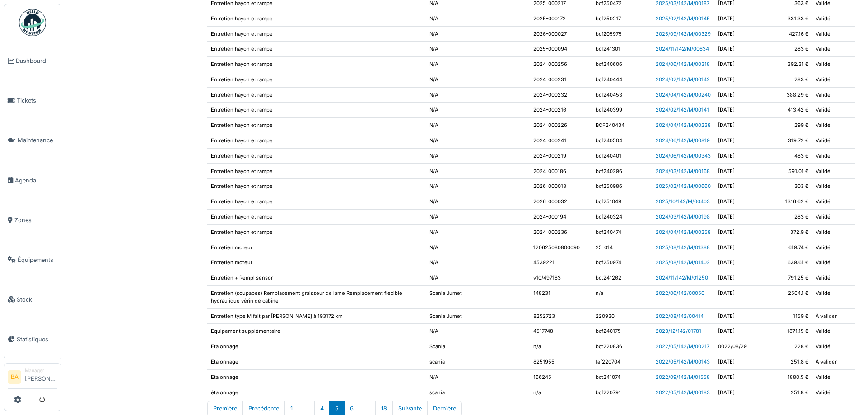
scroll to position [1295, 0]
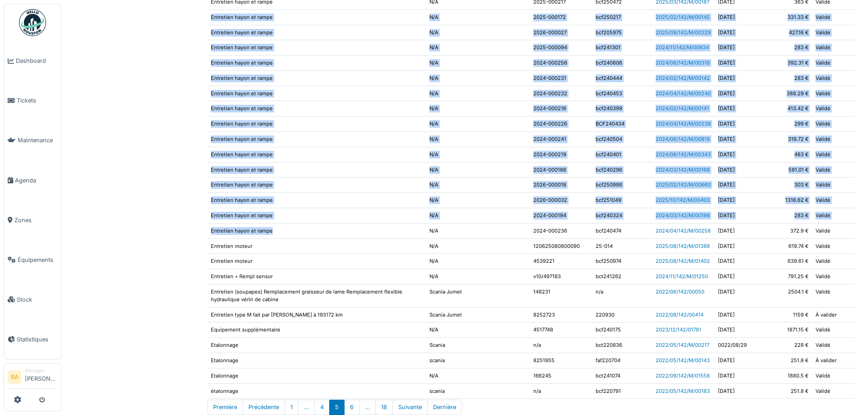
drag, startPoint x: 209, startPoint y: 17, endPoint x: 294, endPoint y: 227, distance: 226.2
click at [629, 135] on td "bcf240504" at bounding box center [622, 139] width 60 height 15
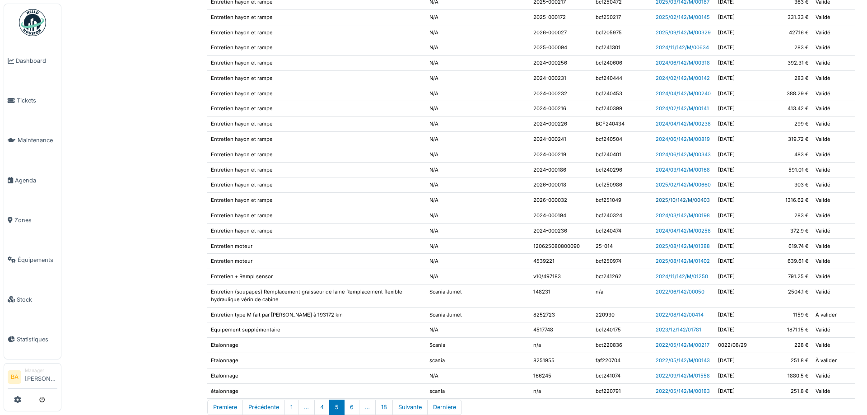
click at [682, 200] on link "2025/10/142/M/00403" at bounding box center [682, 200] width 54 height 6
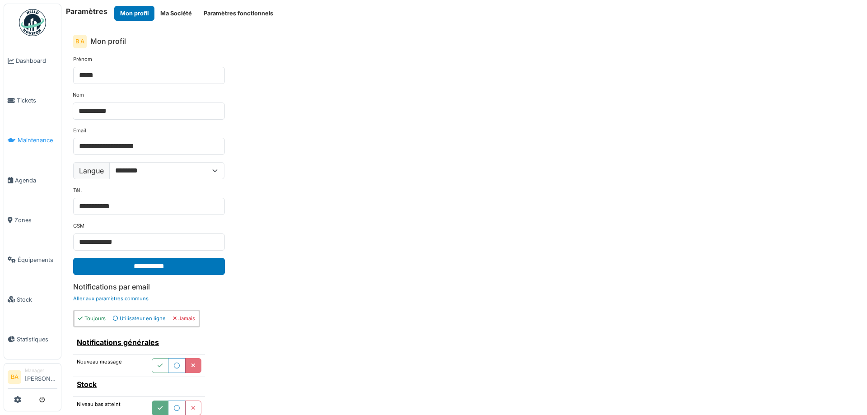
click at [34, 138] on span "Maintenance" at bounding box center [38, 140] width 40 height 9
click at [28, 255] on span "Équipements" at bounding box center [38, 259] width 40 height 9
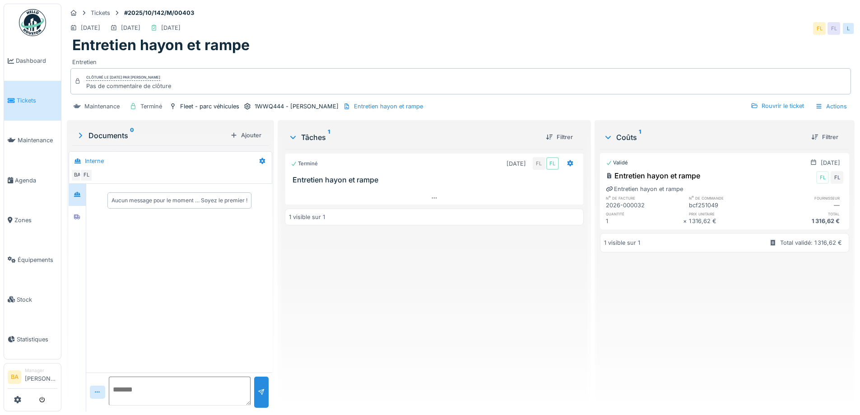
click at [606, 206] on div "2026-000032" at bounding box center [644, 205] width 77 height 9
drag, startPoint x: 601, startPoint y: 204, endPoint x: 639, endPoint y: 206, distance: 38.0
click at [639, 206] on div "2026-000032" at bounding box center [644, 205] width 77 height 9
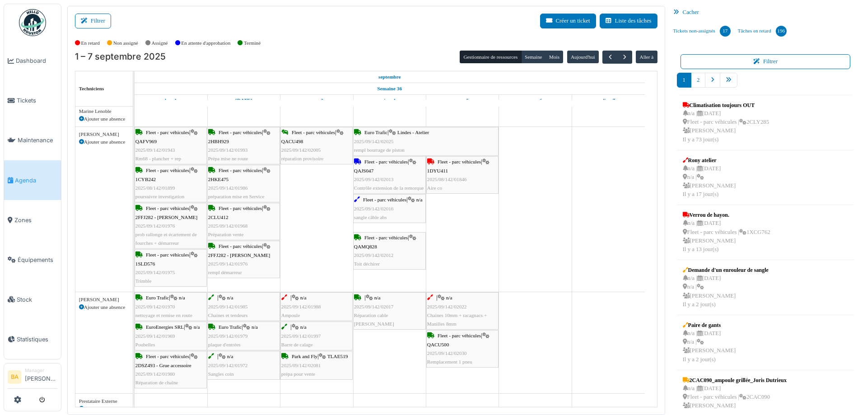
scroll to position [451, 0]
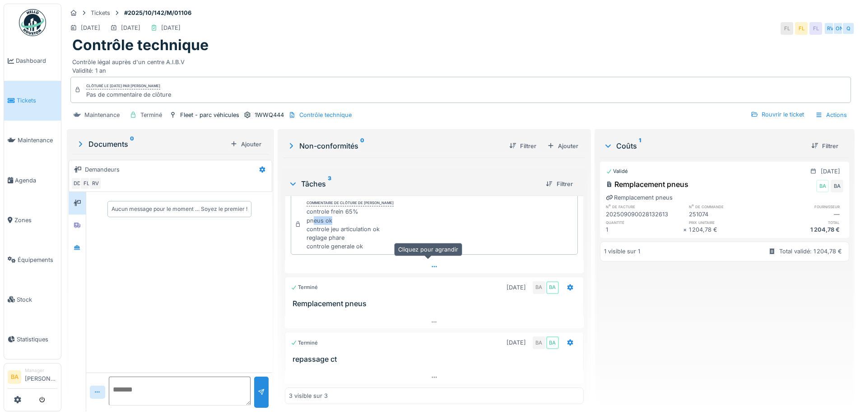
scroll to position [7, 0]
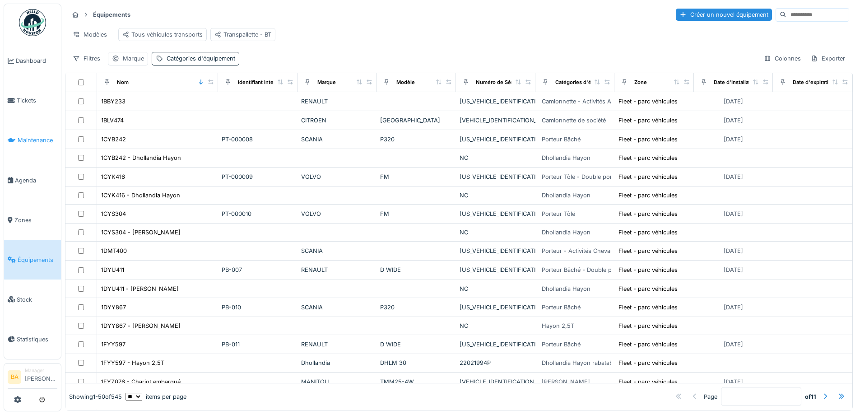
click at [44, 136] on span "Maintenance" at bounding box center [38, 140] width 40 height 9
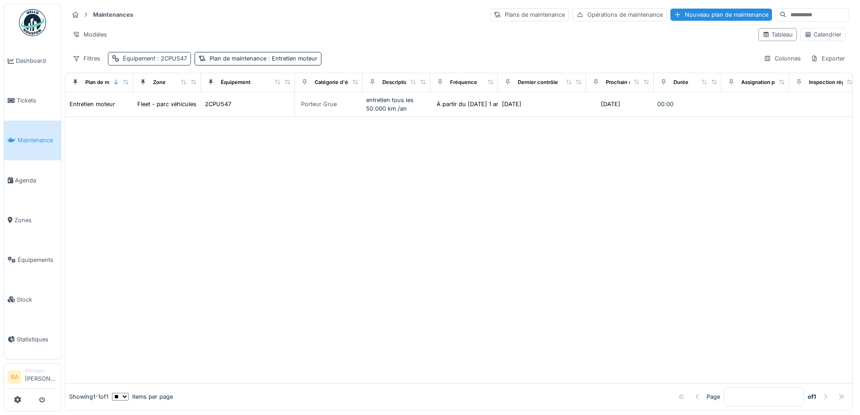
click at [169, 58] on span ": 2CPU547" at bounding box center [171, 58] width 32 height 7
click at [145, 98] on icon at bounding box center [148, 98] width 7 height 6
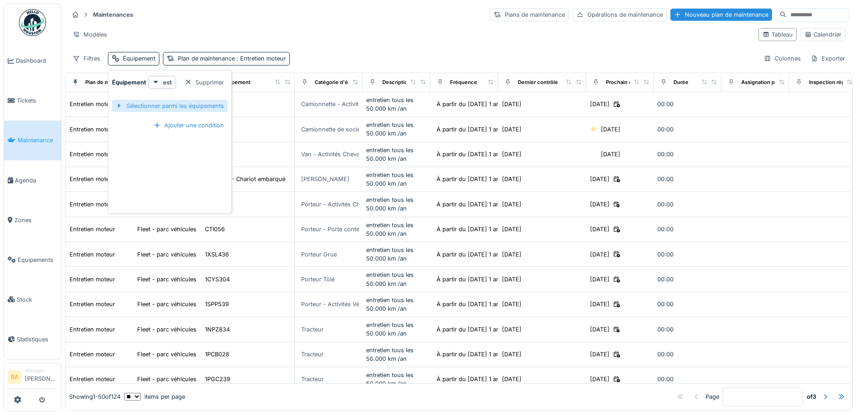
click at [142, 107] on div "Sélectionner parmi les équipements" at bounding box center [170, 106] width 116 height 12
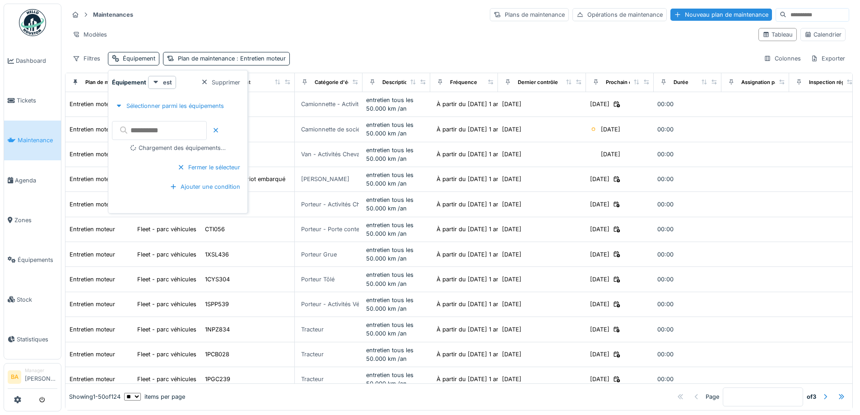
click at [157, 133] on input "text" at bounding box center [159, 130] width 95 height 19
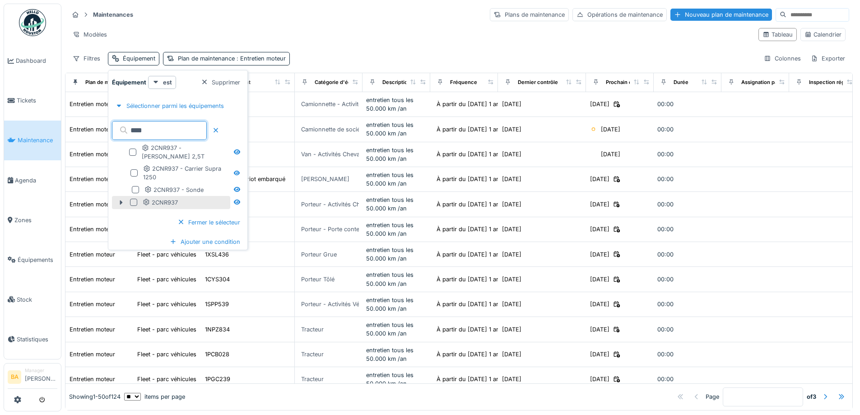
type input "****"
click at [135, 199] on div at bounding box center [133, 202] width 7 height 7
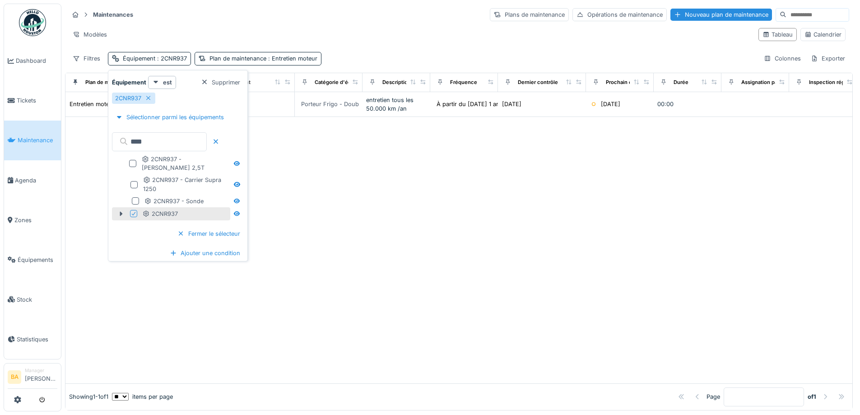
click at [389, 47] on div "Maintenances Plans de maintenance Opérations de maintenance Nouveau plan de mai…" at bounding box center [459, 36] width 788 height 65
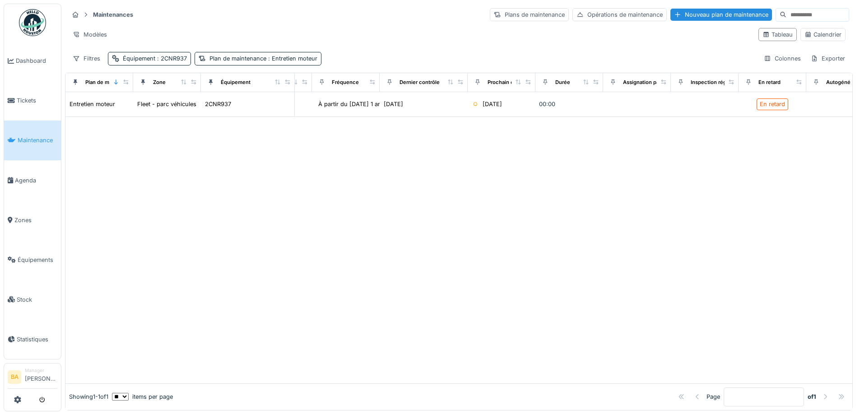
scroll to position [0, 160]
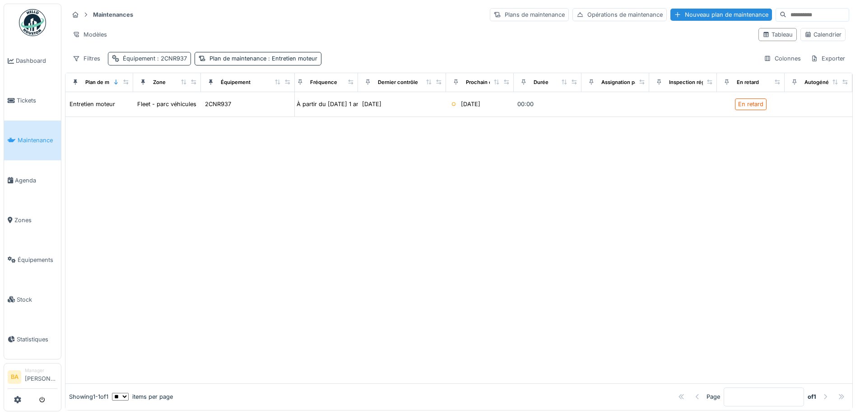
click at [166, 56] on span ": 2CNR937" at bounding box center [171, 58] width 32 height 7
click at [148, 100] on icon at bounding box center [148, 98] width 7 height 6
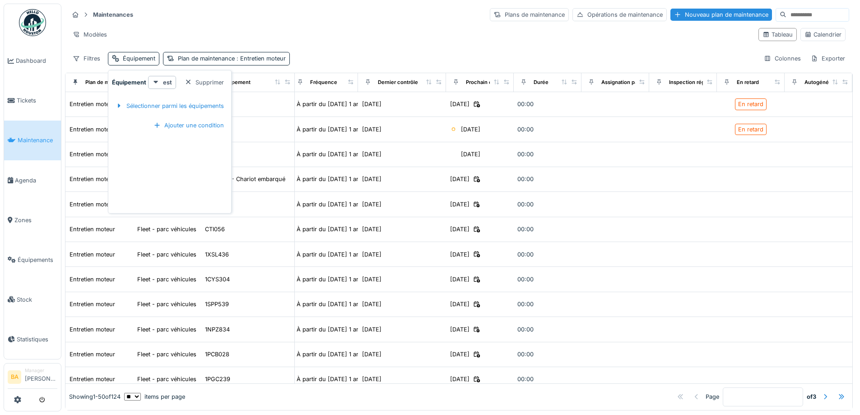
click at [288, 23] on hr at bounding box center [459, 23] width 780 height 0
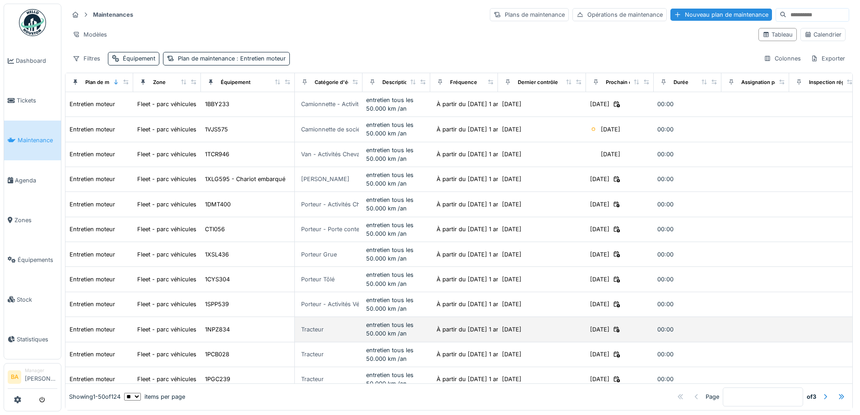
scroll to position [181, 0]
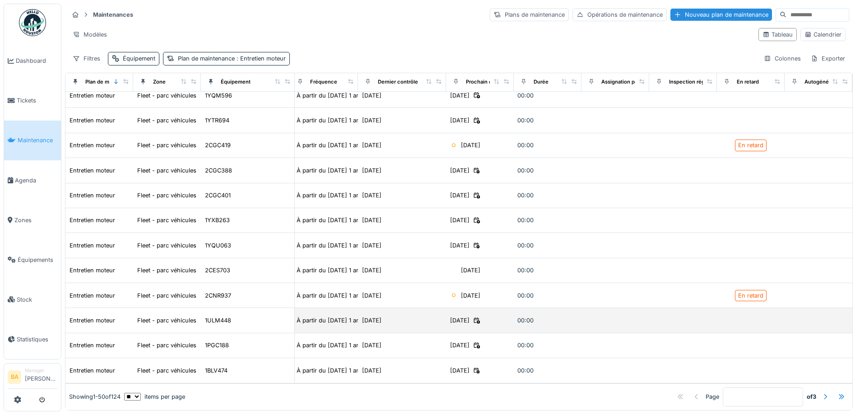
scroll to position [6, 0]
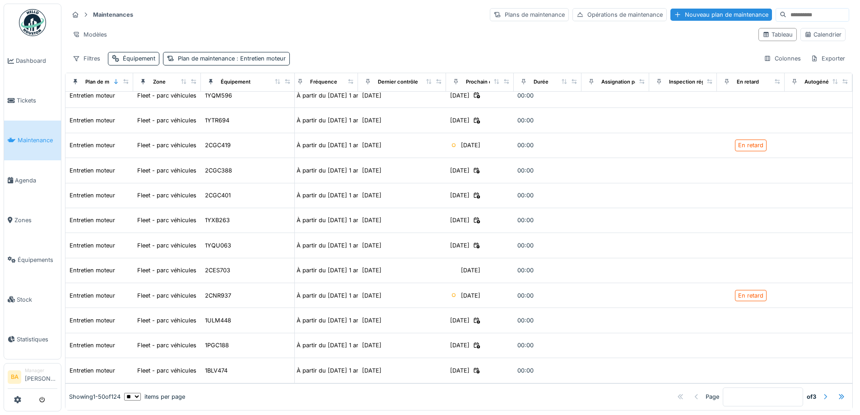
click at [821, 392] on div at bounding box center [824, 396] width 7 height 9
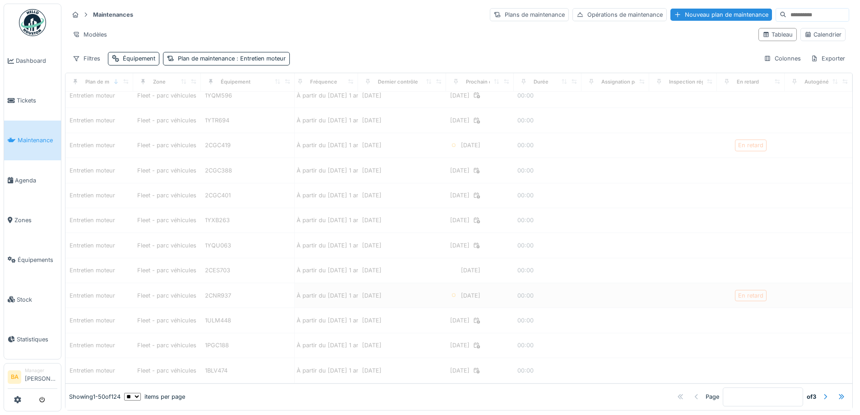
type input "*"
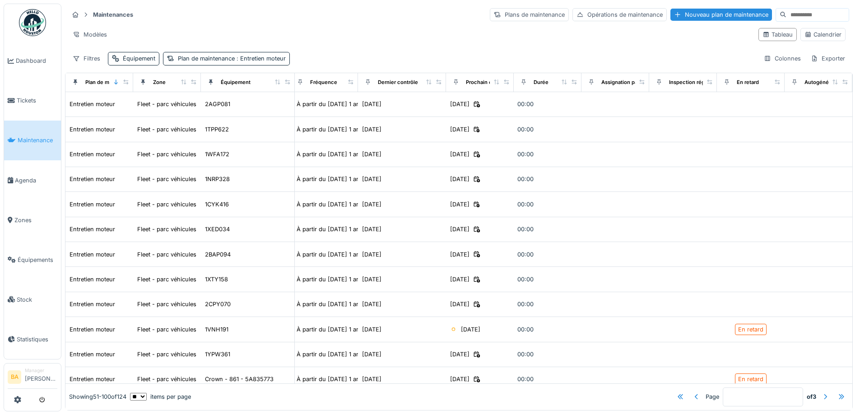
scroll to position [283, 160]
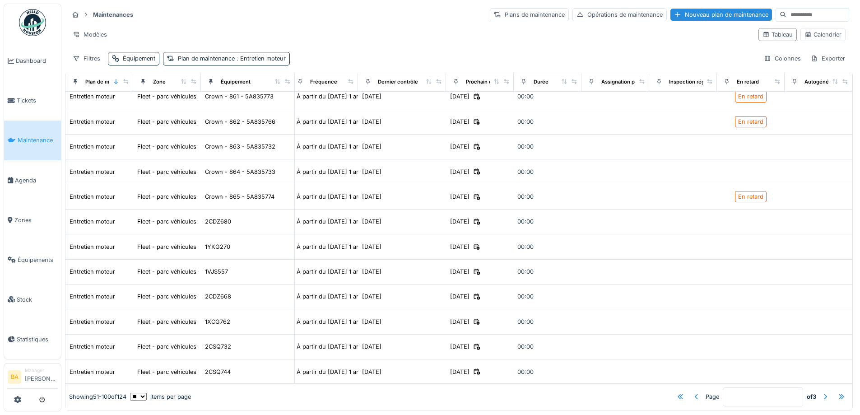
drag, startPoint x: 680, startPoint y: 212, endPoint x: 604, endPoint y: 116, distance: 121.7
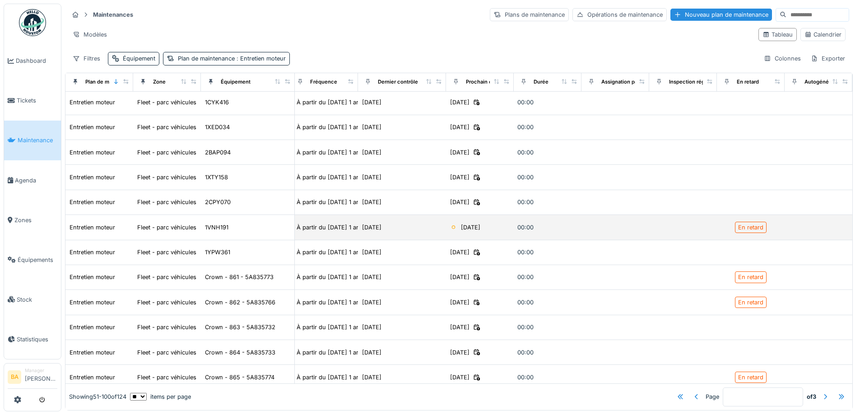
drag, startPoint x: 604, startPoint y: 116, endPoint x: 643, endPoint y: 340, distance: 226.8
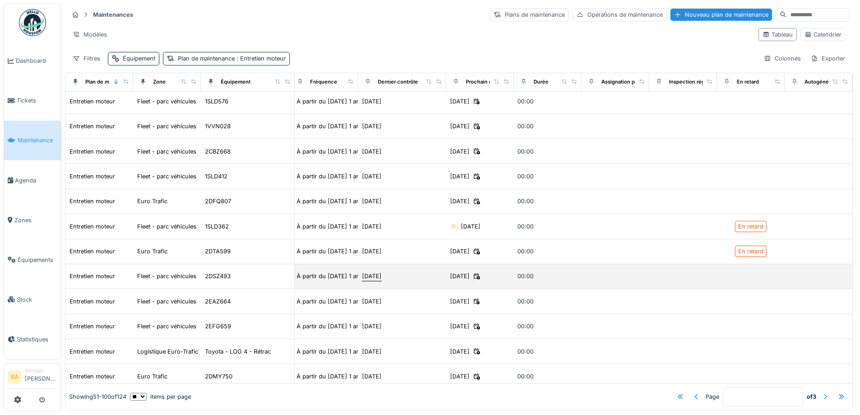
scroll to position [972, 151]
